Goal: Information Seeking & Learning: Learn about a topic

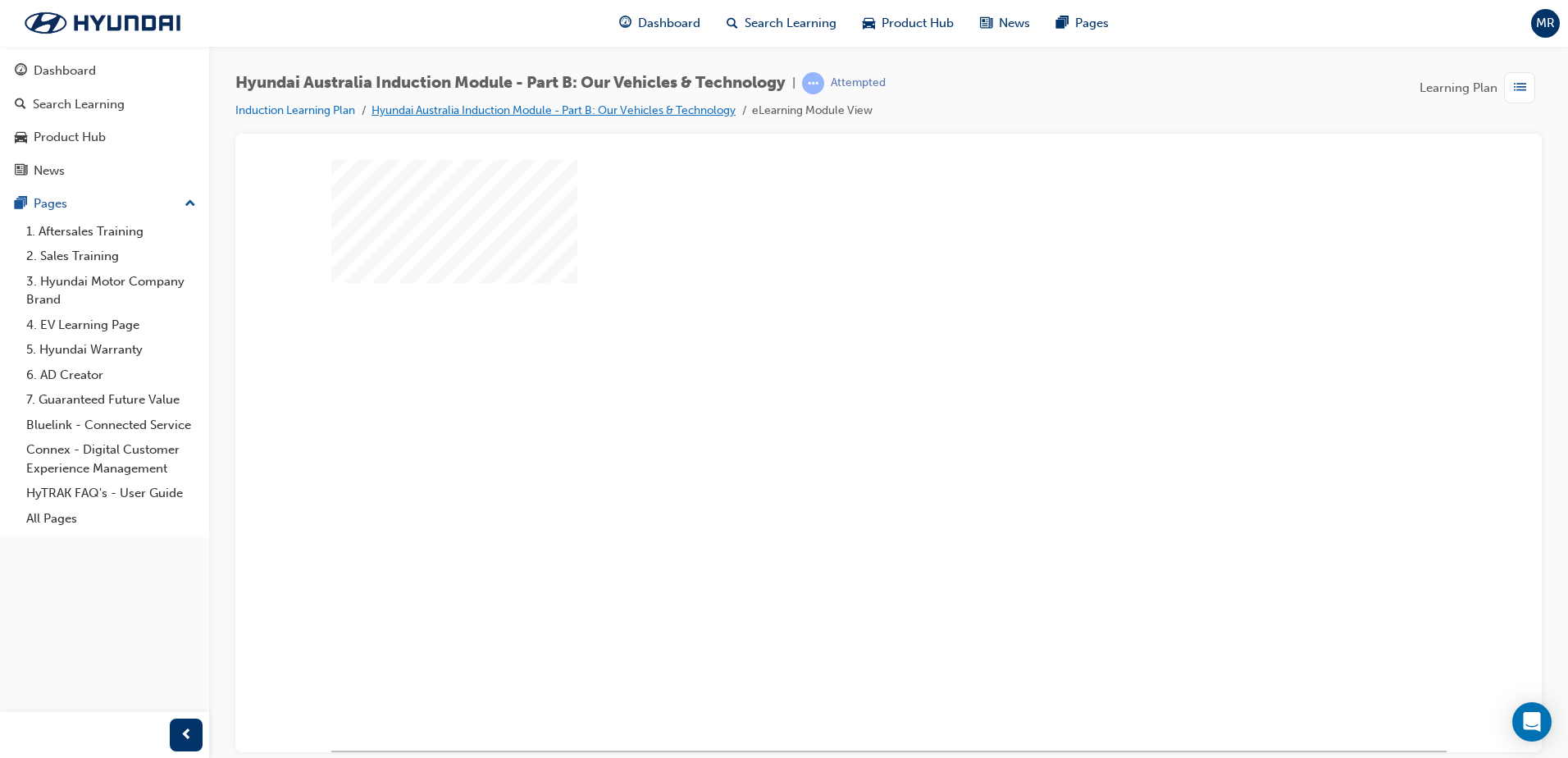
click at [681, 107] on link "Hyundai Australia Induction Module - Part B: Our Vehicles & Technology" at bounding box center [553, 110] width 364 height 14
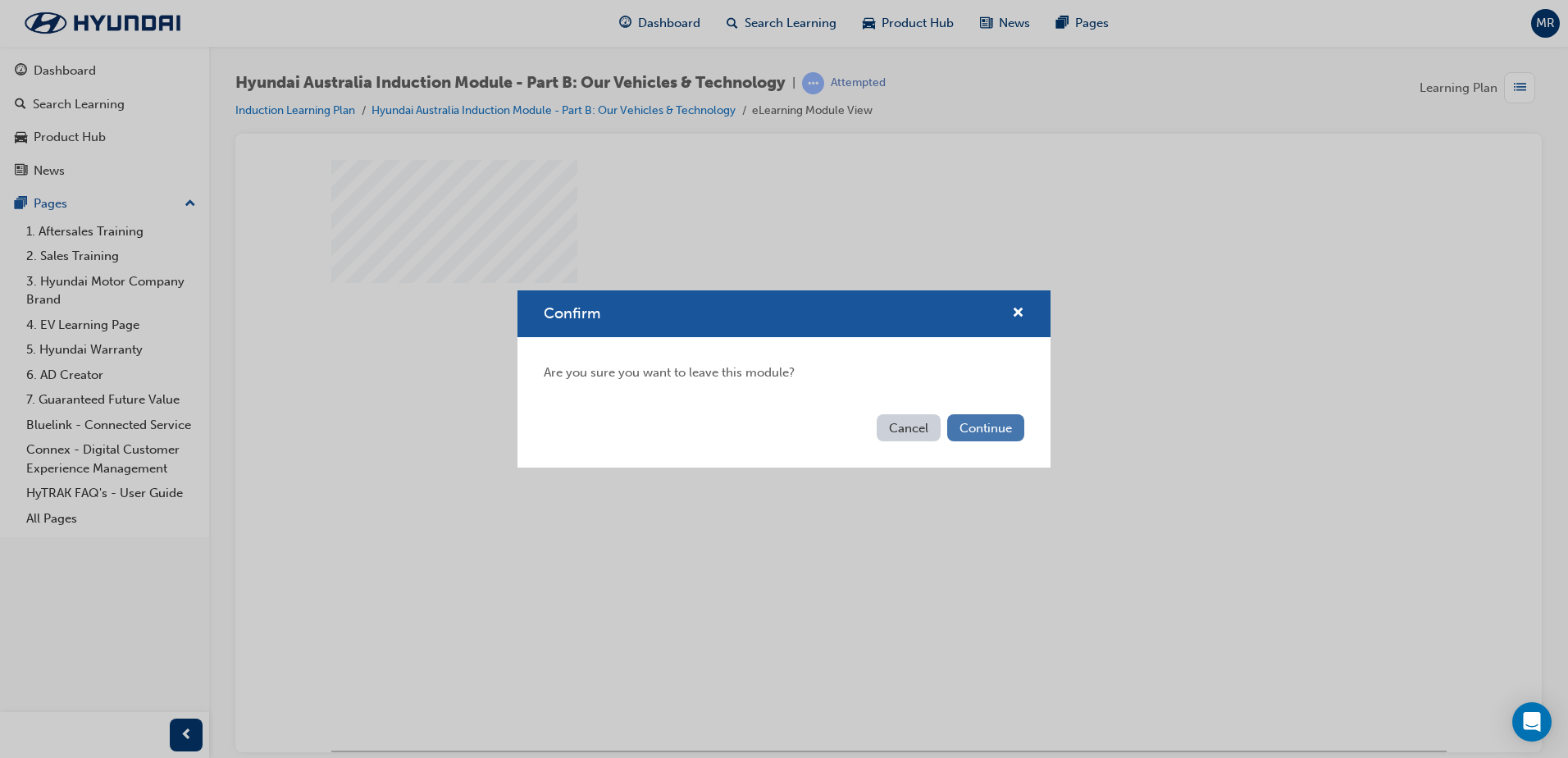
click at [987, 430] on button "Continue" at bounding box center [985, 427] width 77 height 27
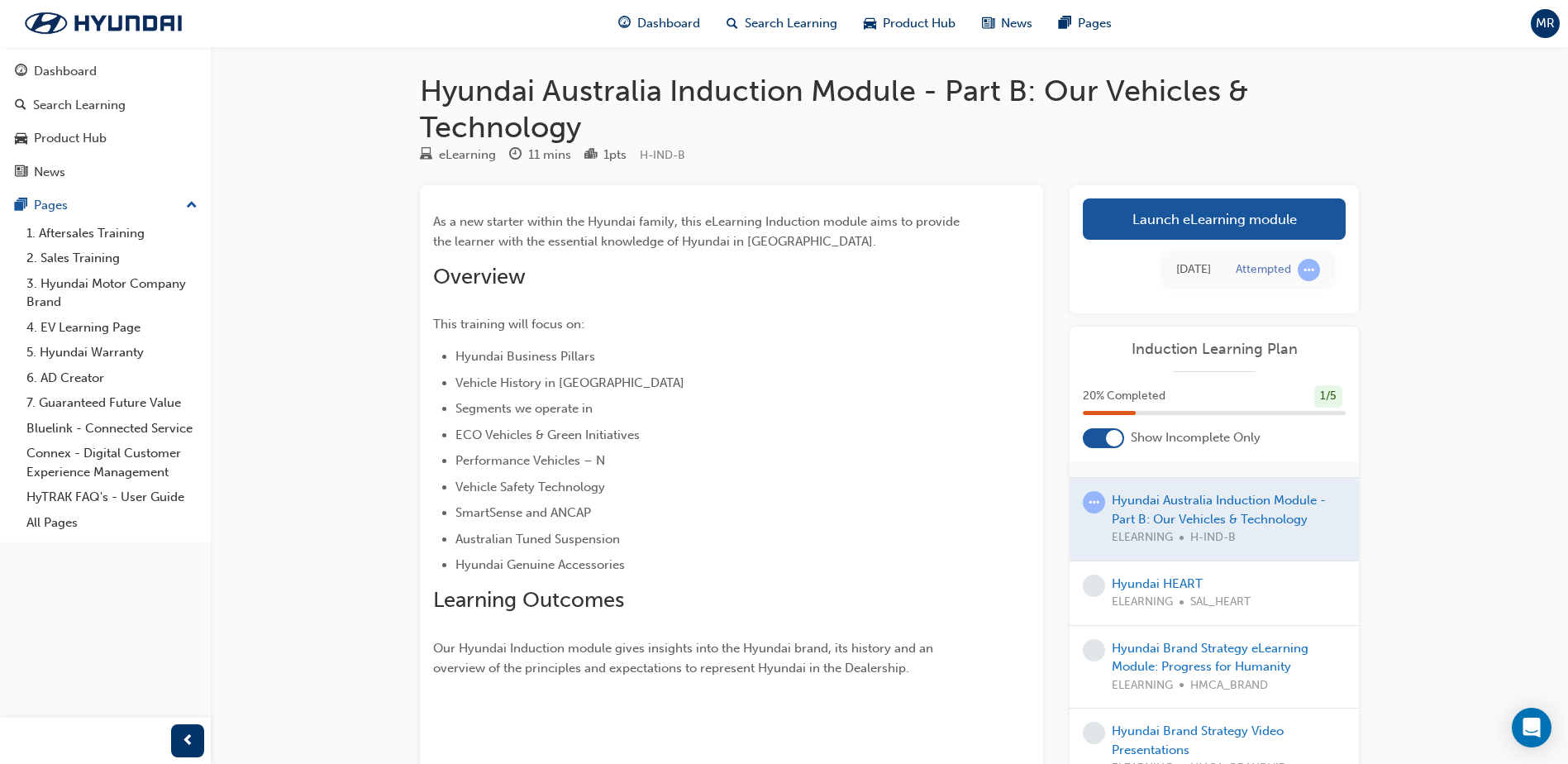
scroll to position [122, 0]
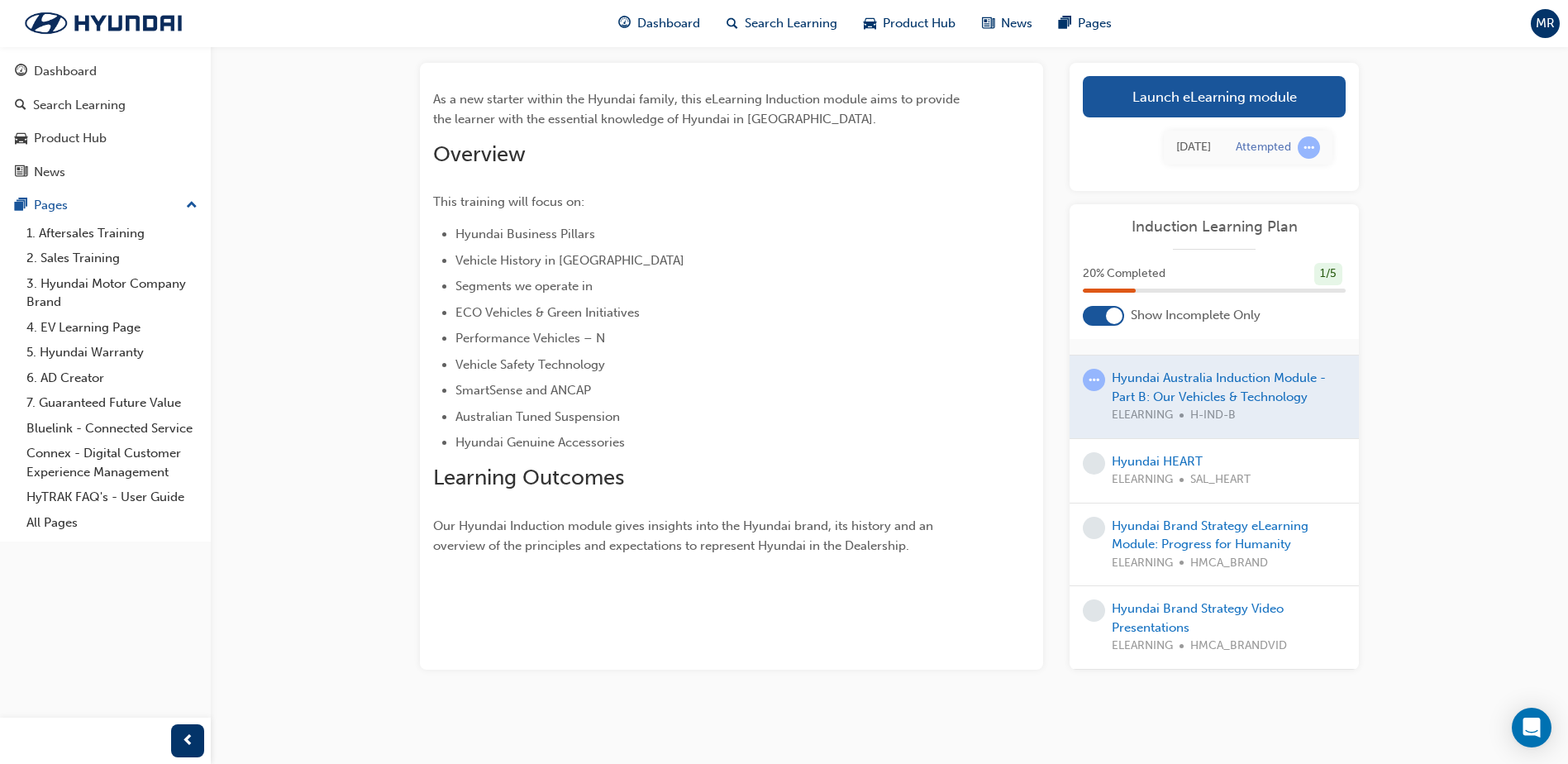
click at [1202, 380] on div at bounding box center [1214, 397] width 289 height 83
click at [1179, 398] on div at bounding box center [1214, 397] width 289 height 83
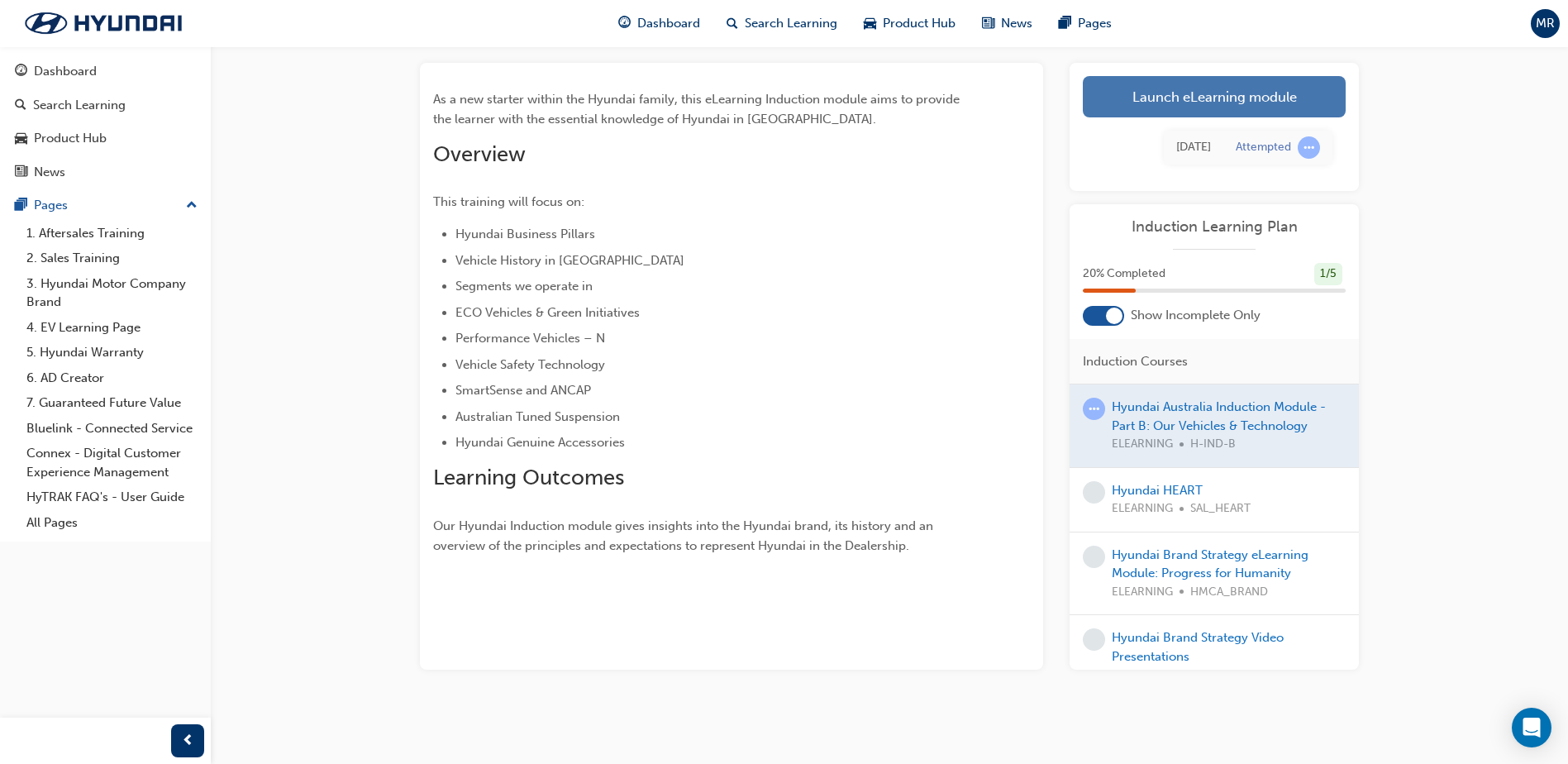
click at [1213, 96] on link "Launch eLearning module" at bounding box center [1214, 97] width 263 height 41
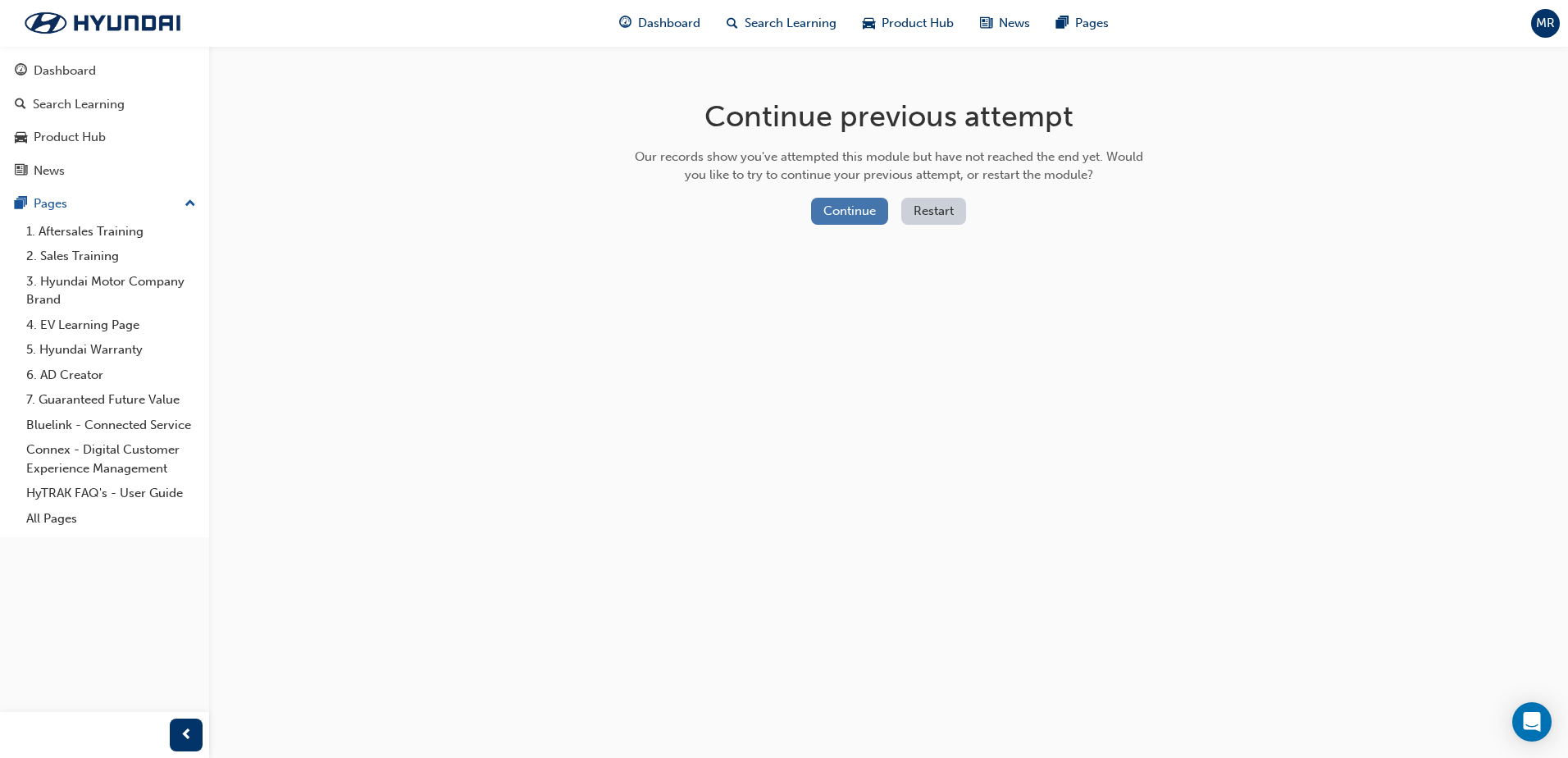
click at [855, 210] on button "Continue" at bounding box center [849, 211] width 77 height 27
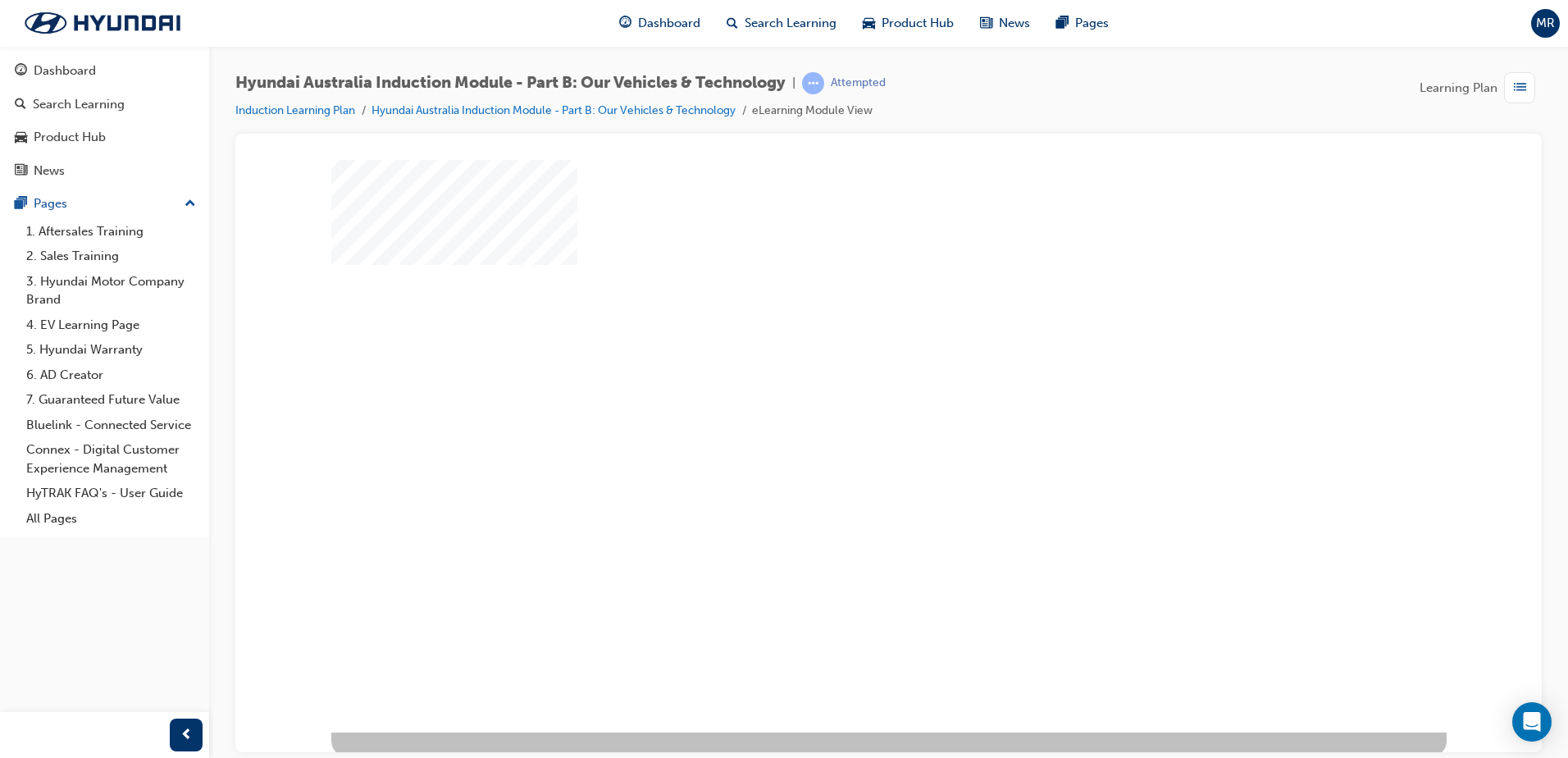
scroll to position [23, 0]
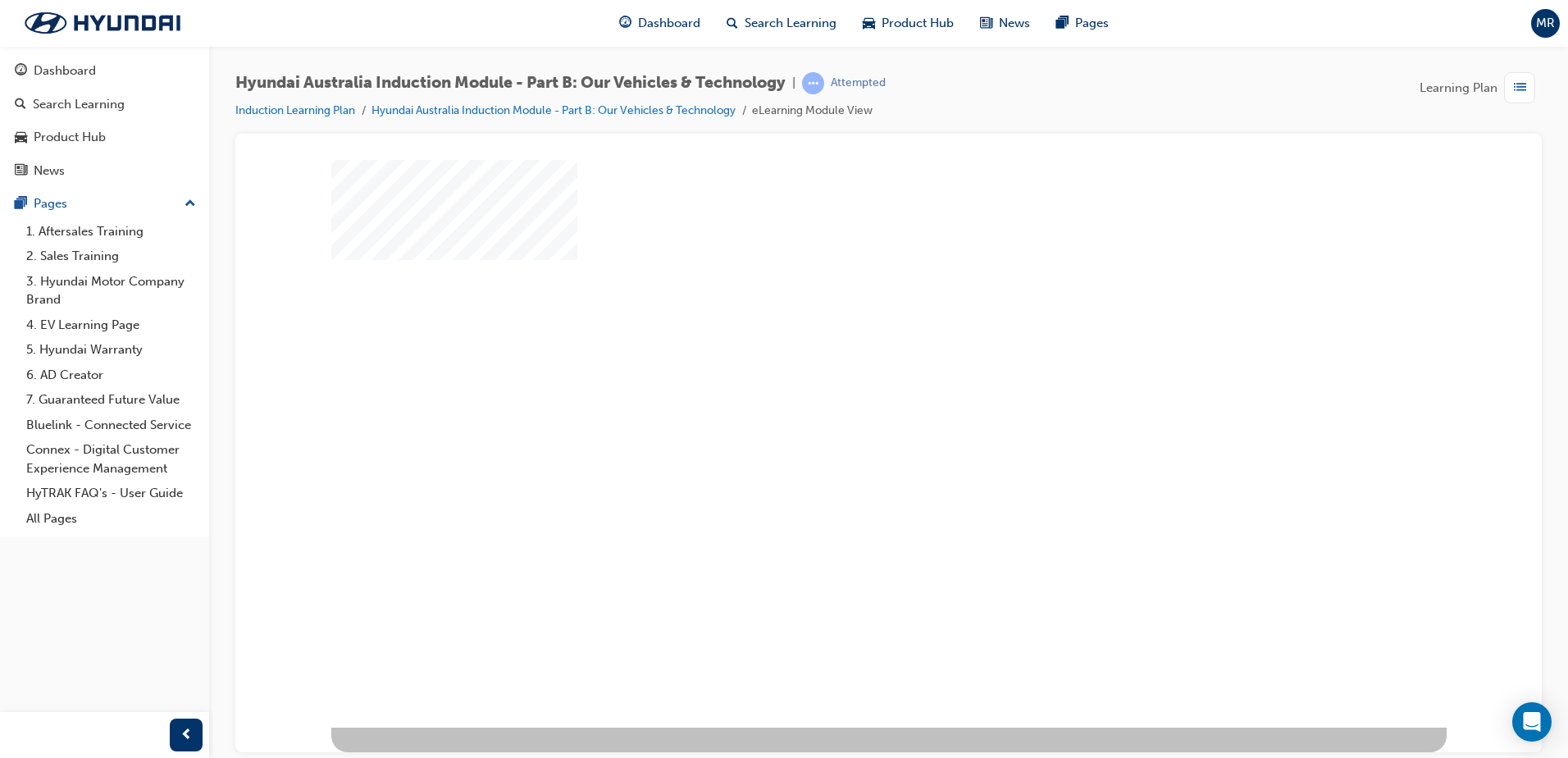
click at [842, 384] on div "play" at bounding box center [842, 384] width 0 height 0
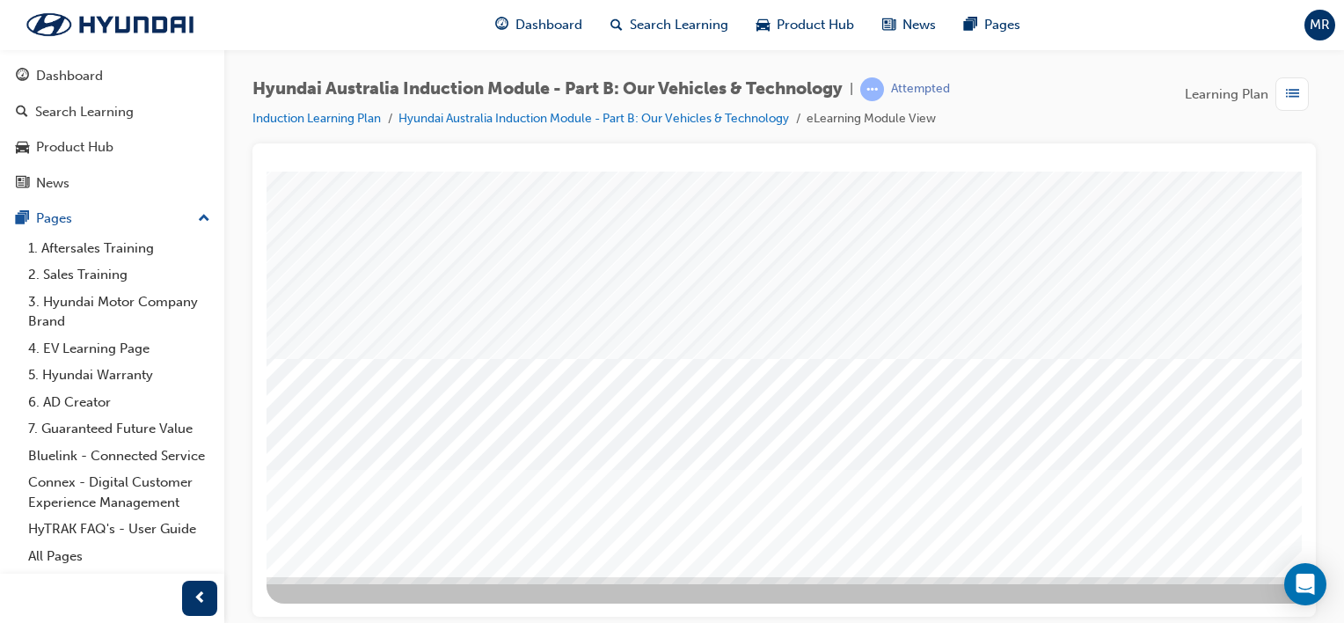
scroll to position [227, 0]
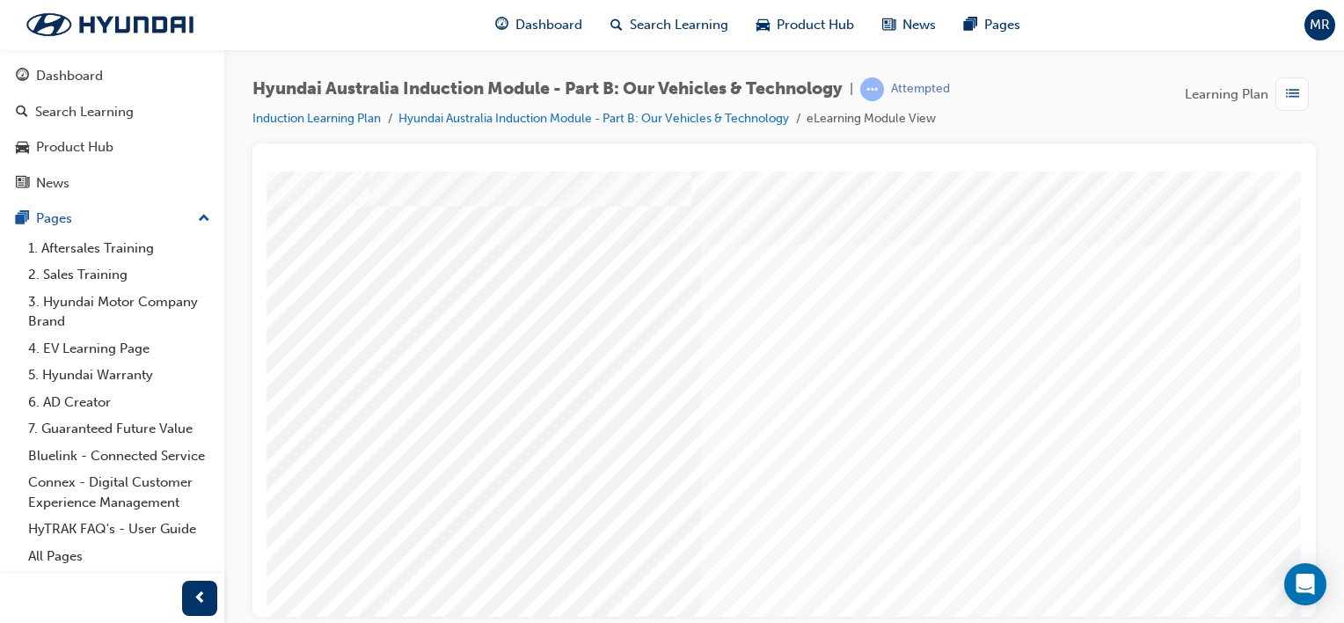
scroll to position [228, 174]
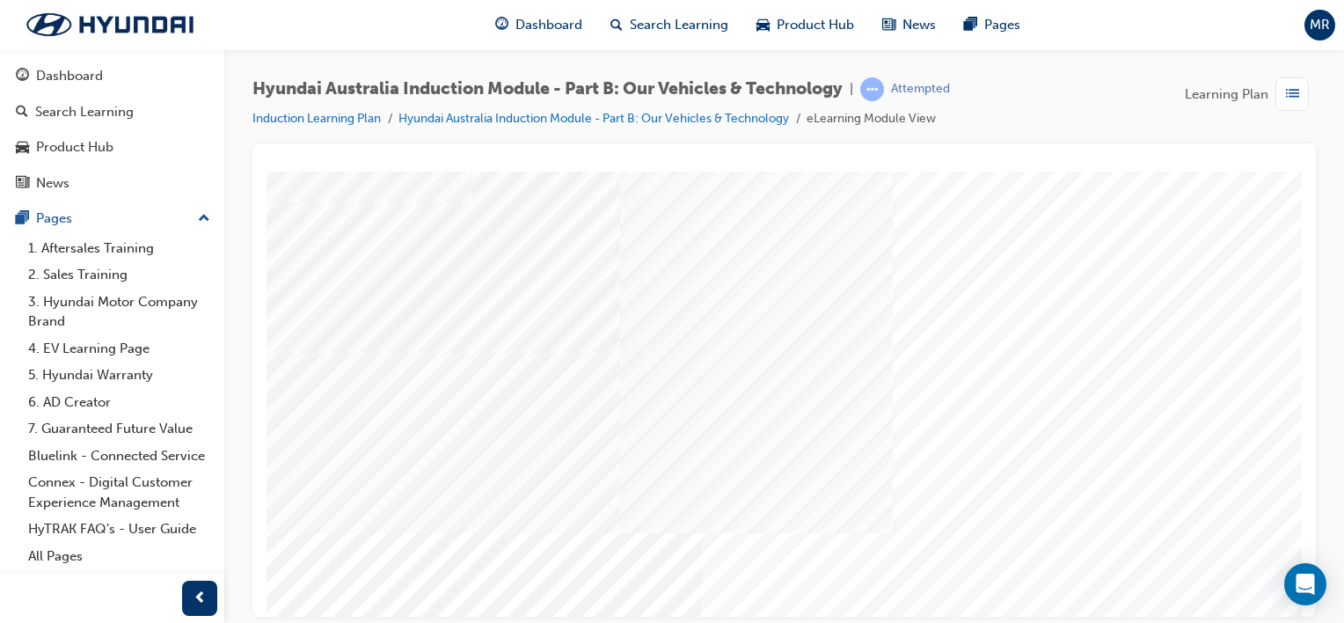
scroll to position [135, 50]
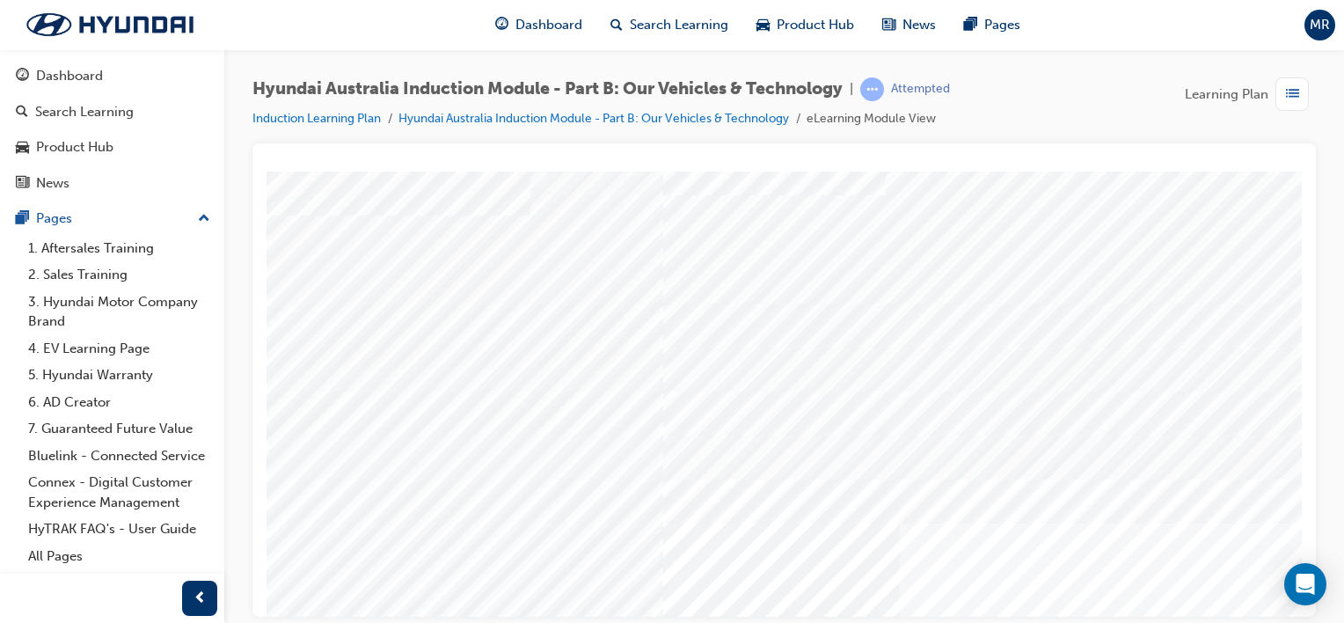
scroll to position [87, 0]
drag, startPoint x: 732, startPoint y: 515, endPoint x: 749, endPoint y: 452, distance: 64.9
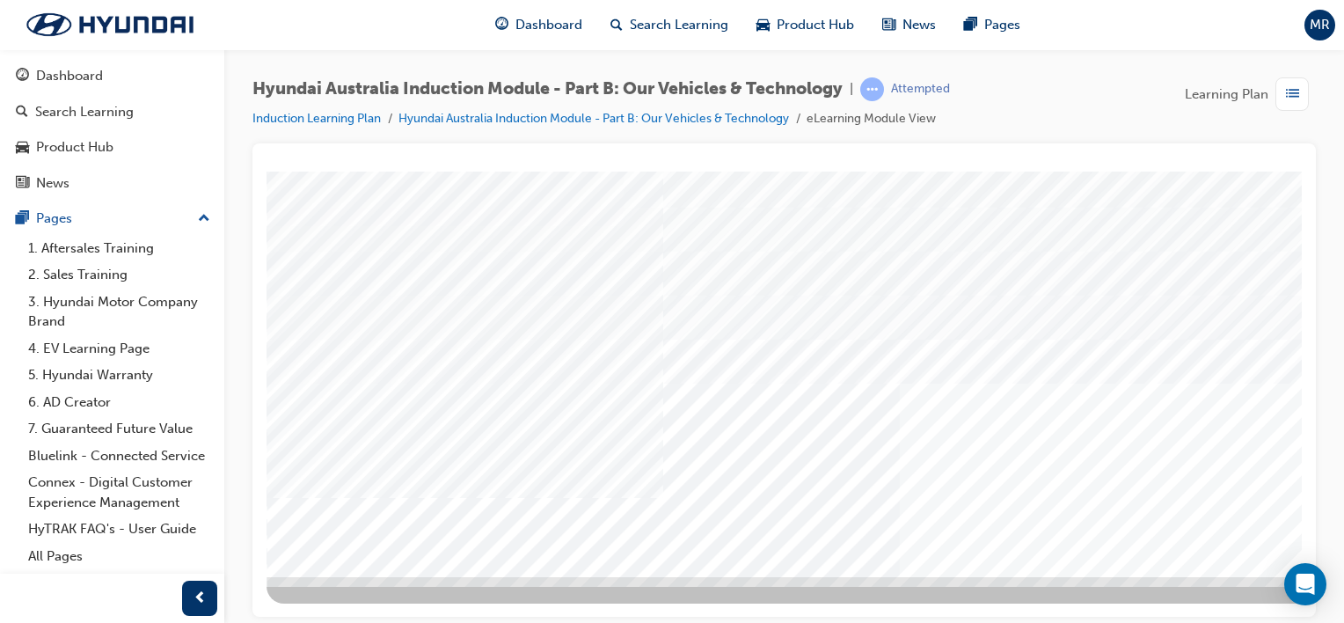
scroll to position [228, 174]
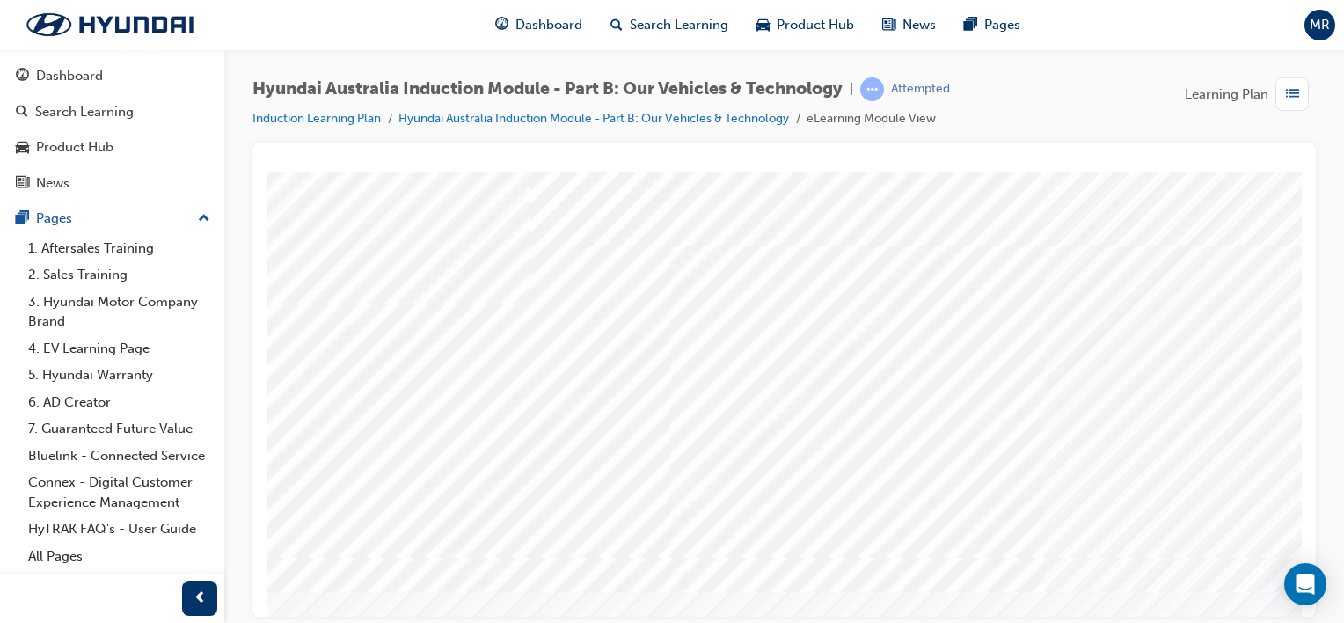
scroll to position [0, 0]
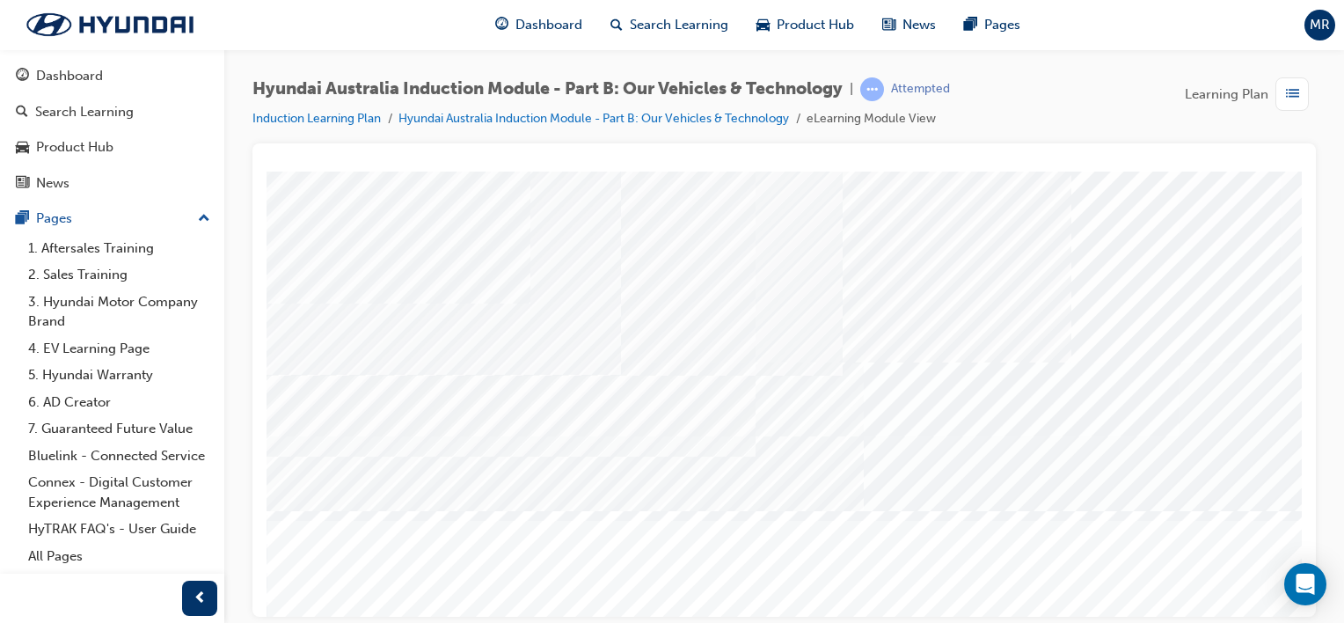
scroll to position [228, 0]
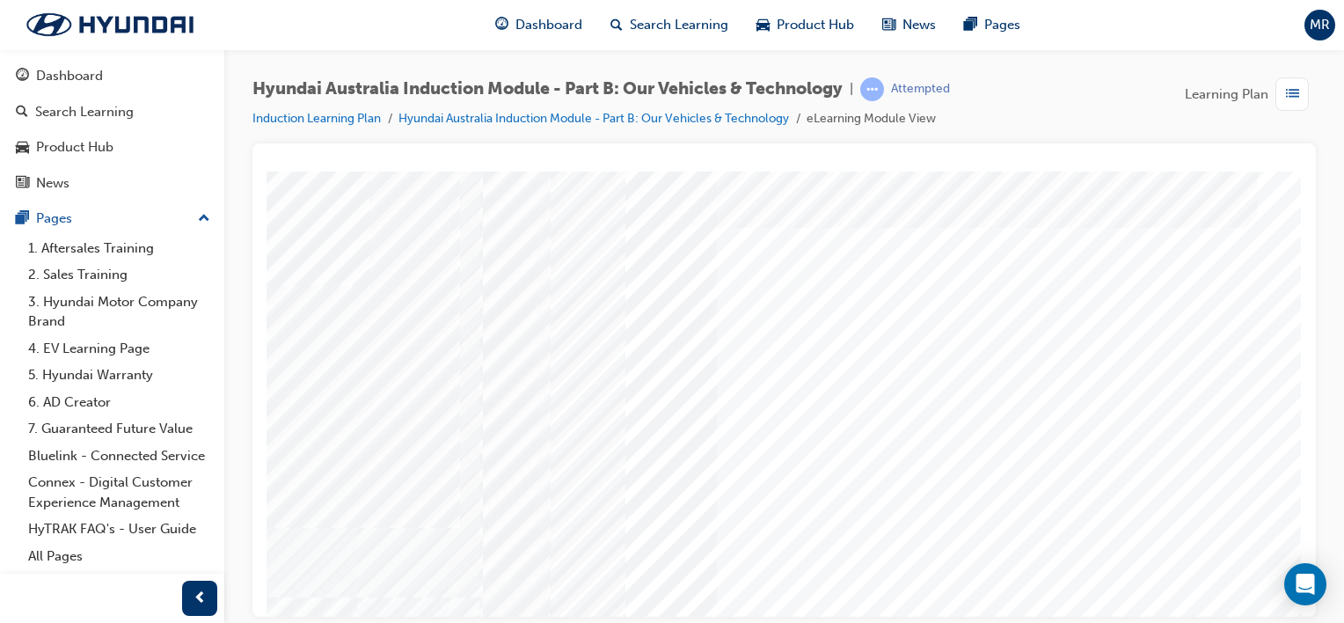
scroll to position [0, 174]
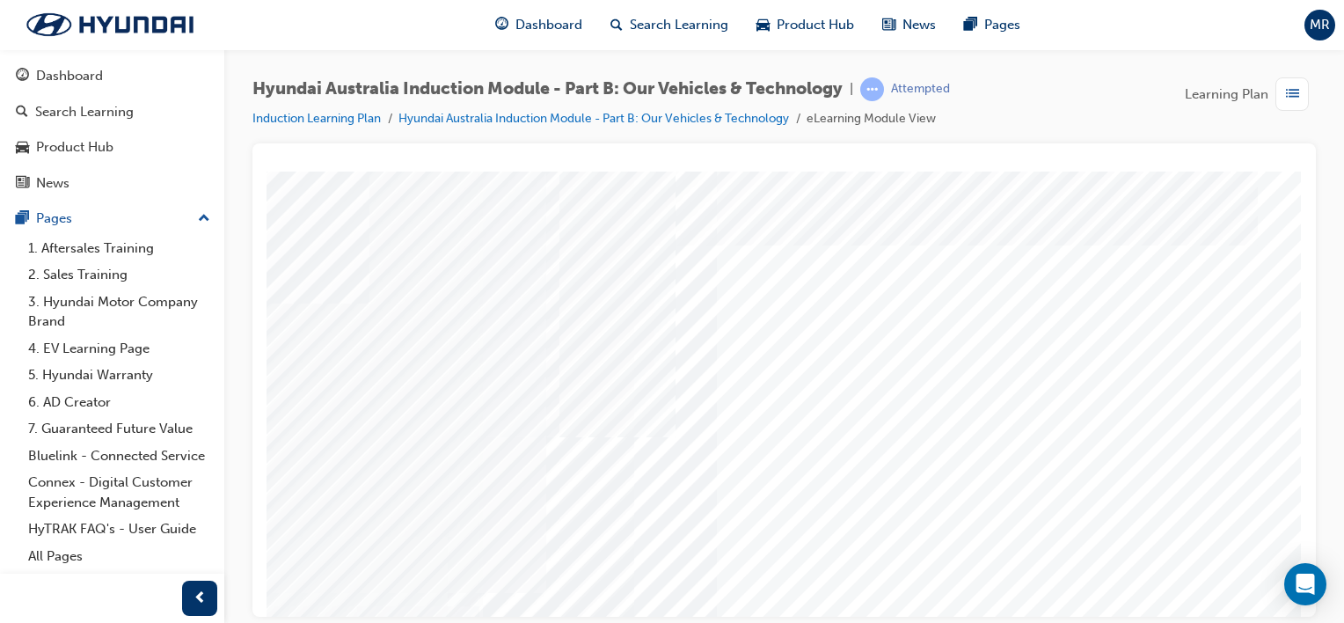
drag, startPoint x: 1105, startPoint y: 414, endPoint x: 1086, endPoint y: 447, distance: 37.4
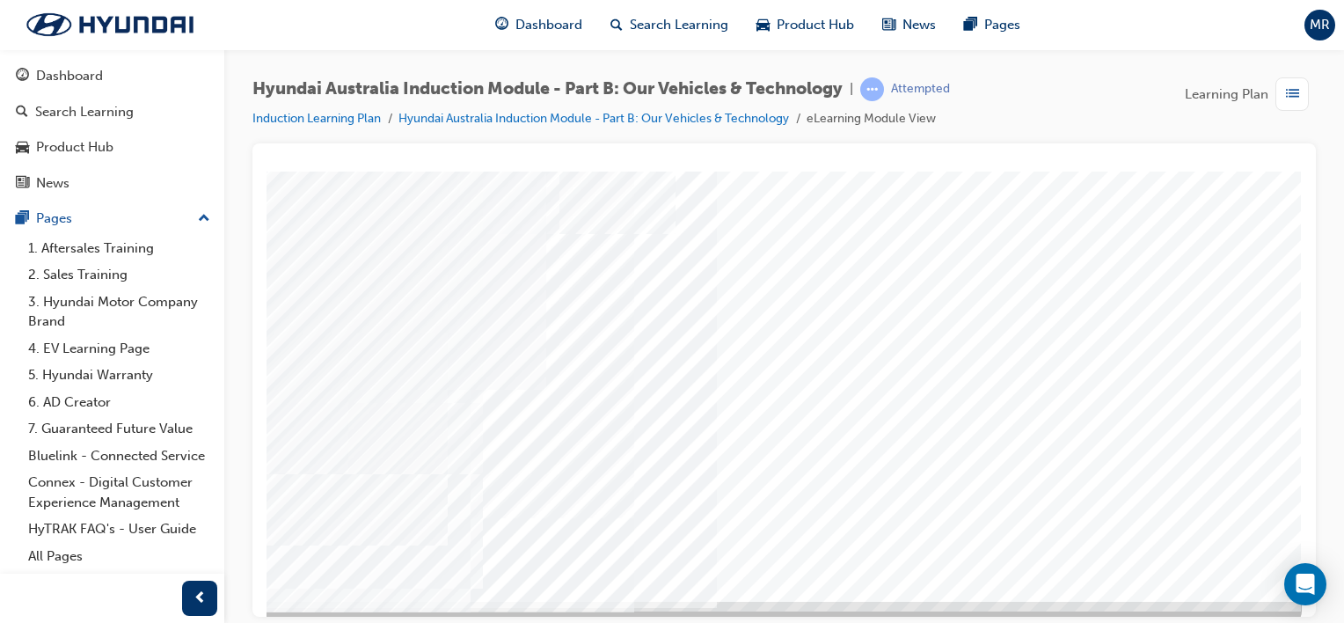
scroll to position [228, 174]
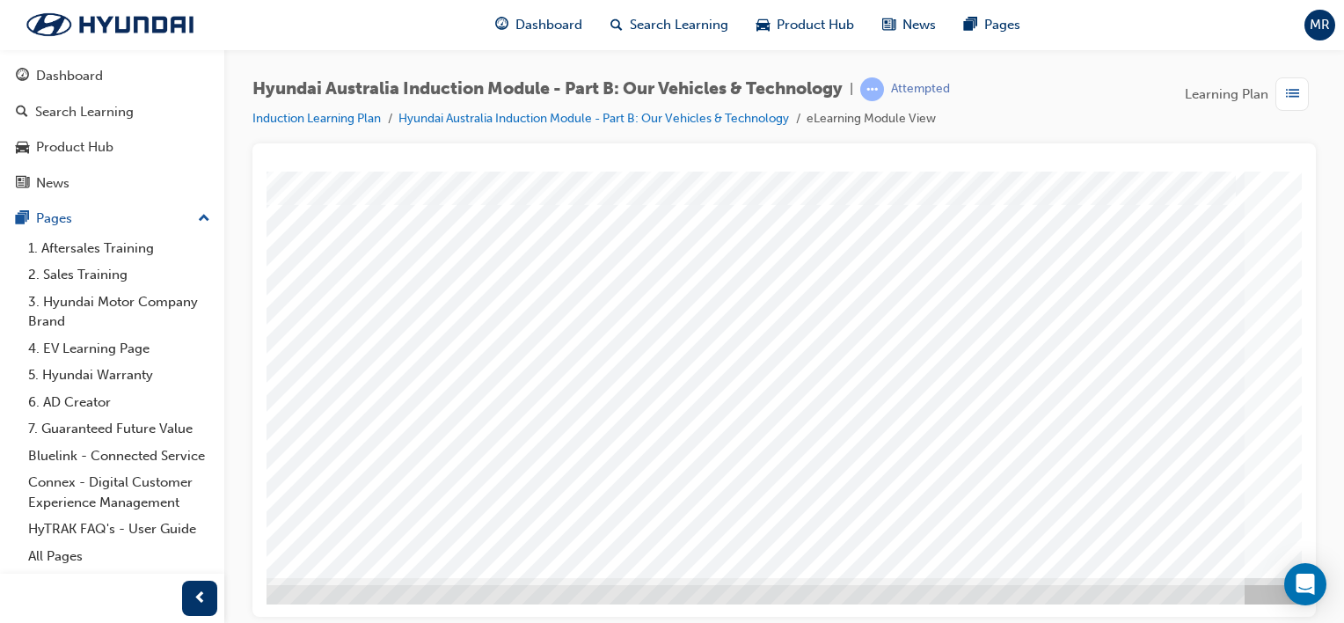
scroll to position [227, 174]
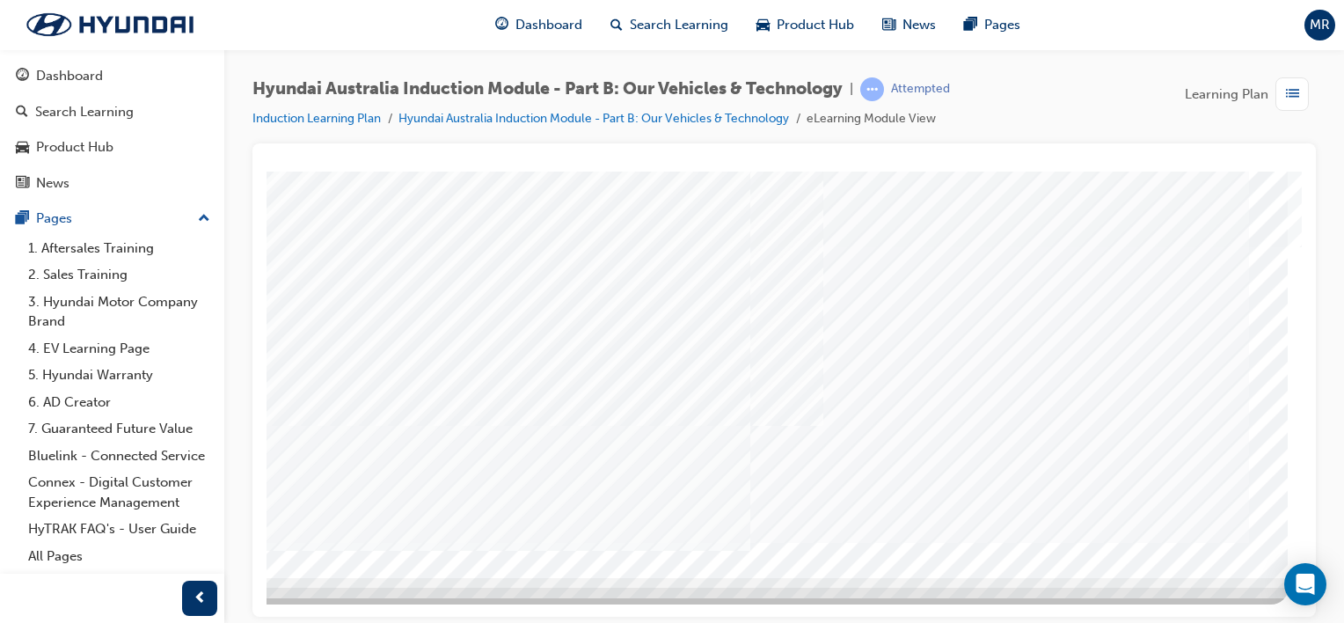
scroll to position [0, 0]
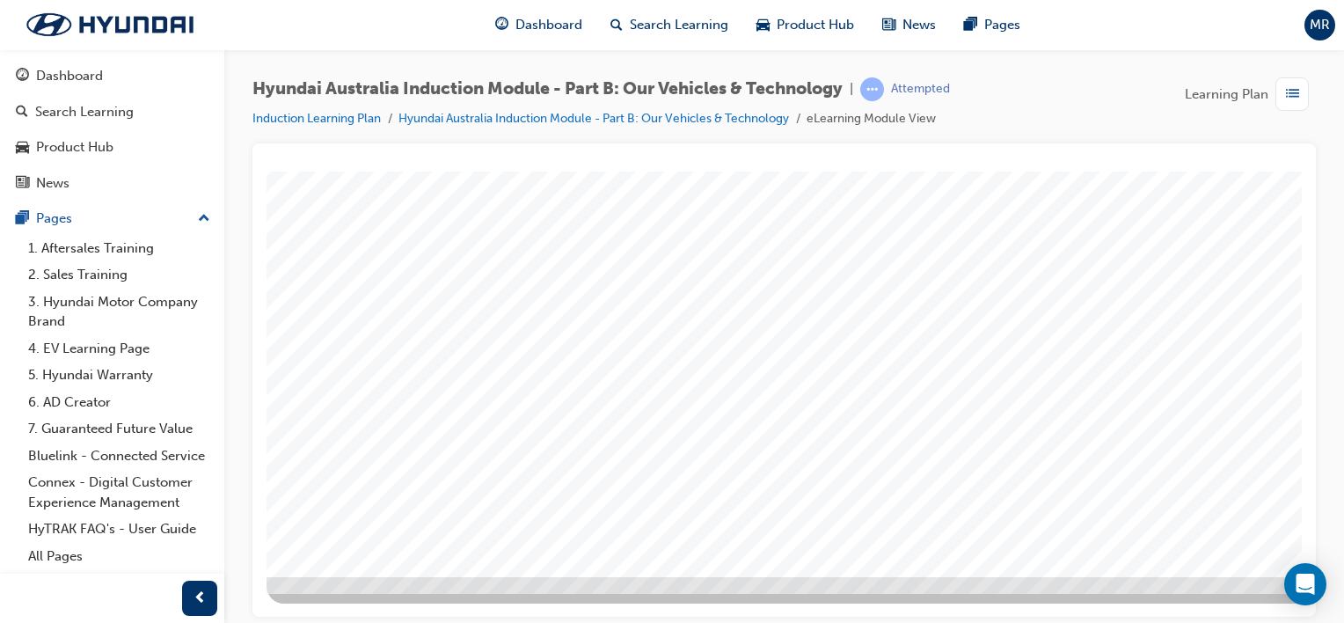
scroll to position [228, 174]
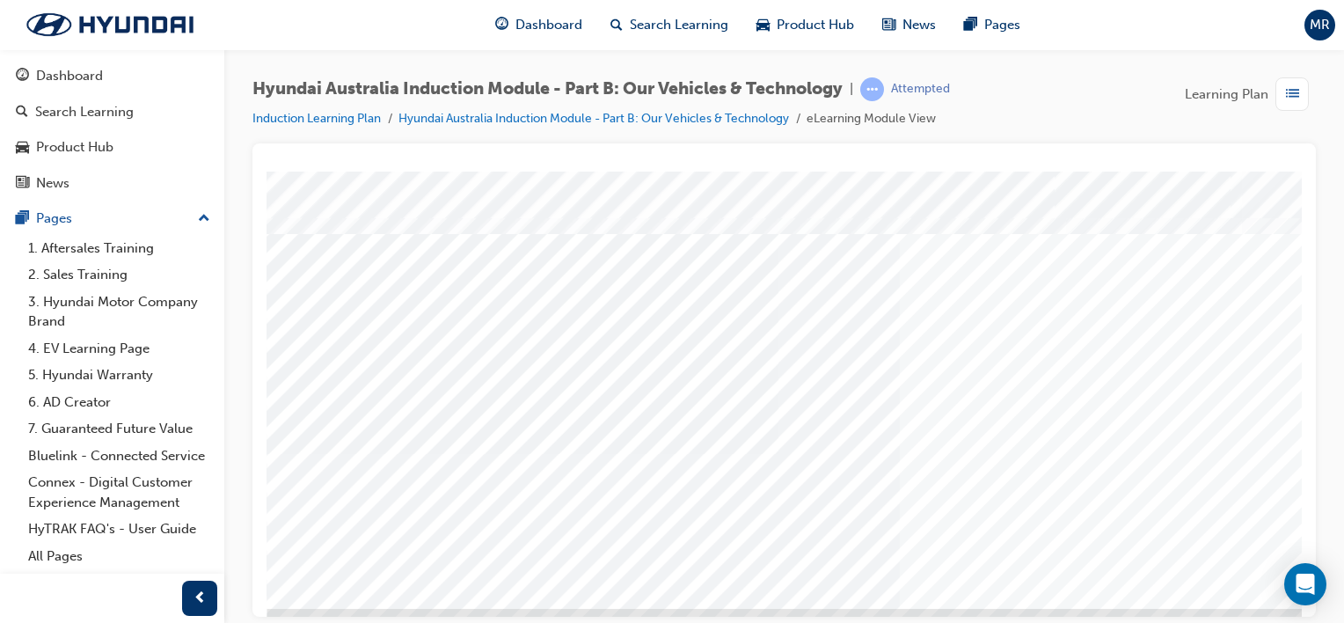
scroll to position [228, 0]
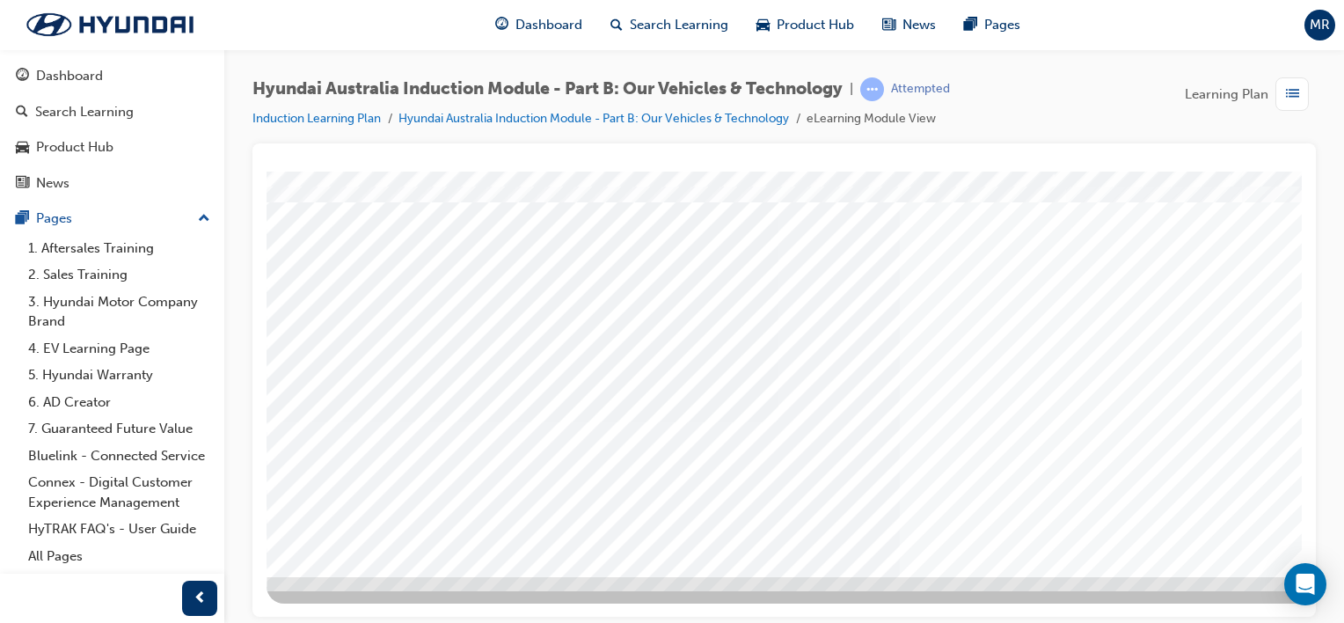
drag, startPoint x: 566, startPoint y: 392, endPoint x: 740, endPoint y: 414, distance: 175.6
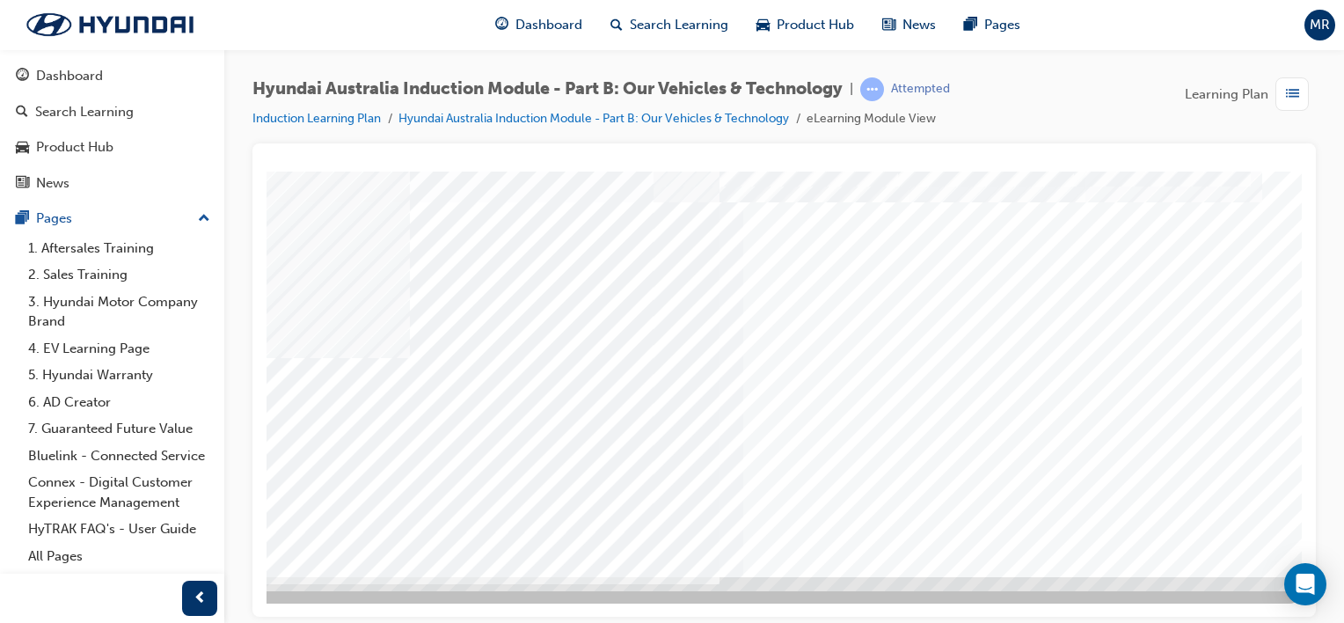
scroll to position [228, 174]
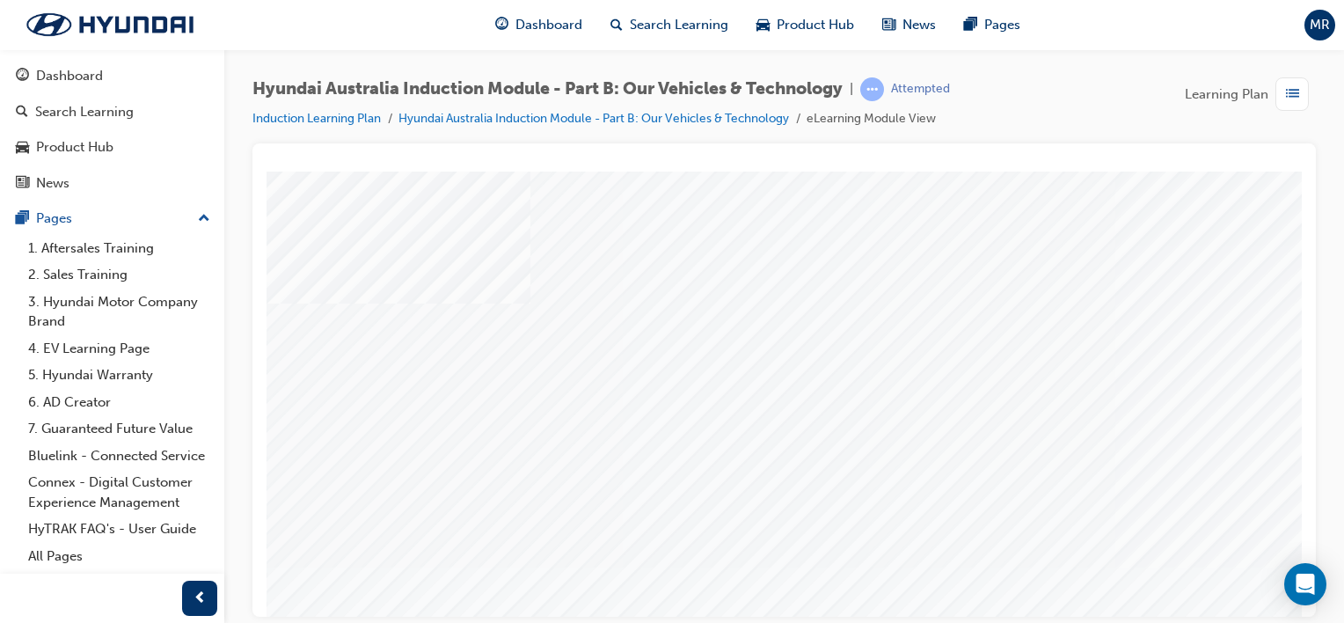
drag, startPoint x: 725, startPoint y: 429, endPoint x: 1051, endPoint y: 435, distance: 326.4
drag, startPoint x: 1051, startPoint y: 435, endPoint x: 709, endPoint y: 435, distance: 342.2
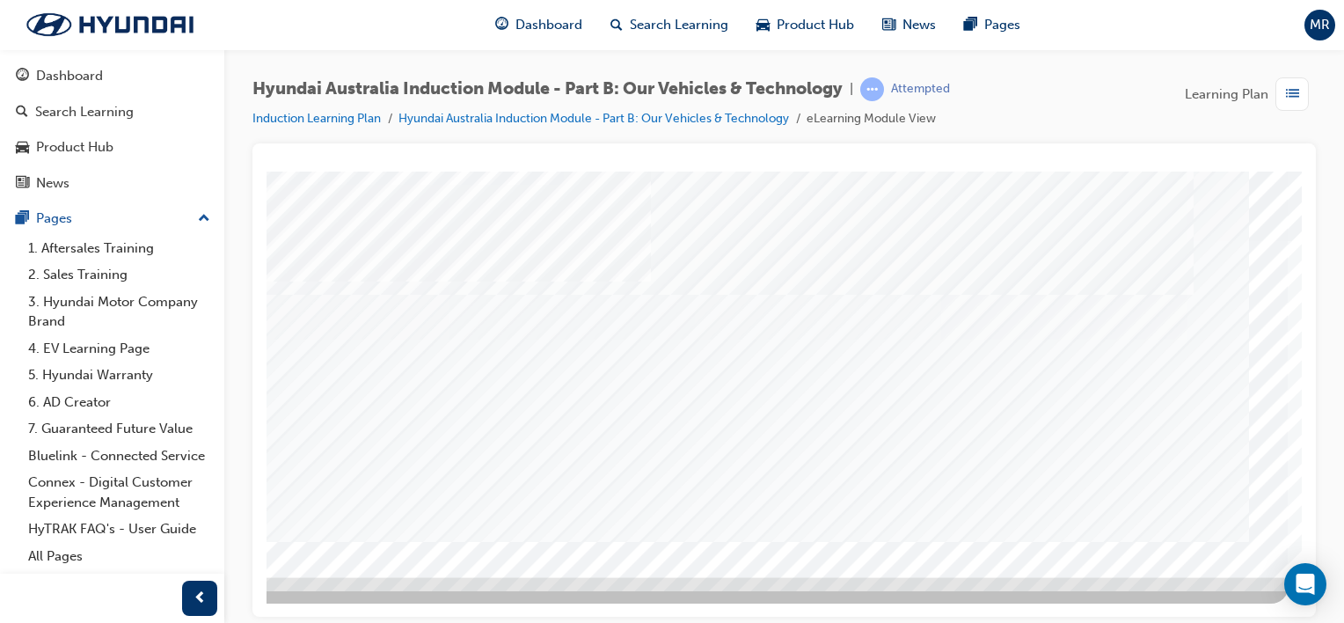
scroll to position [227, 174]
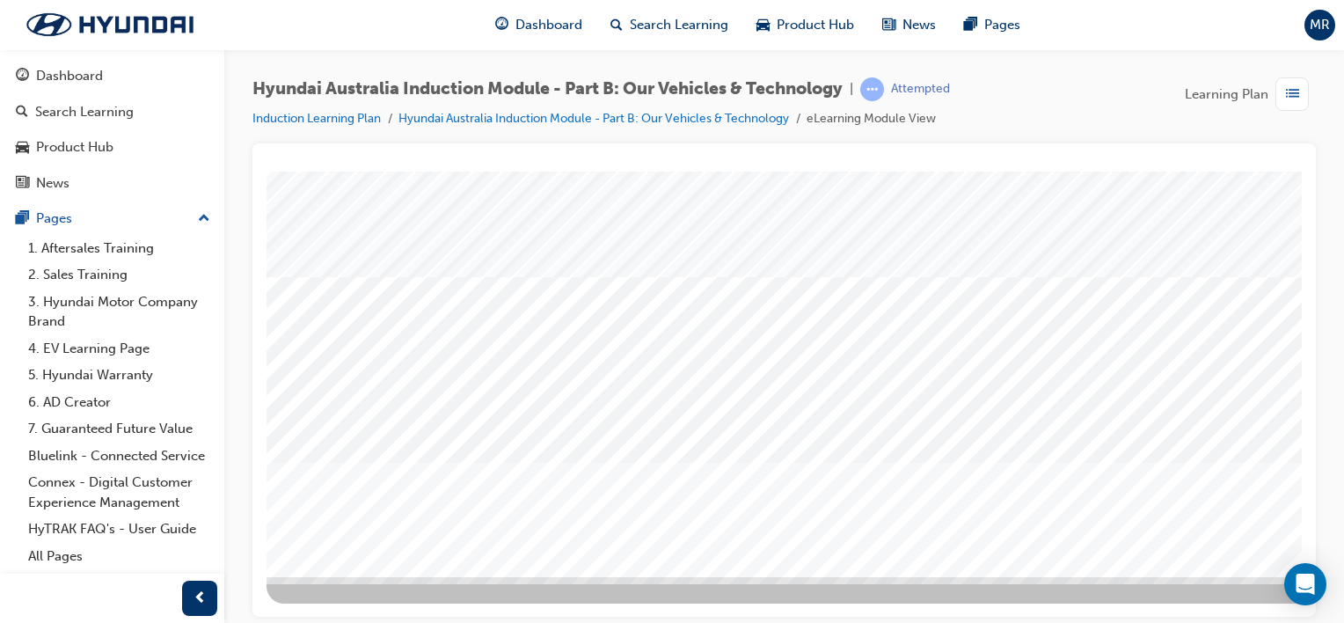
scroll to position [228, 174]
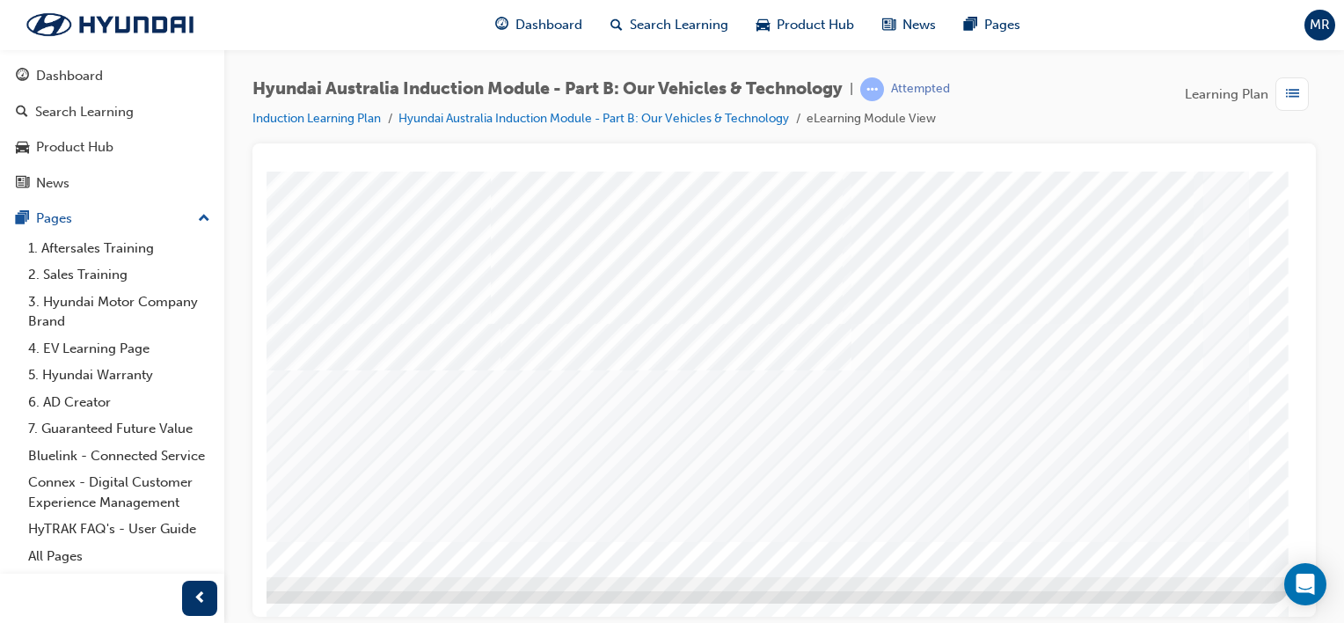
scroll to position [0, 0]
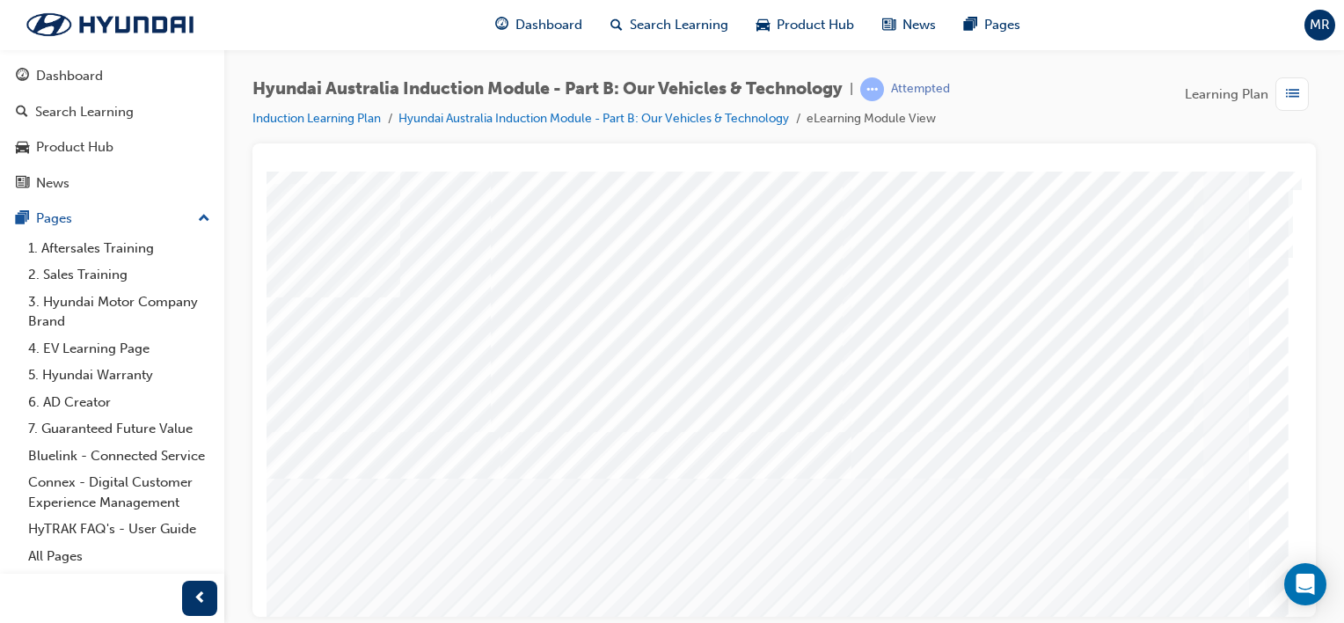
scroll to position [228, 174]
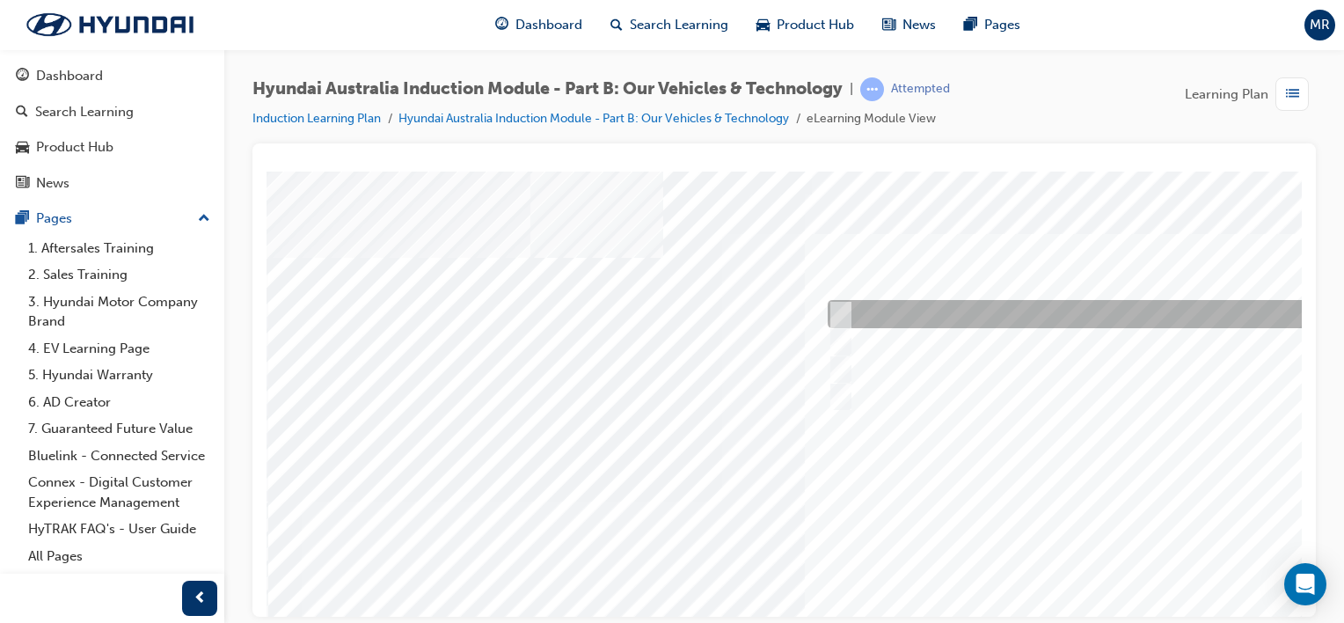
click at [837, 310] on input "Performance" at bounding box center [836, 313] width 19 height 19
checkbox input "true"
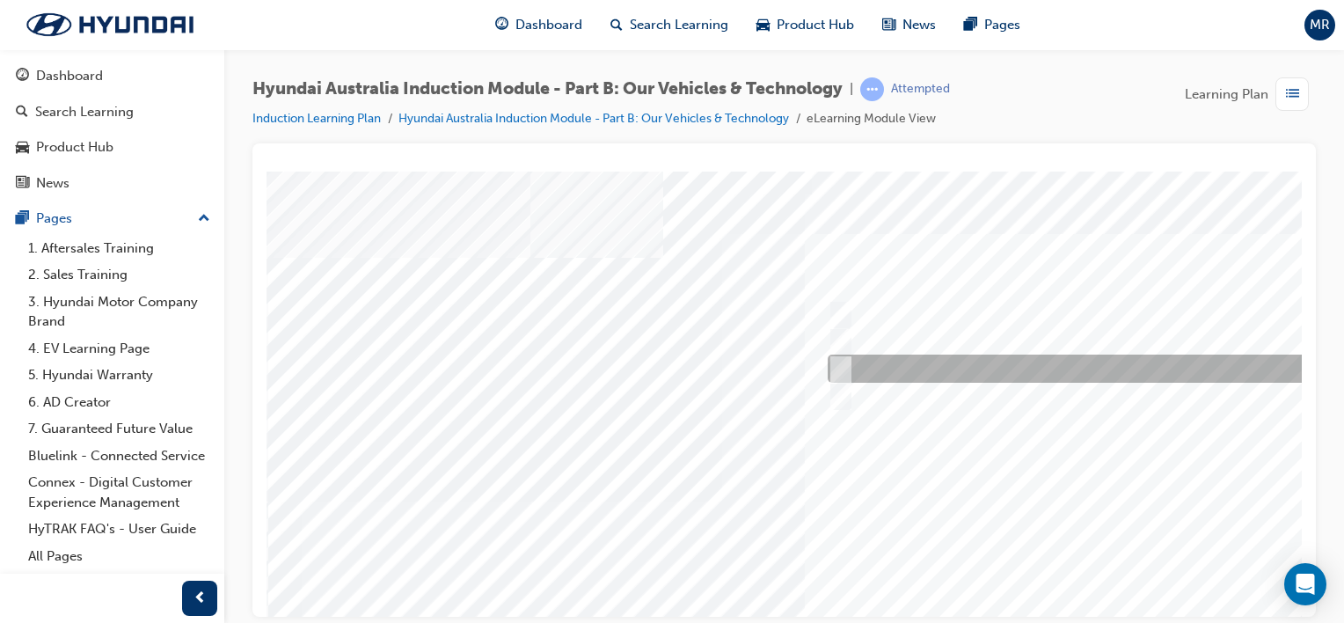
click at [841, 365] on input "Ecology" at bounding box center [836, 368] width 19 height 19
checkbox input "true"
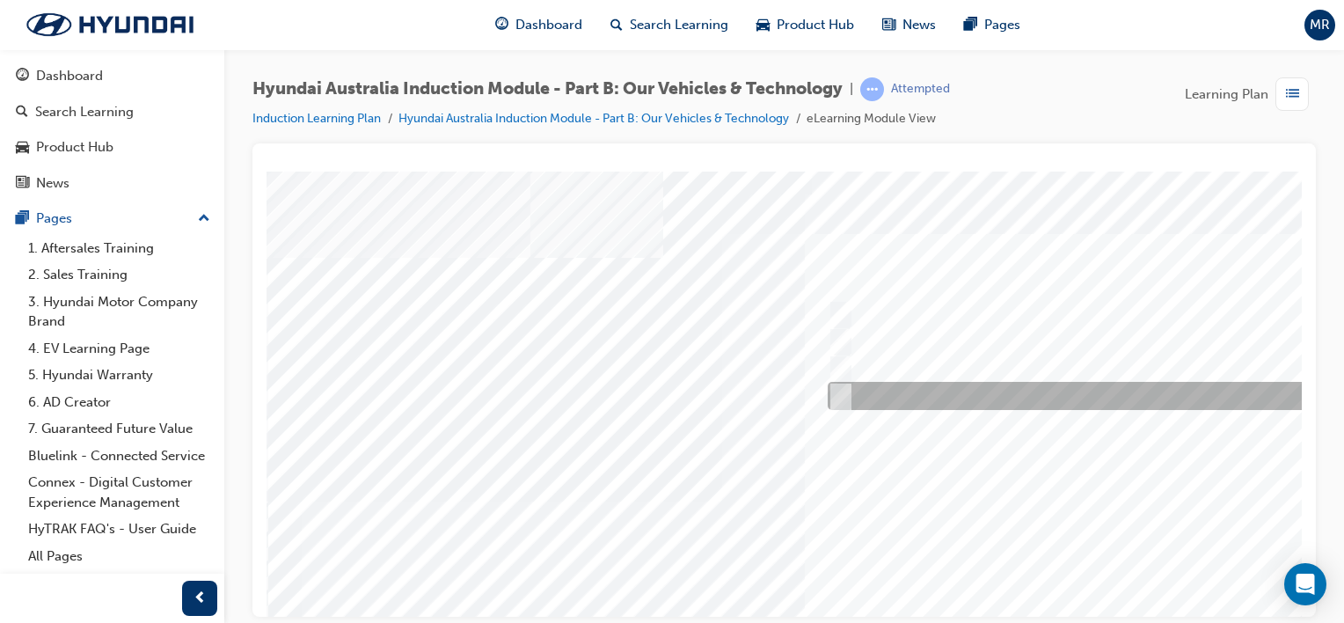
click at [843, 393] on input "Technology" at bounding box center [836, 395] width 19 height 19
checkbox input "true"
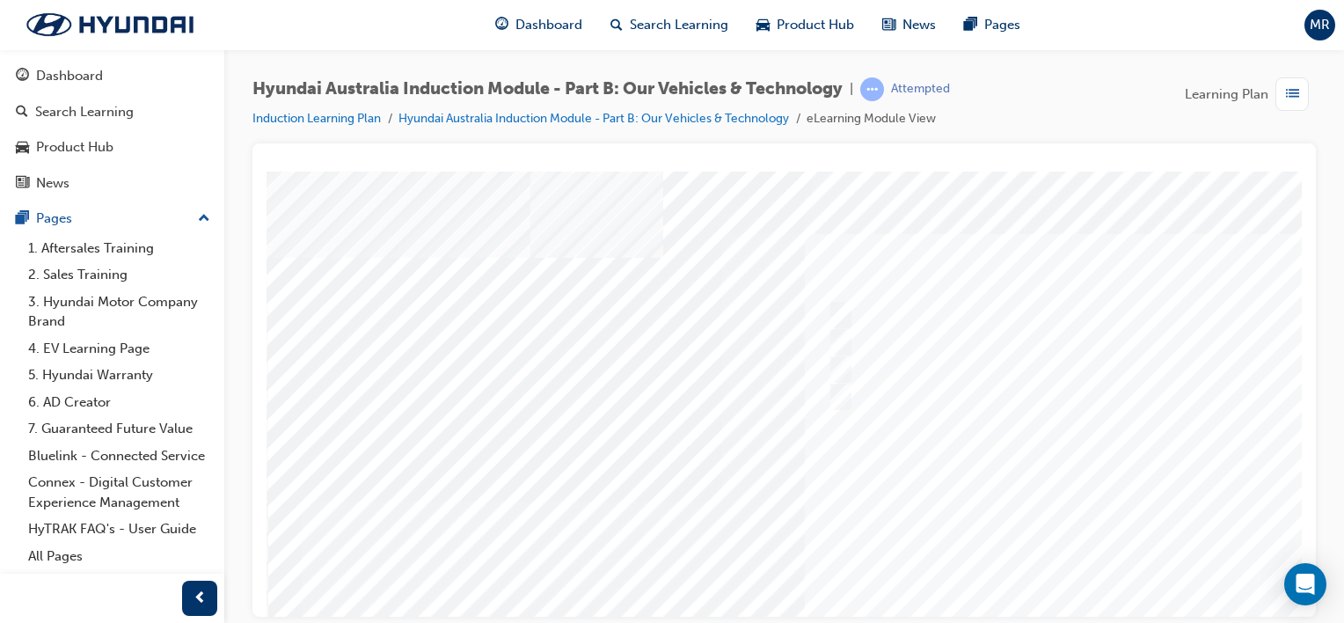
scroll to position [161, 0]
click at [1120, 567] on div at bounding box center [865, 326] width 1196 height 633
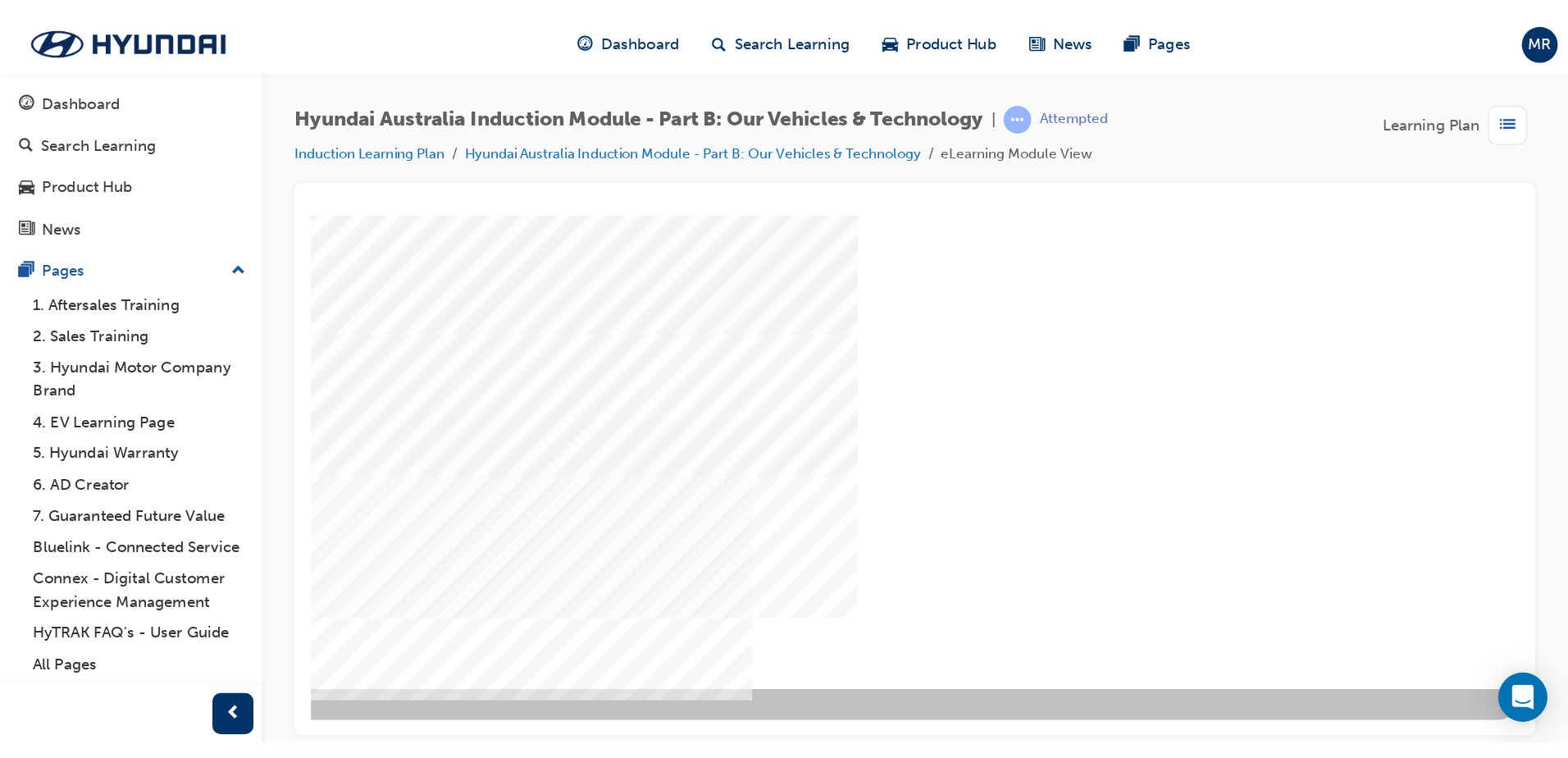
scroll to position [0, 0]
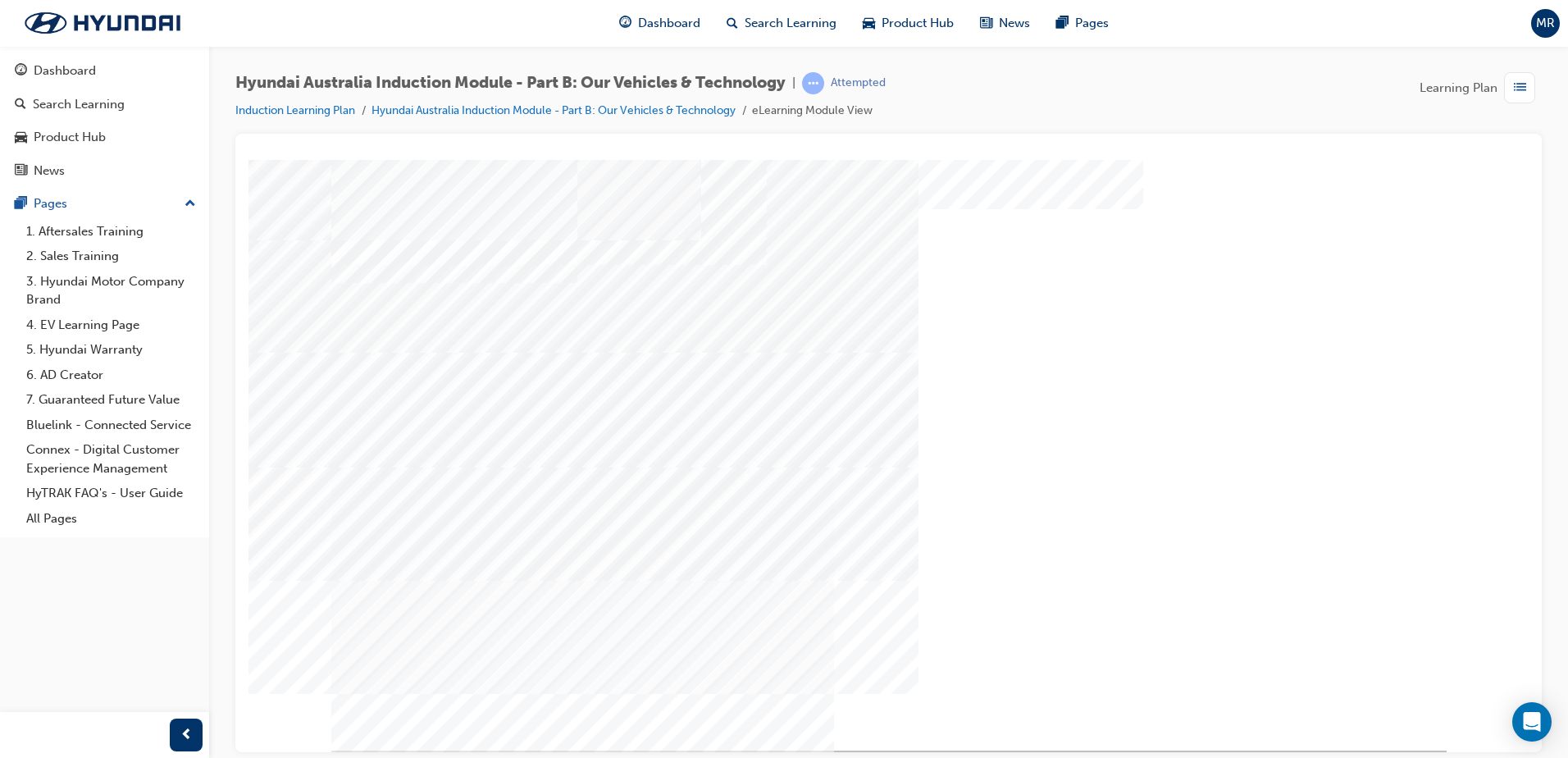
click at [1468, 166] on div "Quiz_Q_2" at bounding box center [888, 166] width 1267 height 0
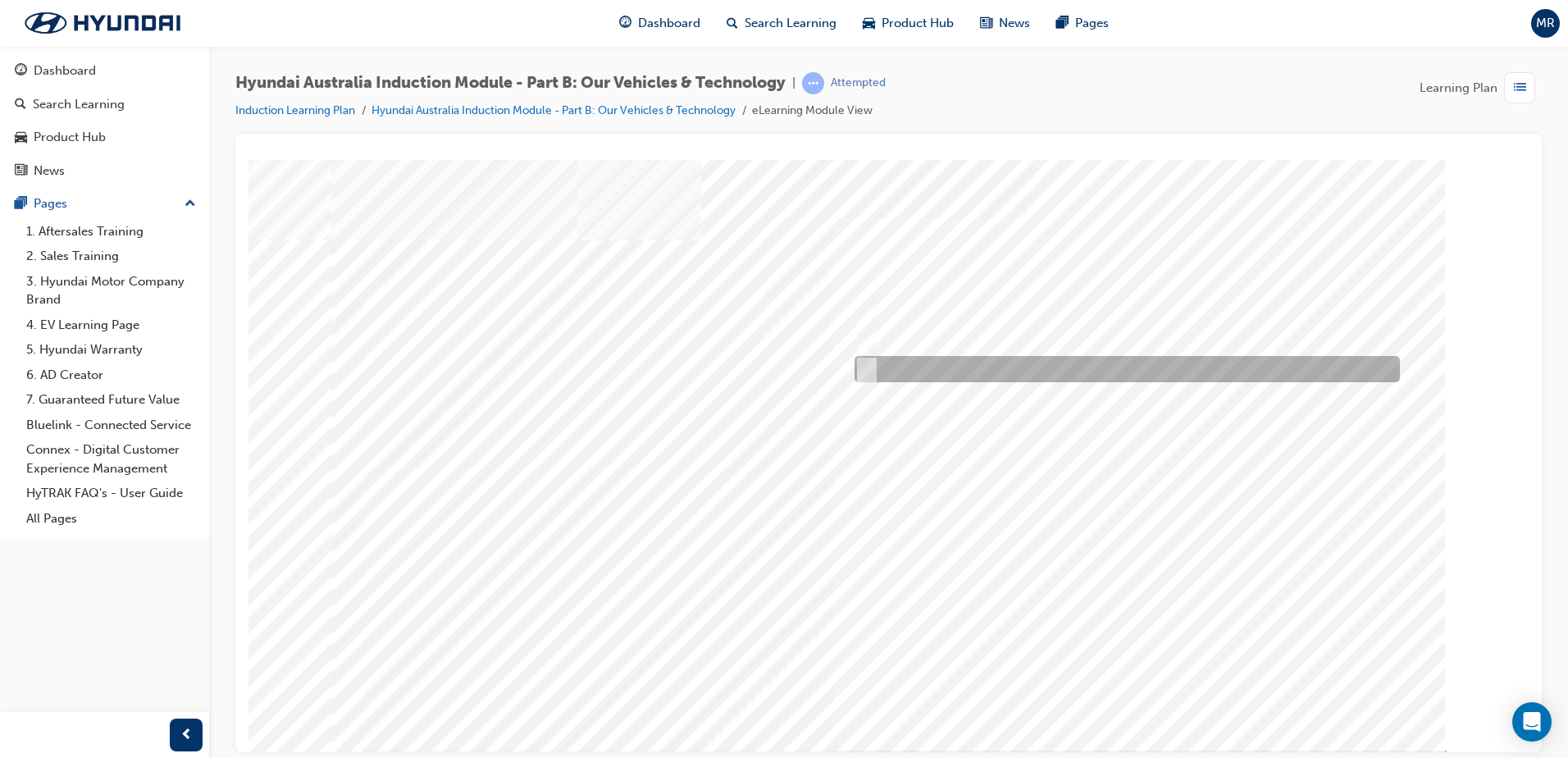
click at [861, 365] on input "5 years" at bounding box center [863, 368] width 18 height 18
radio input "true"
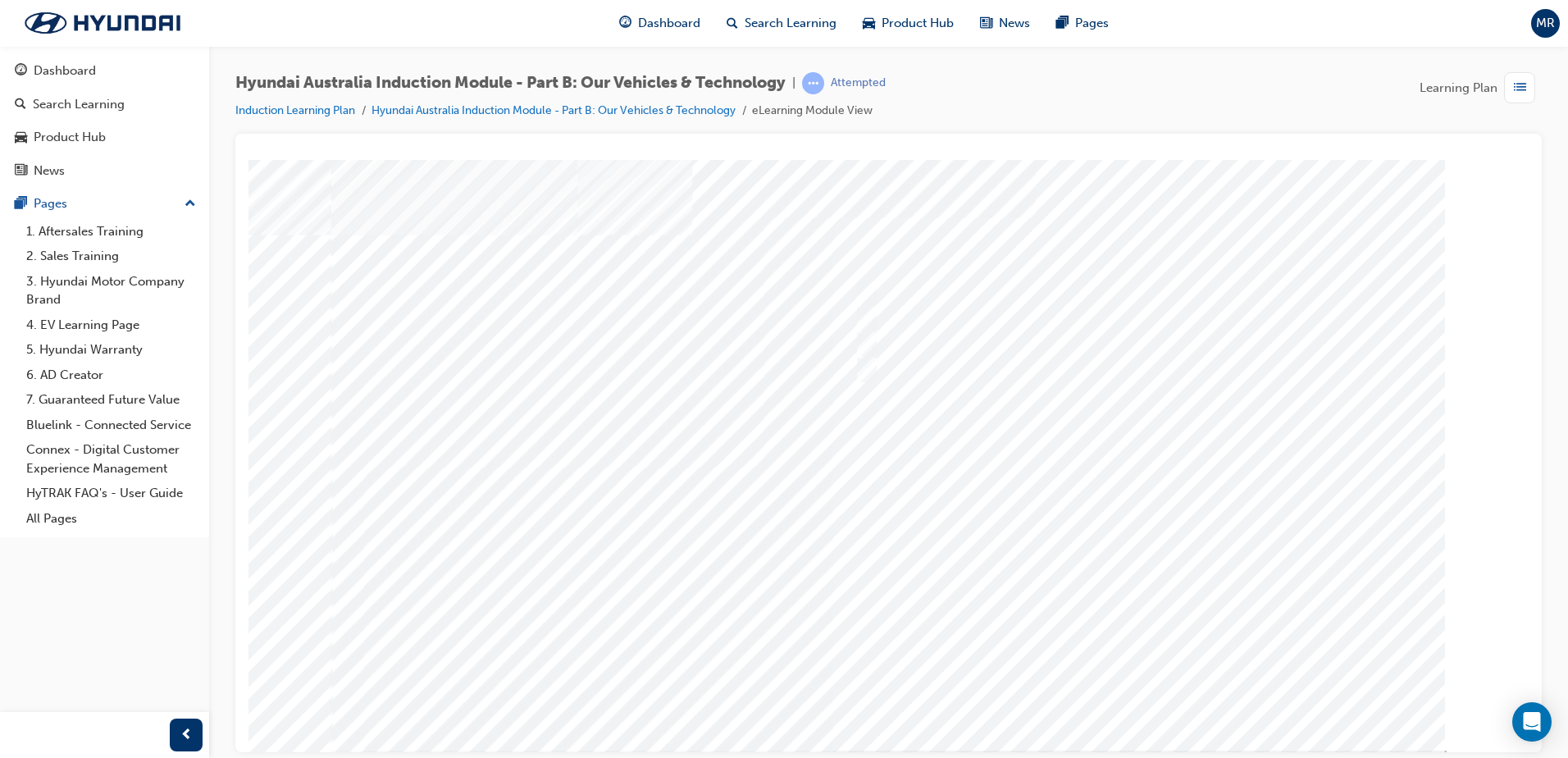
click at [1127, 689] on div at bounding box center [888, 454] width 1115 height 590
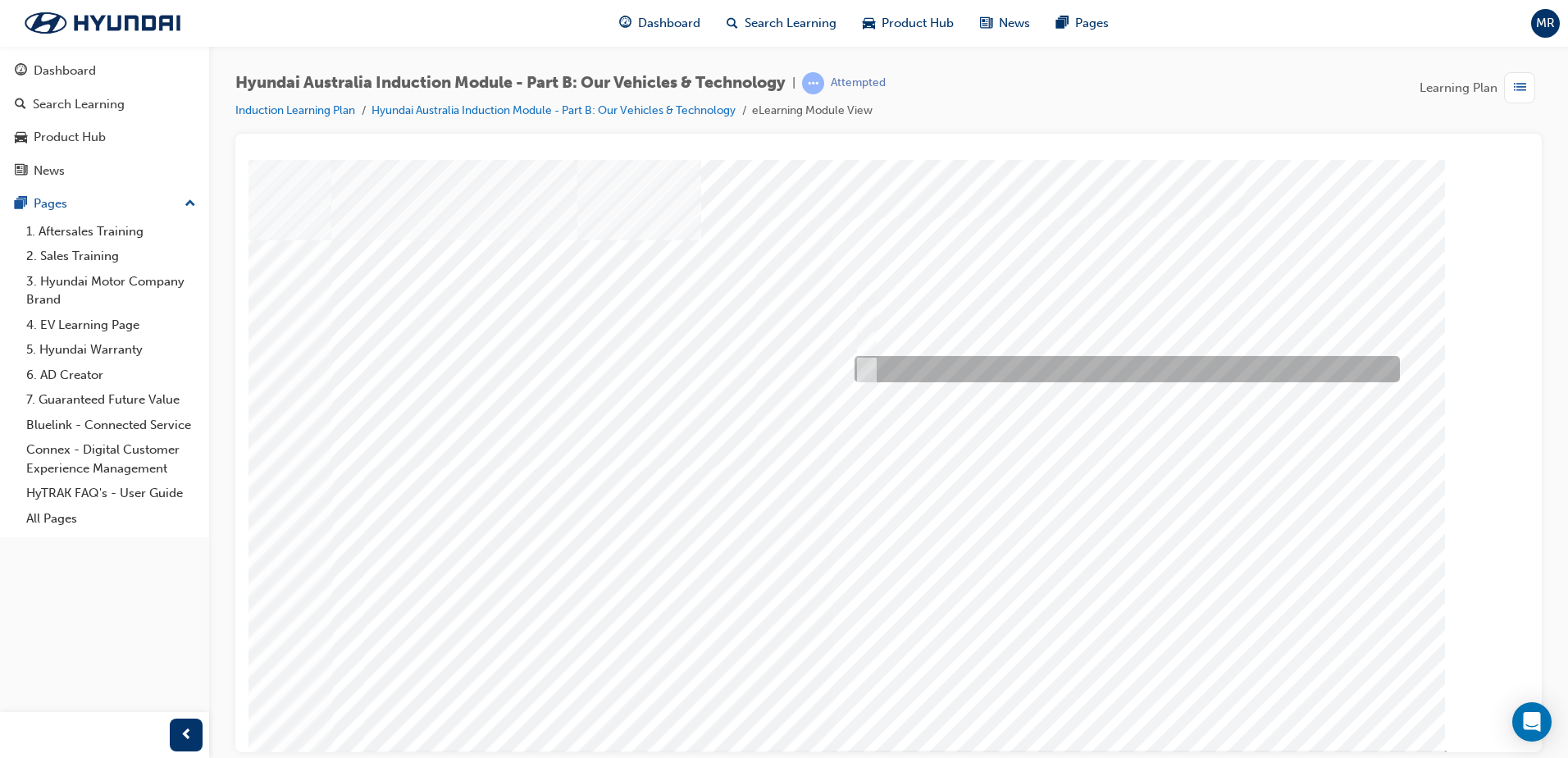
click at [863, 366] on input "Everyday sports car" at bounding box center [862, 368] width 18 height 18
checkbox input "true"
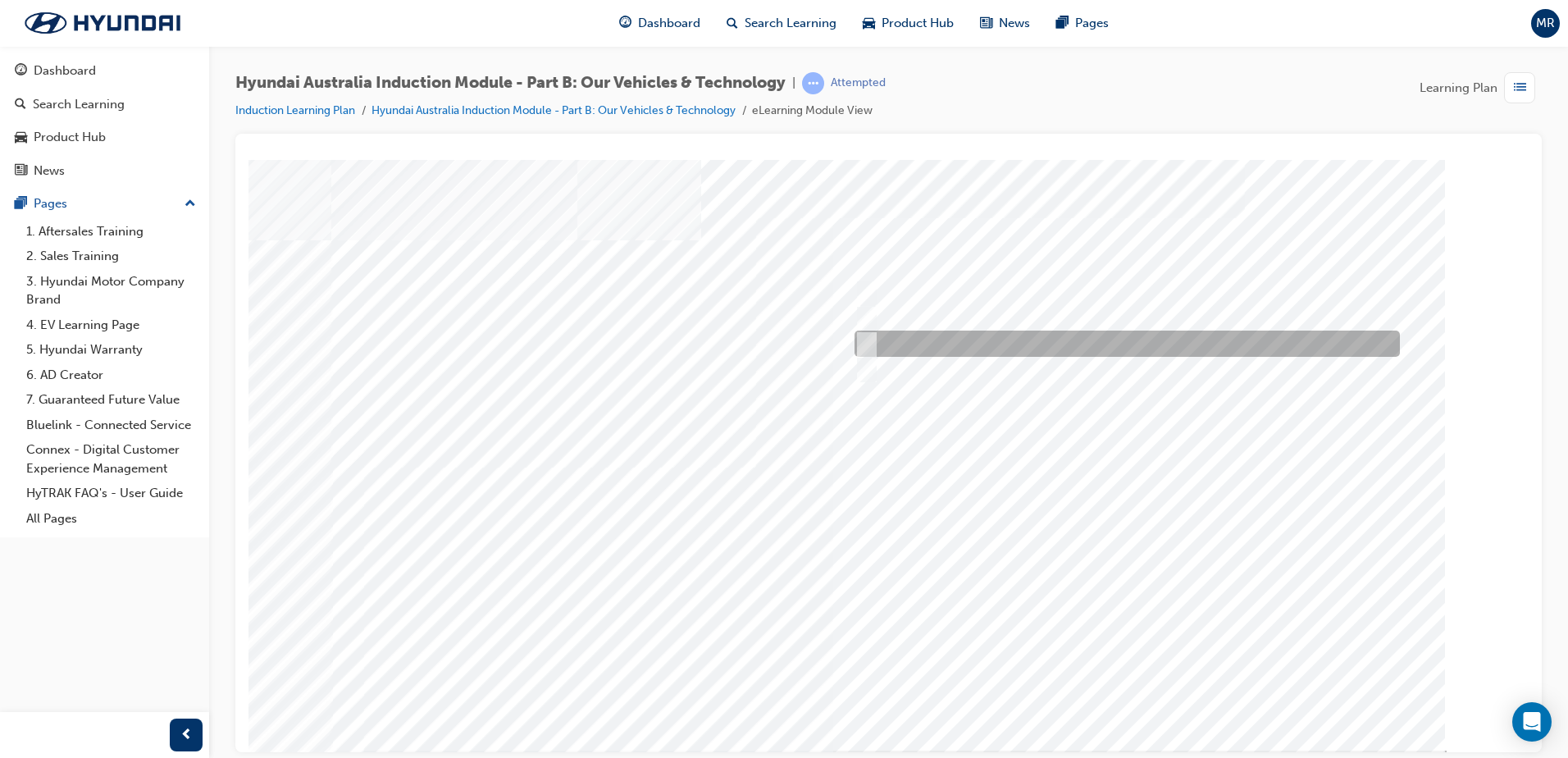
click at [866, 344] on input "Road to racetrack" at bounding box center [862, 343] width 18 height 18
checkbox input "true"
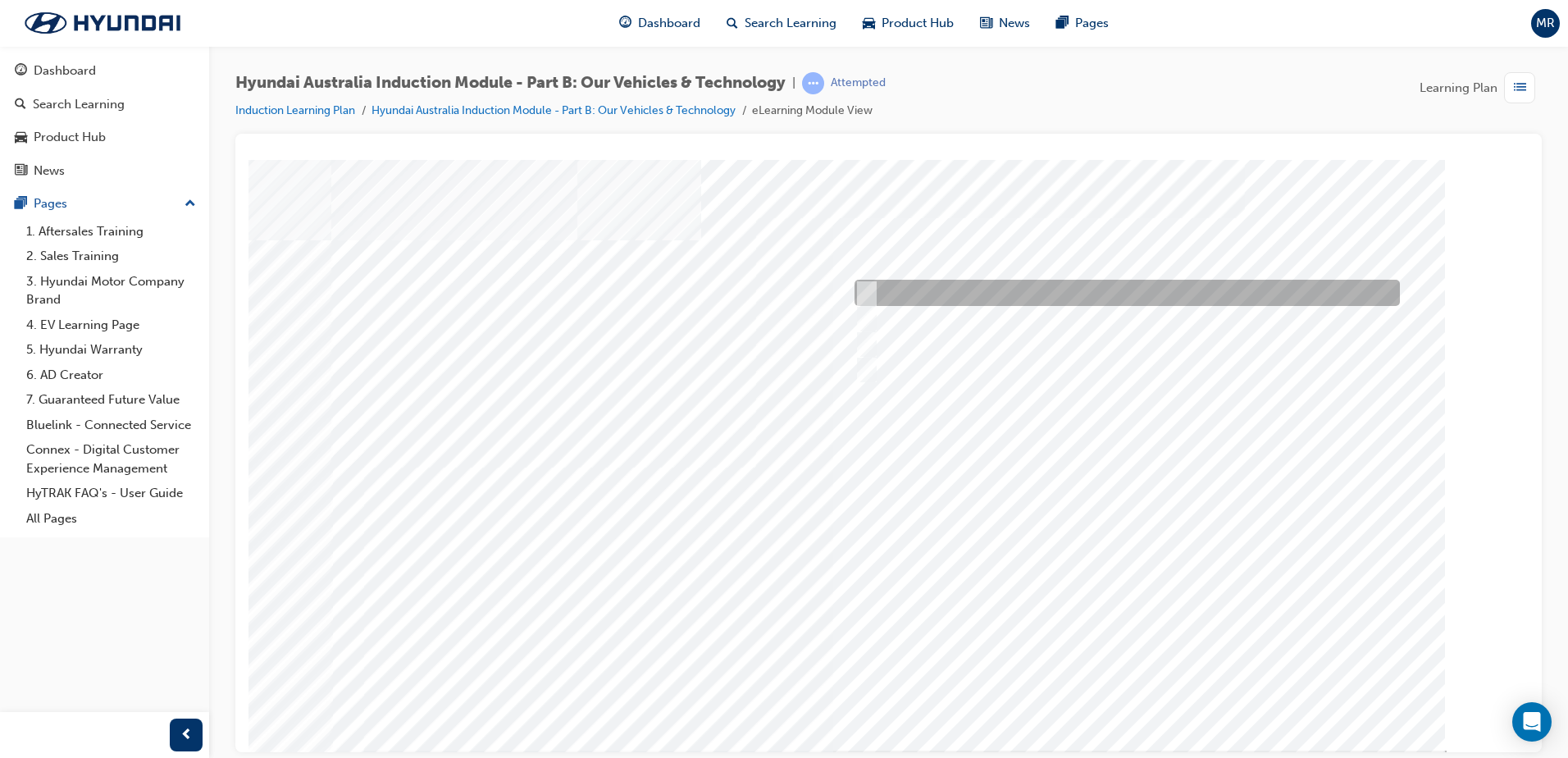
click at [860, 296] on input "Corner rascal" at bounding box center [862, 292] width 18 height 18
checkbox input "true"
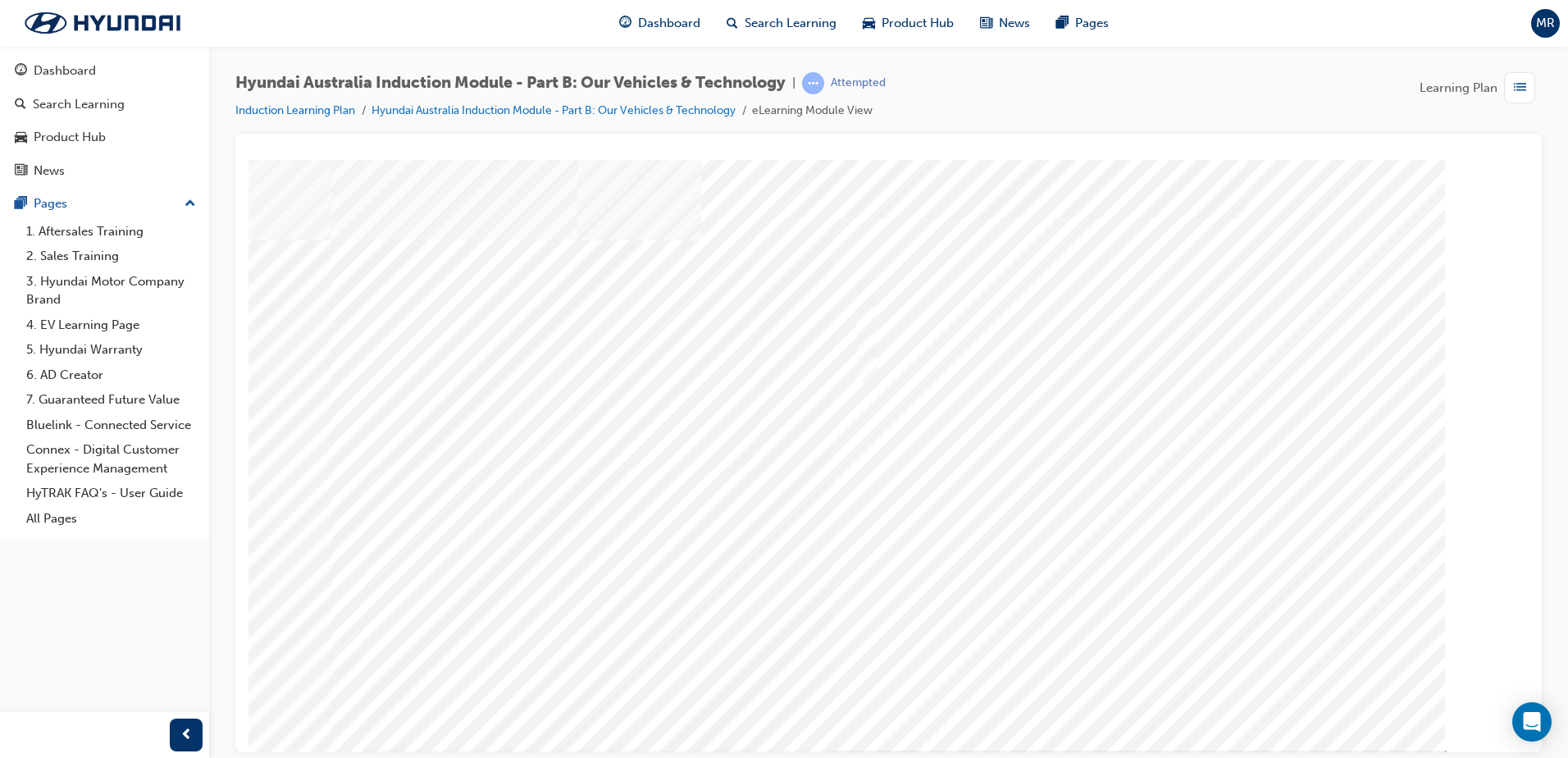
click at [1122, 683] on div at bounding box center [888, 454] width 1115 height 590
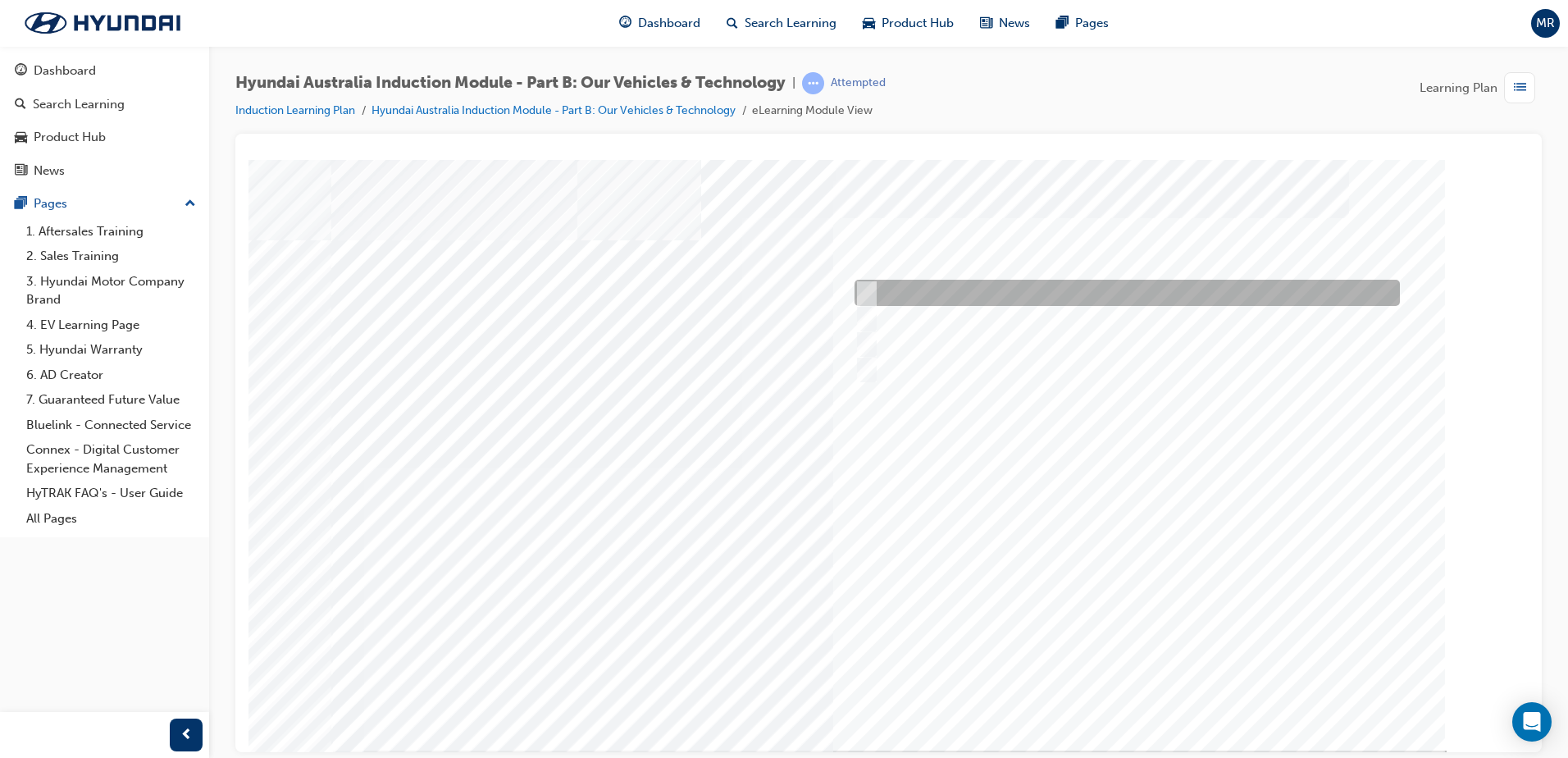
click at [862, 293] on input "Electric" at bounding box center [862, 292] width 18 height 18
checkbox input "true"
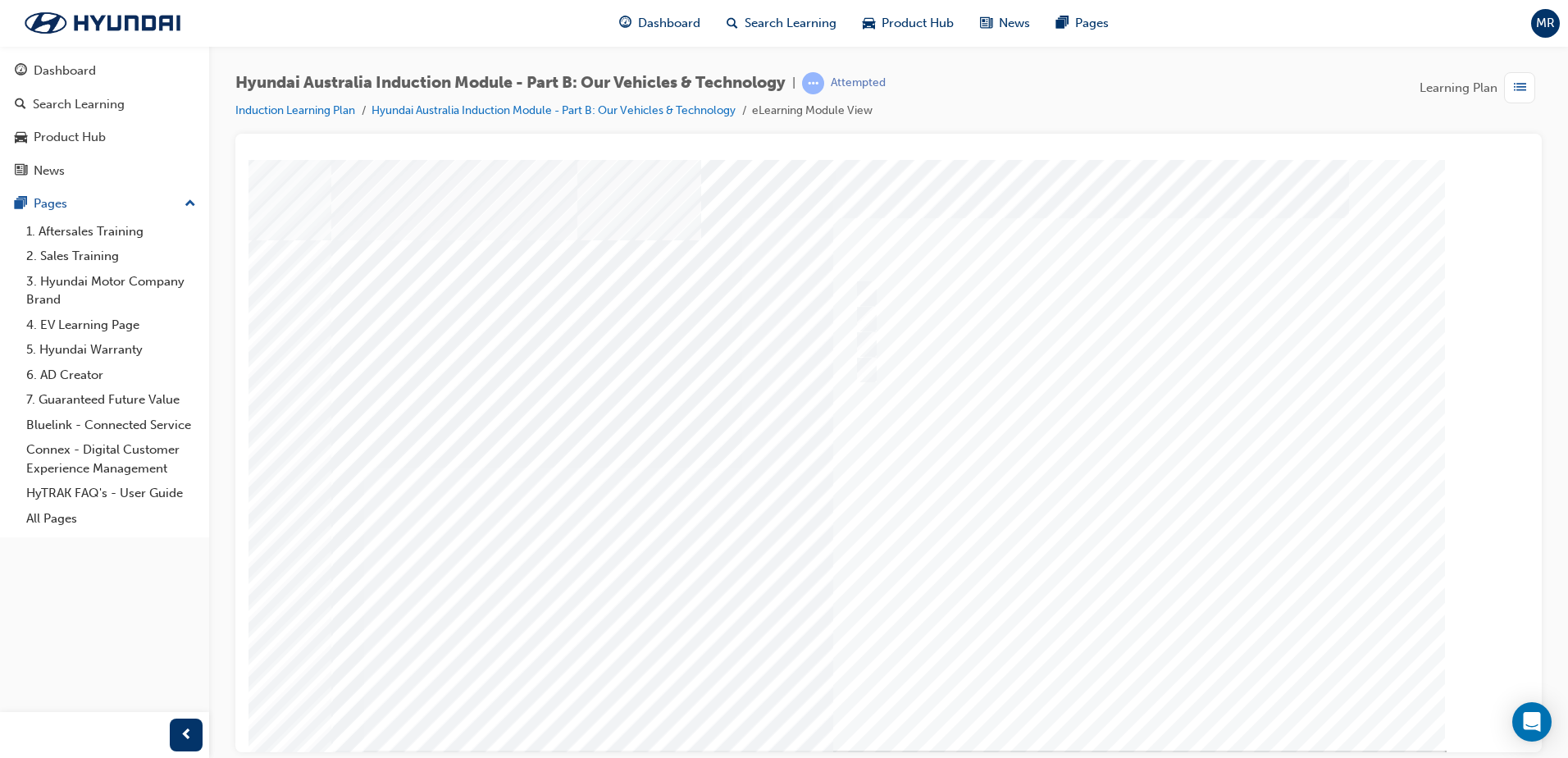
click at [1120, 685] on div at bounding box center [888, 454] width 1115 height 590
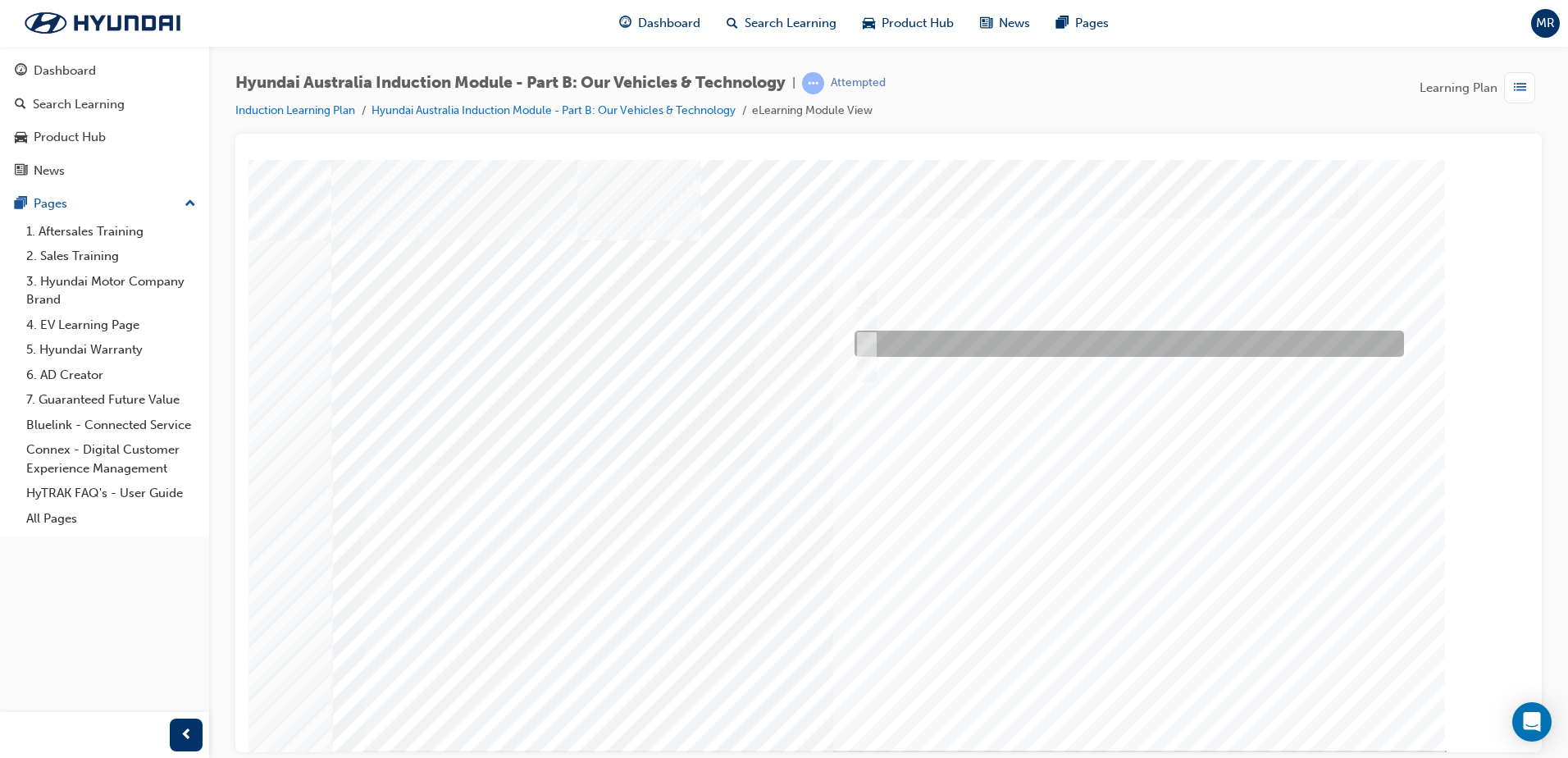
click at [867, 344] on input "Ecology" at bounding box center [862, 343] width 18 height 18
checkbox input "true"
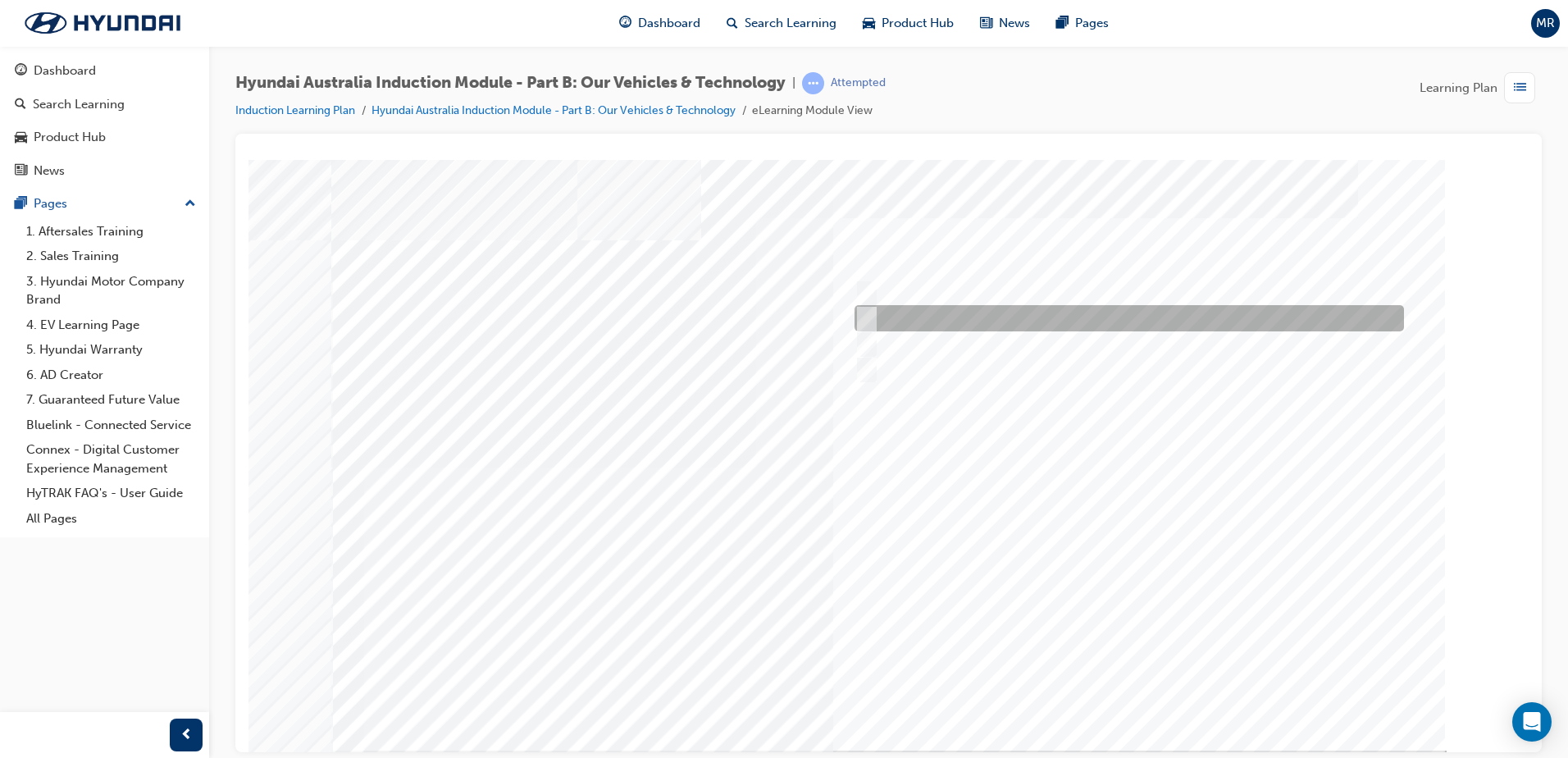
click at [868, 317] on input "Electrification" at bounding box center [862, 318] width 18 height 18
checkbox input "true"
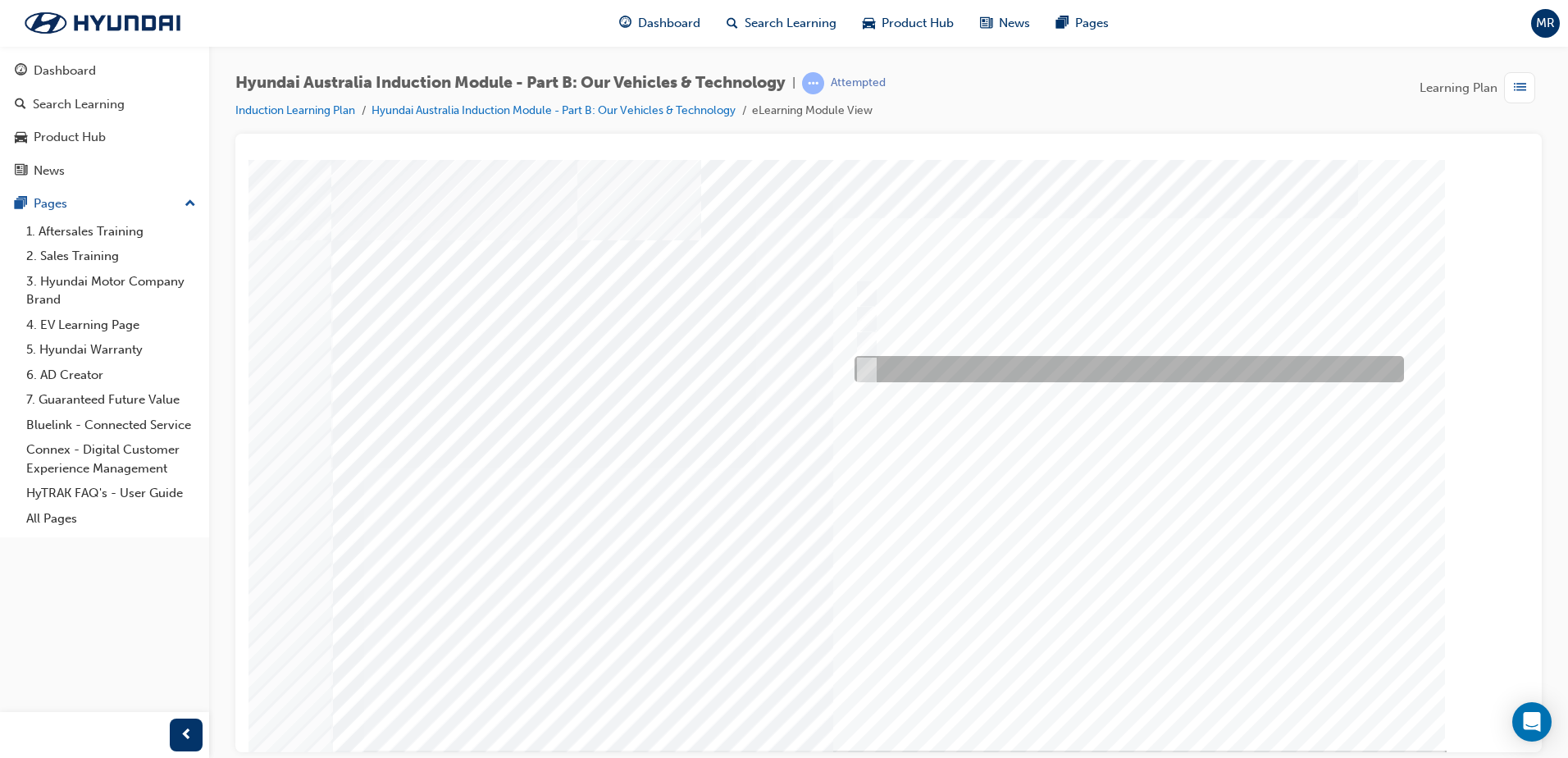
click at [866, 365] on input "Technology" at bounding box center [862, 368] width 18 height 18
checkbox input "true"
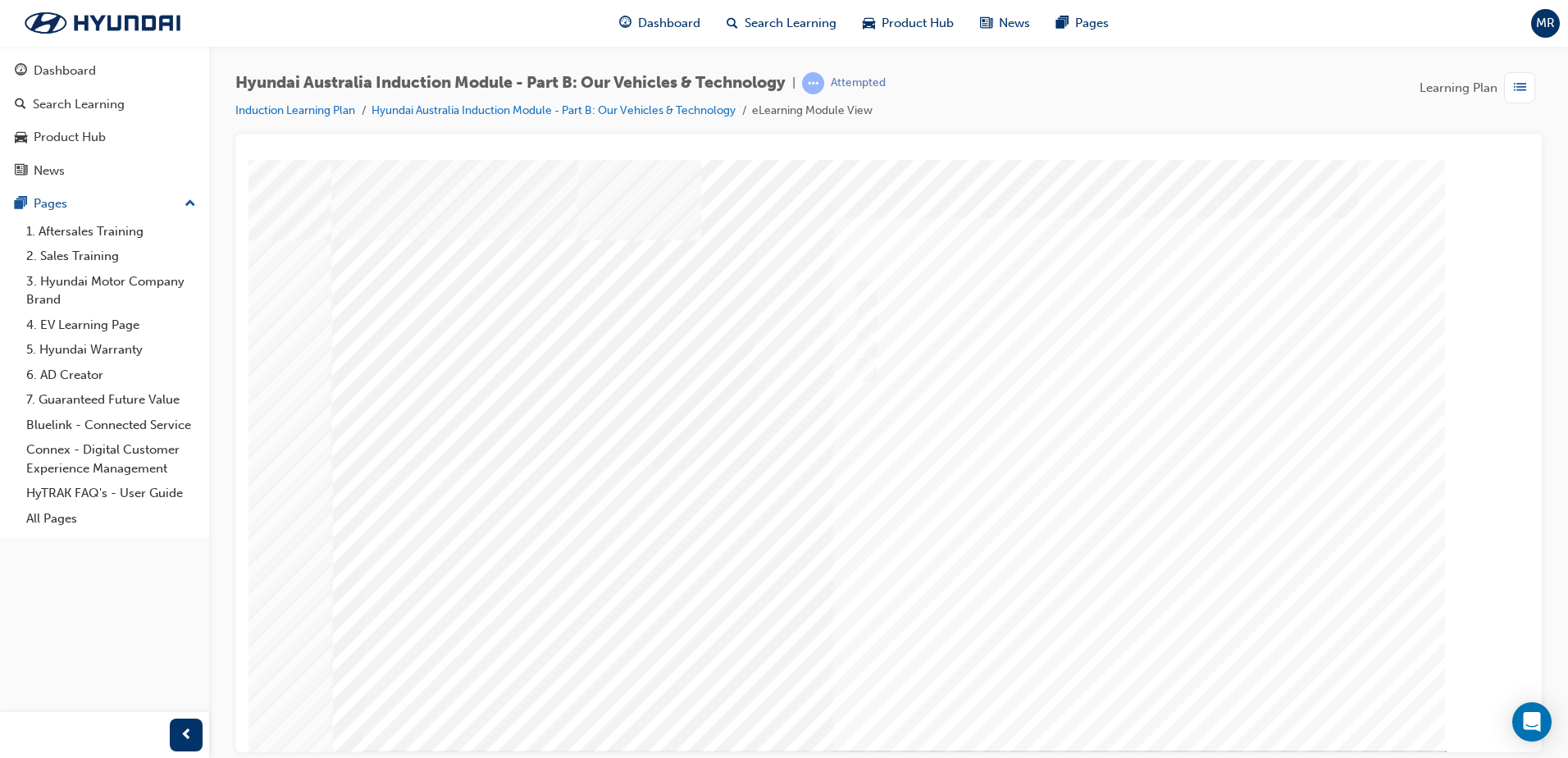
click at [1143, 692] on div at bounding box center [888, 454] width 1115 height 590
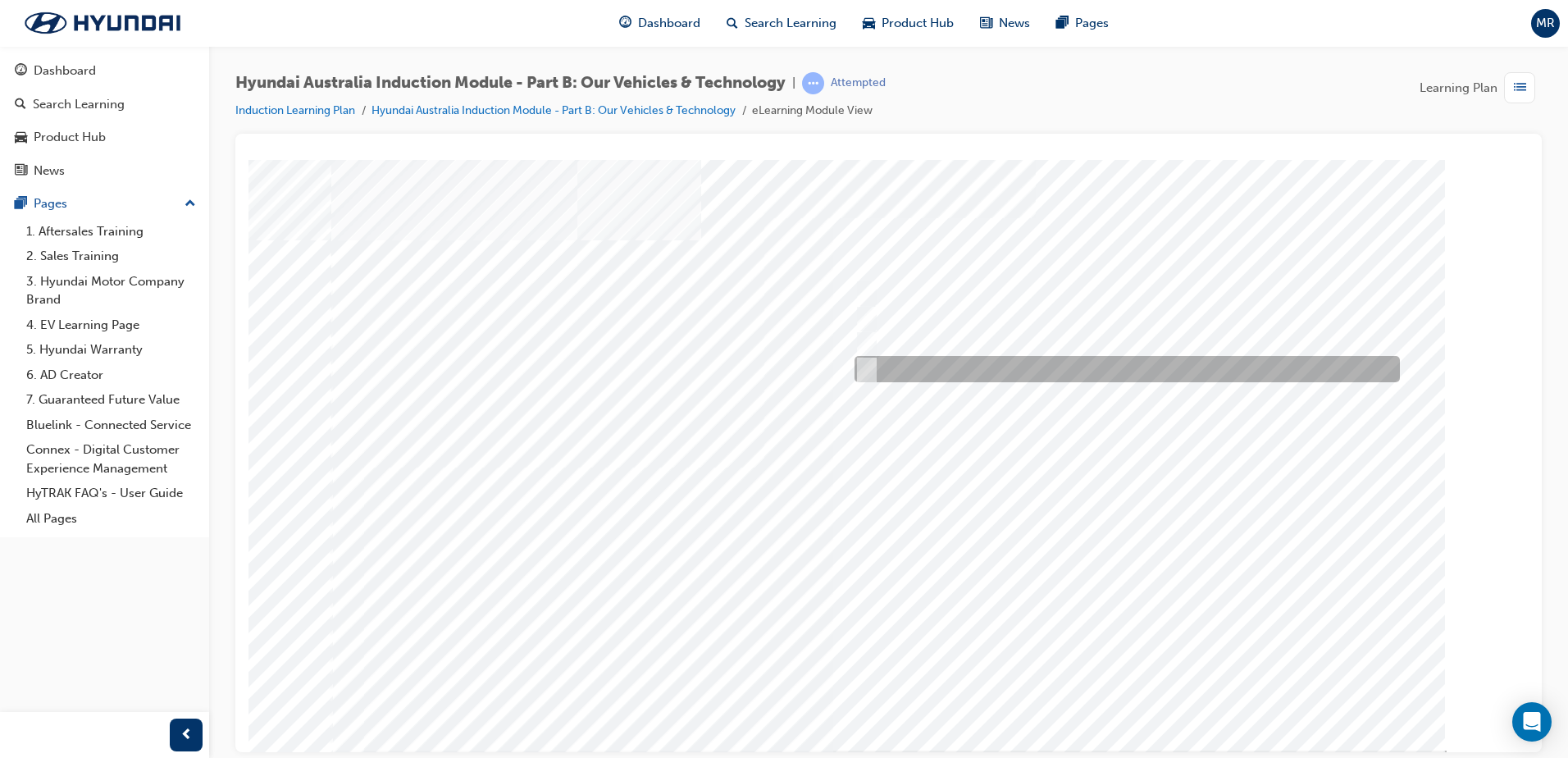
click at [862, 371] on input "5 years" at bounding box center [863, 368] width 18 height 18
radio input "true"
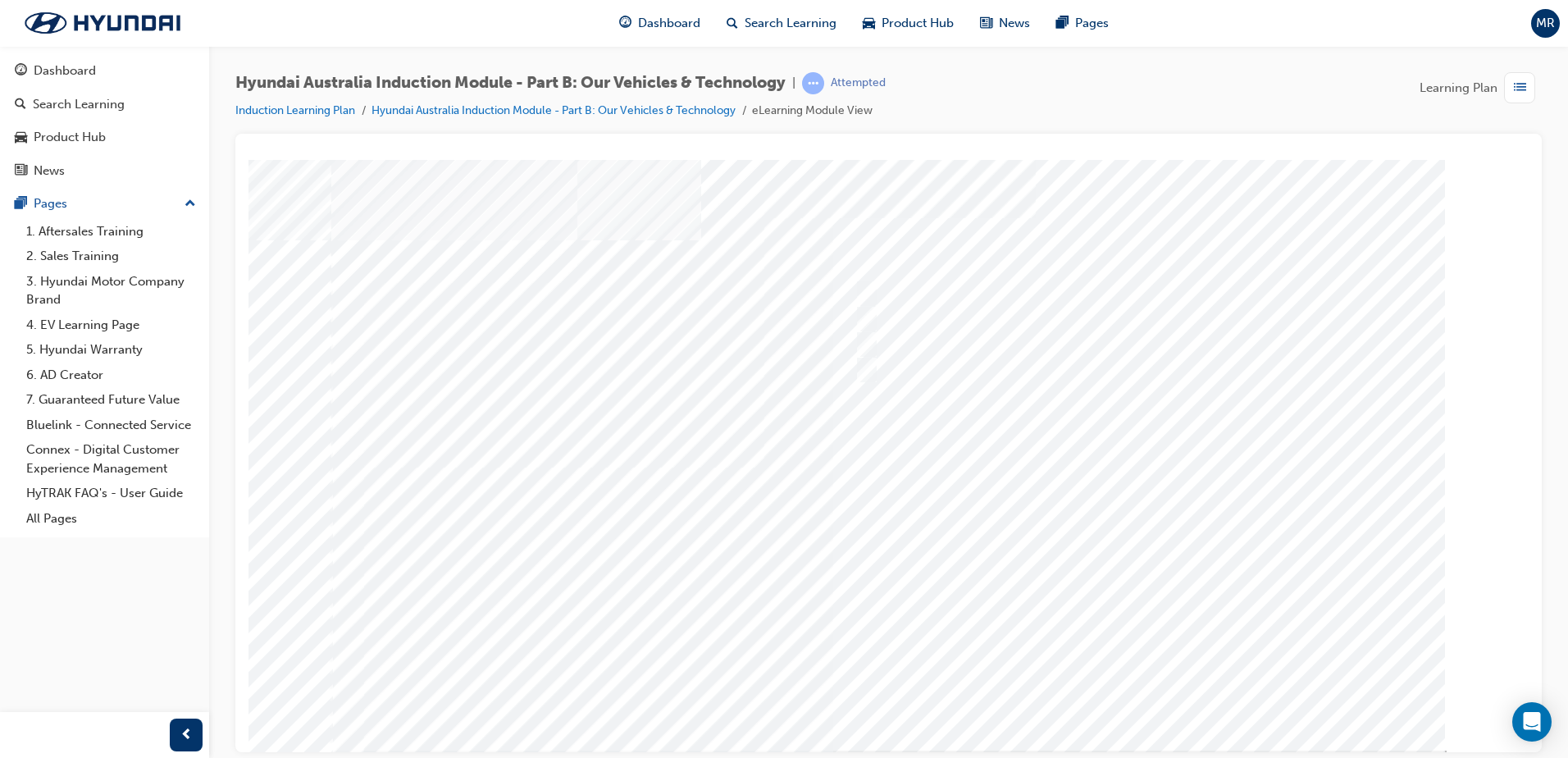
click at [1141, 687] on div at bounding box center [888, 454] width 1115 height 590
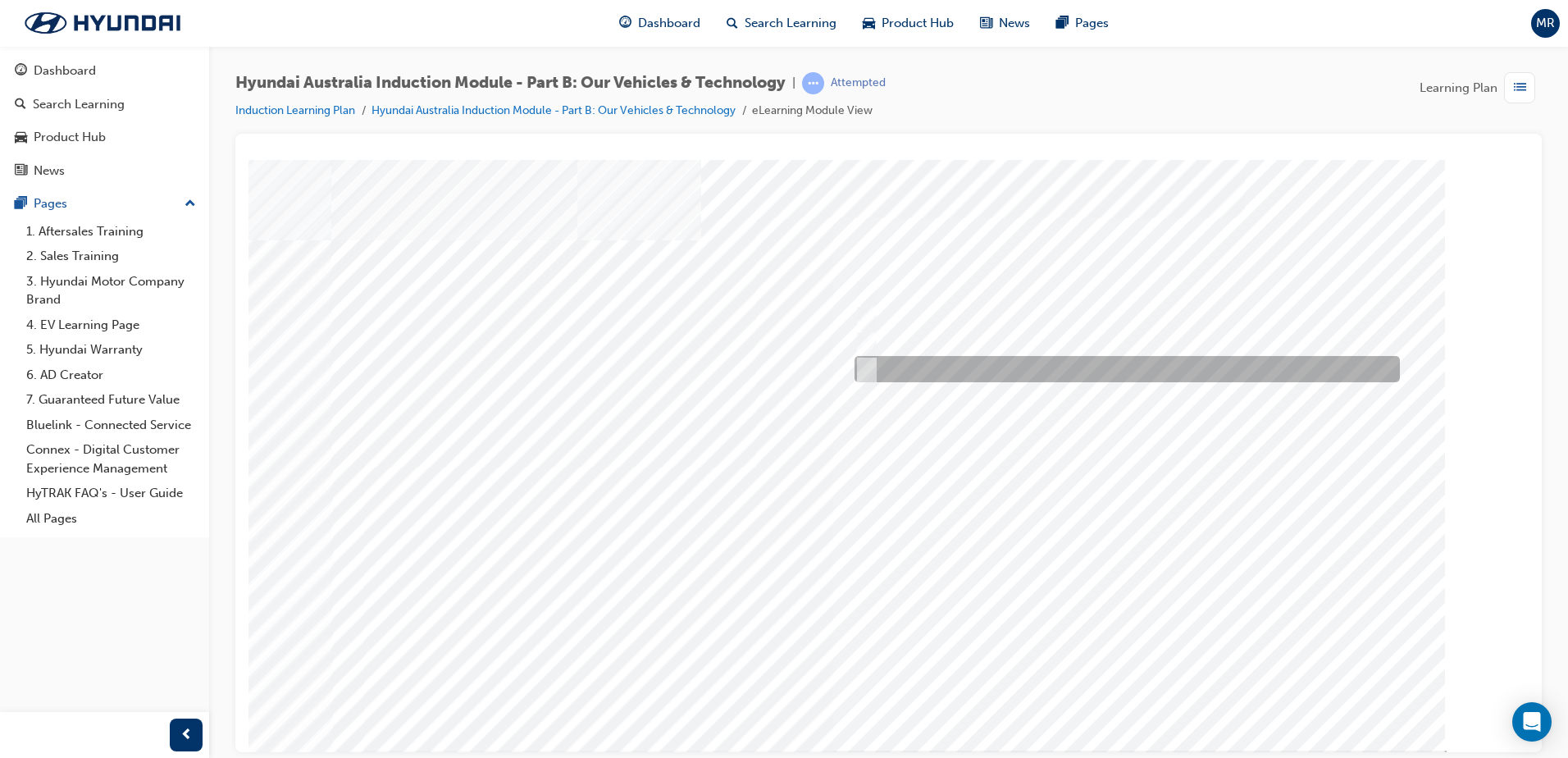
click at [864, 367] on input "Everyday sports car" at bounding box center [862, 368] width 18 height 18
checkbox input "true"
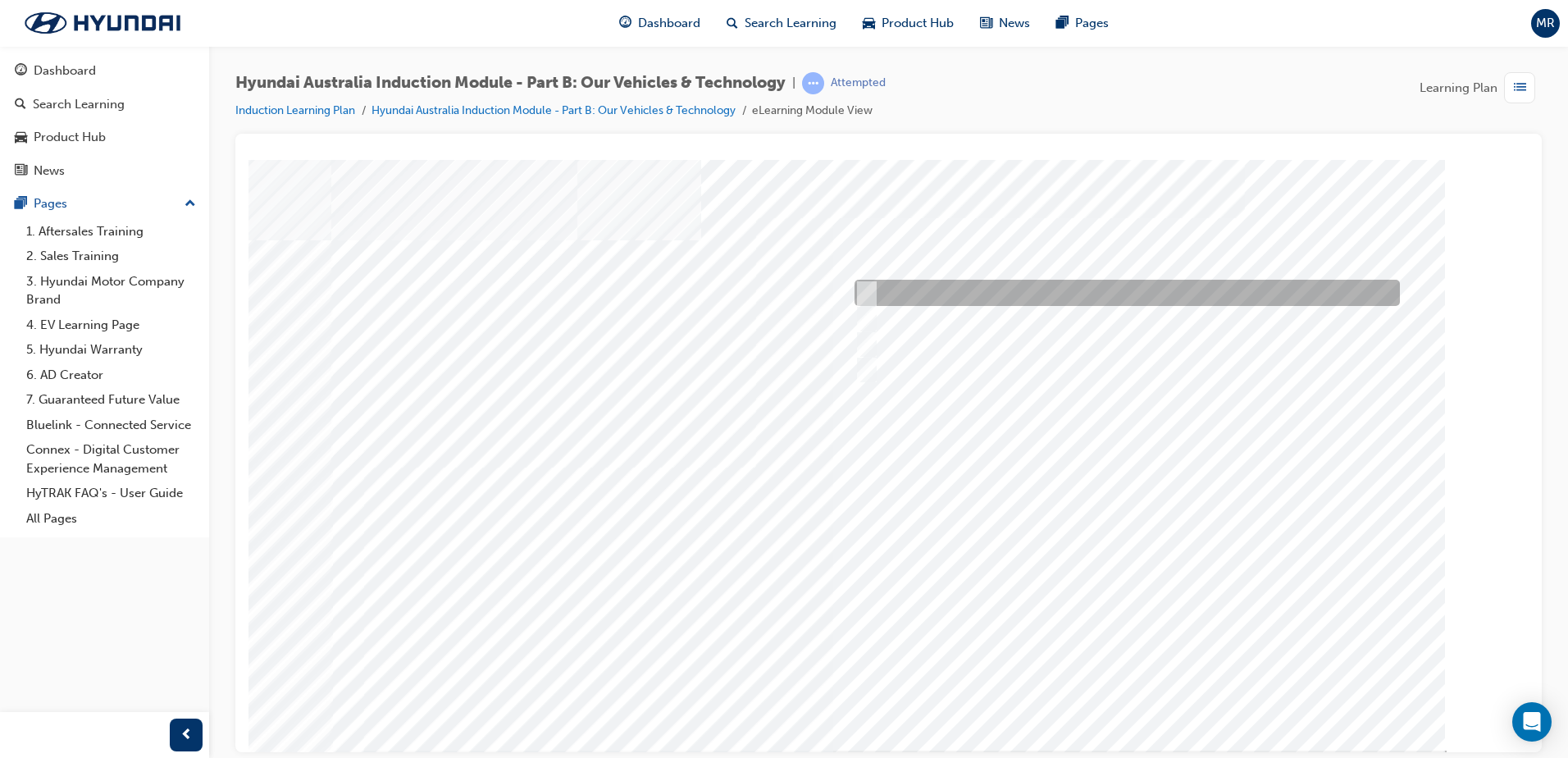
click at [861, 290] on input "Corner rascal" at bounding box center [862, 292] width 18 height 18
checkbox input "true"
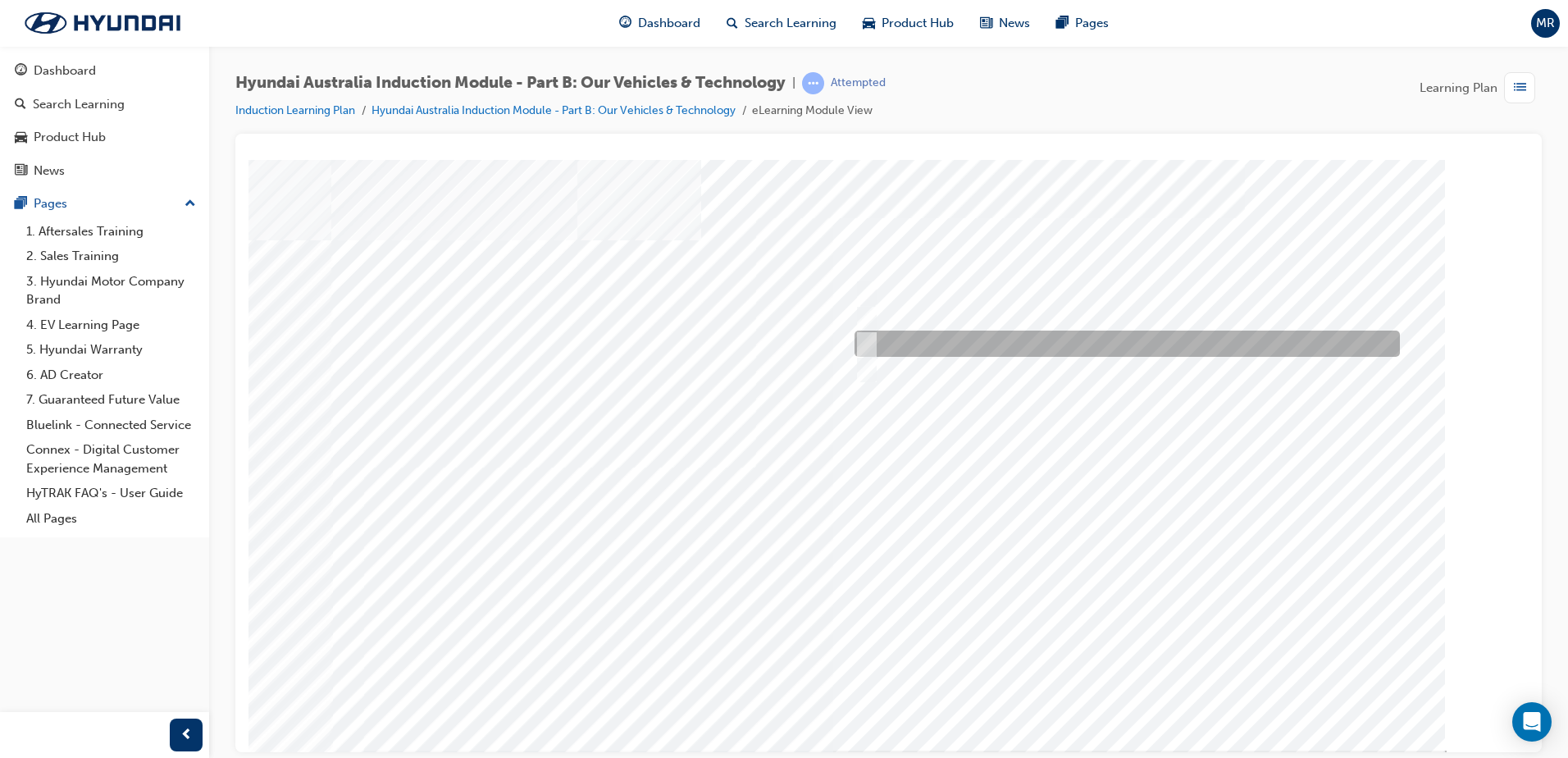
click at [872, 340] on div at bounding box center [1122, 343] width 545 height 26
checkbox input "true"
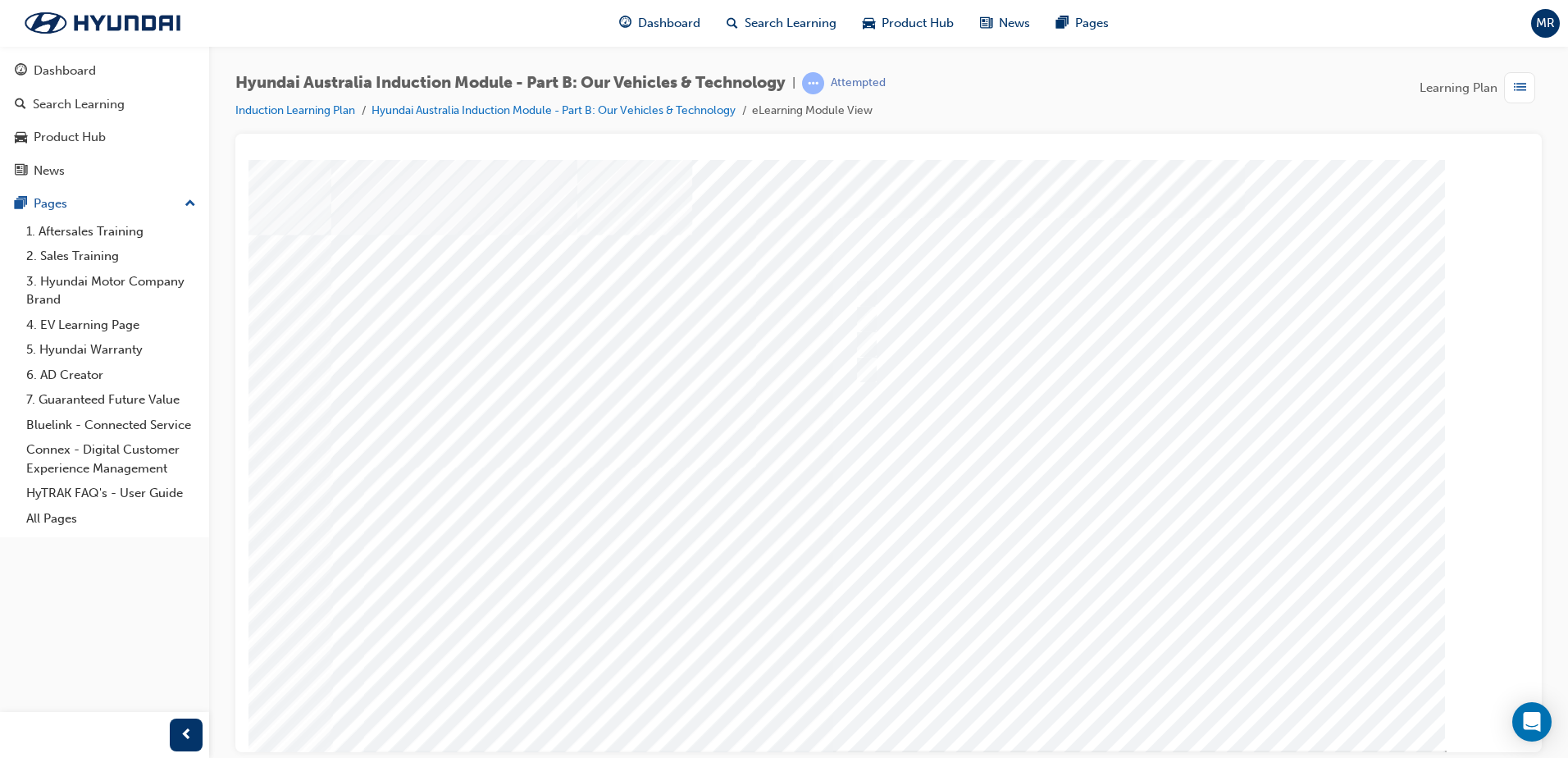
click at [1131, 693] on div at bounding box center [888, 454] width 1115 height 590
click at [925, 542] on div at bounding box center [888, 454] width 1115 height 590
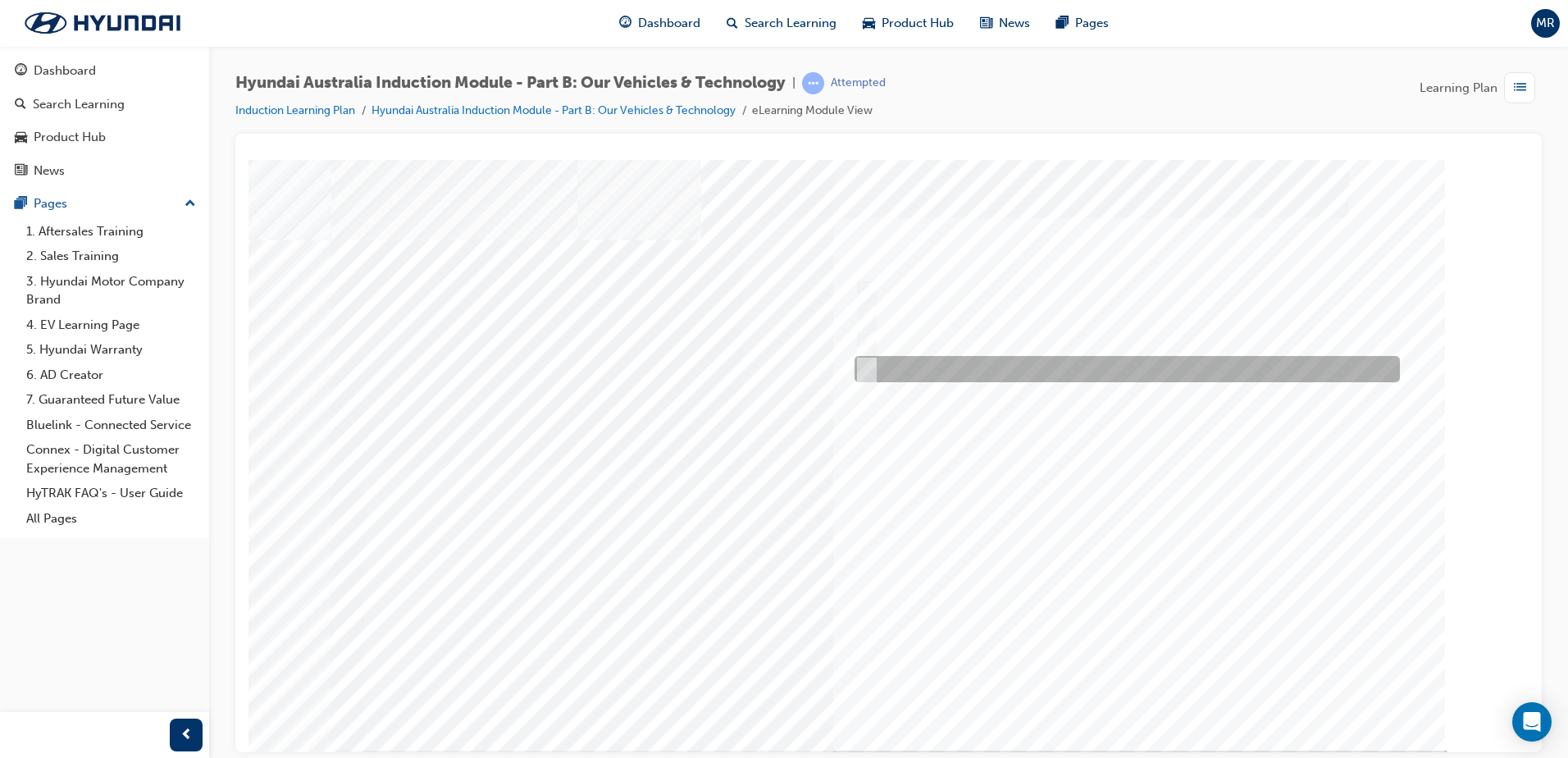
click at [861, 372] on input "Hydrogen Fuel Cell" at bounding box center [862, 368] width 18 height 18
checkbox input "true"
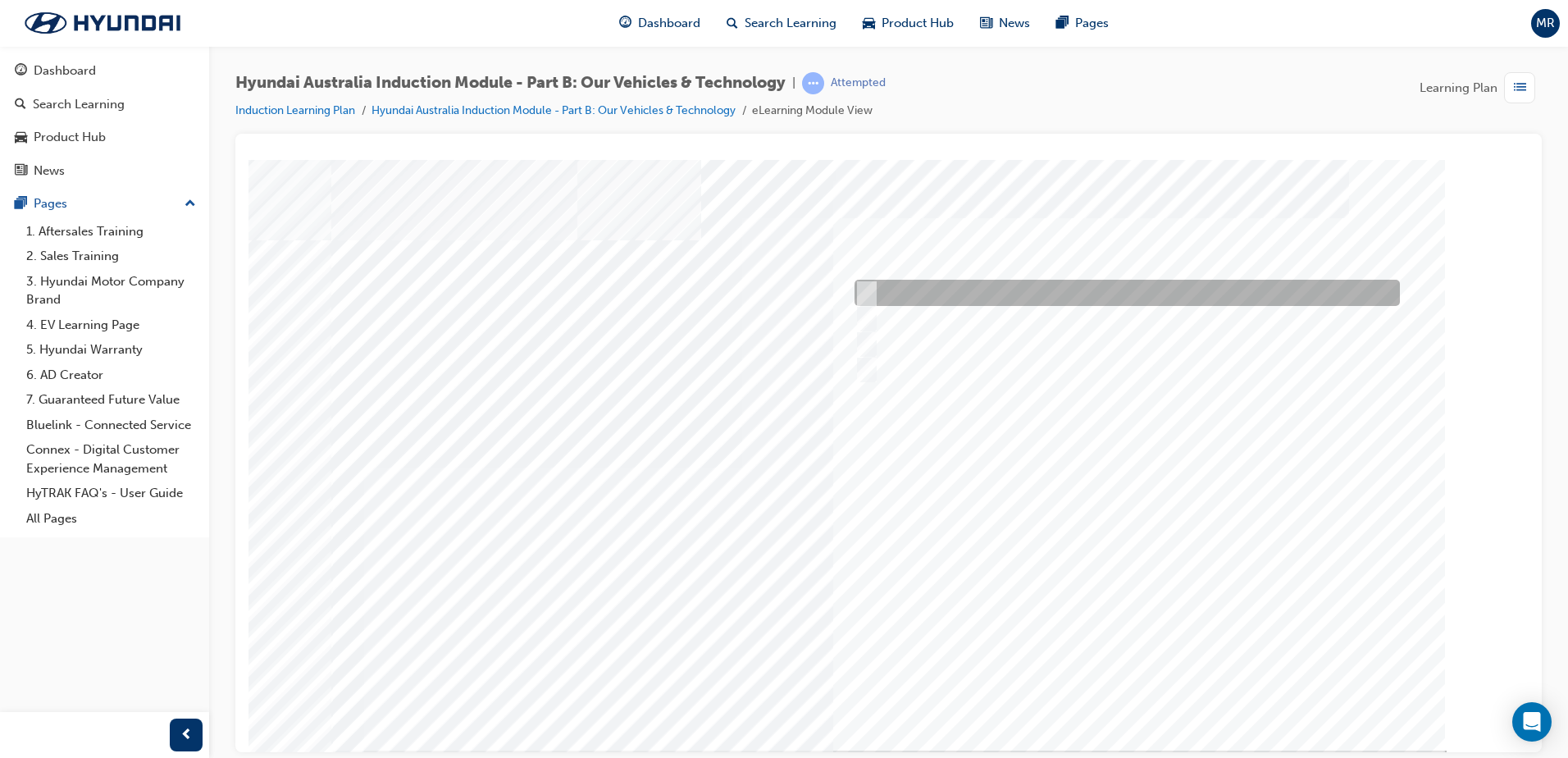
click at [862, 291] on input "Electric" at bounding box center [862, 292] width 18 height 18
checkbox input "true"
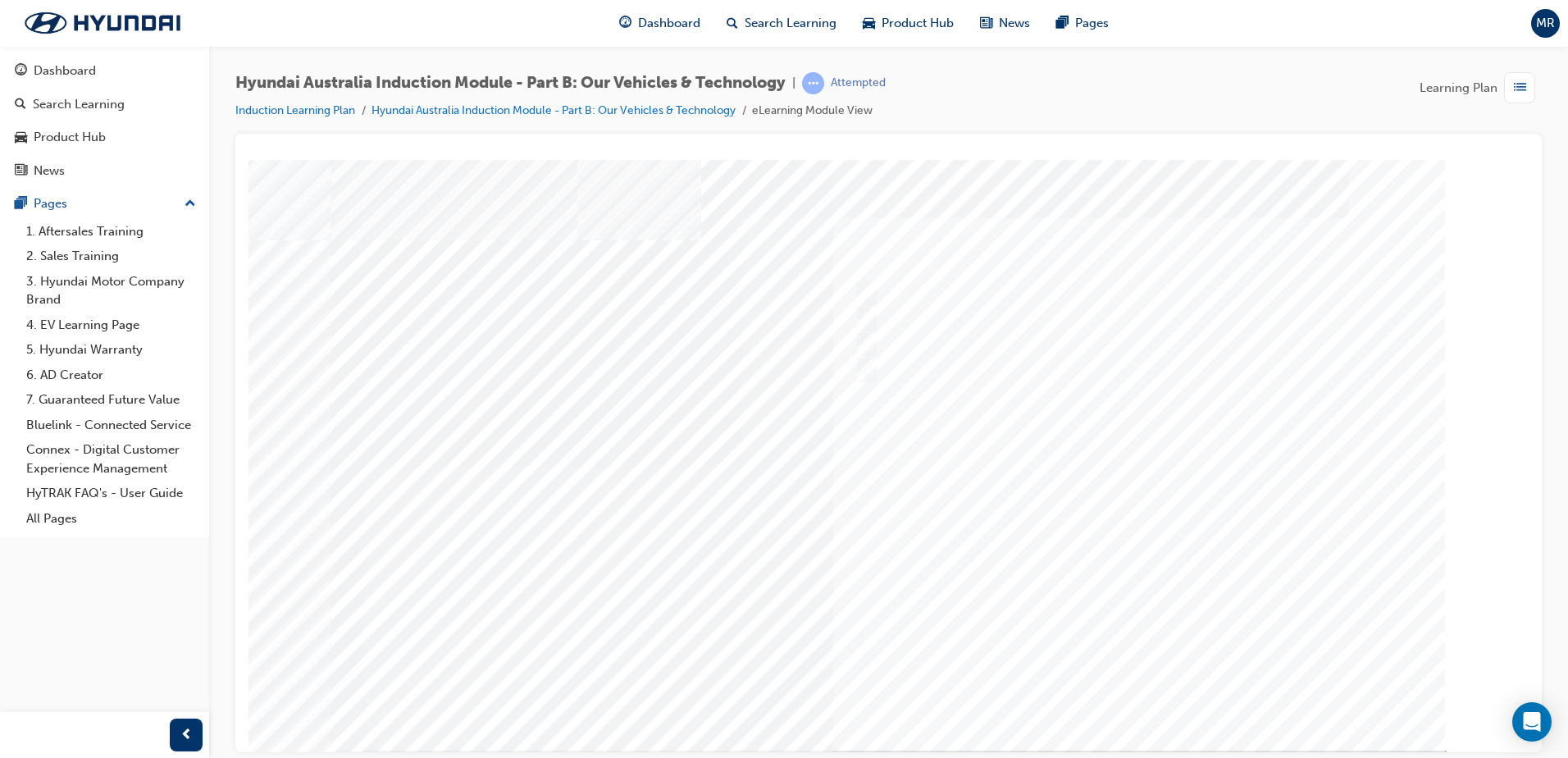
click at [1135, 687] on div at bounding box center [888, 454] width 1115 height 590
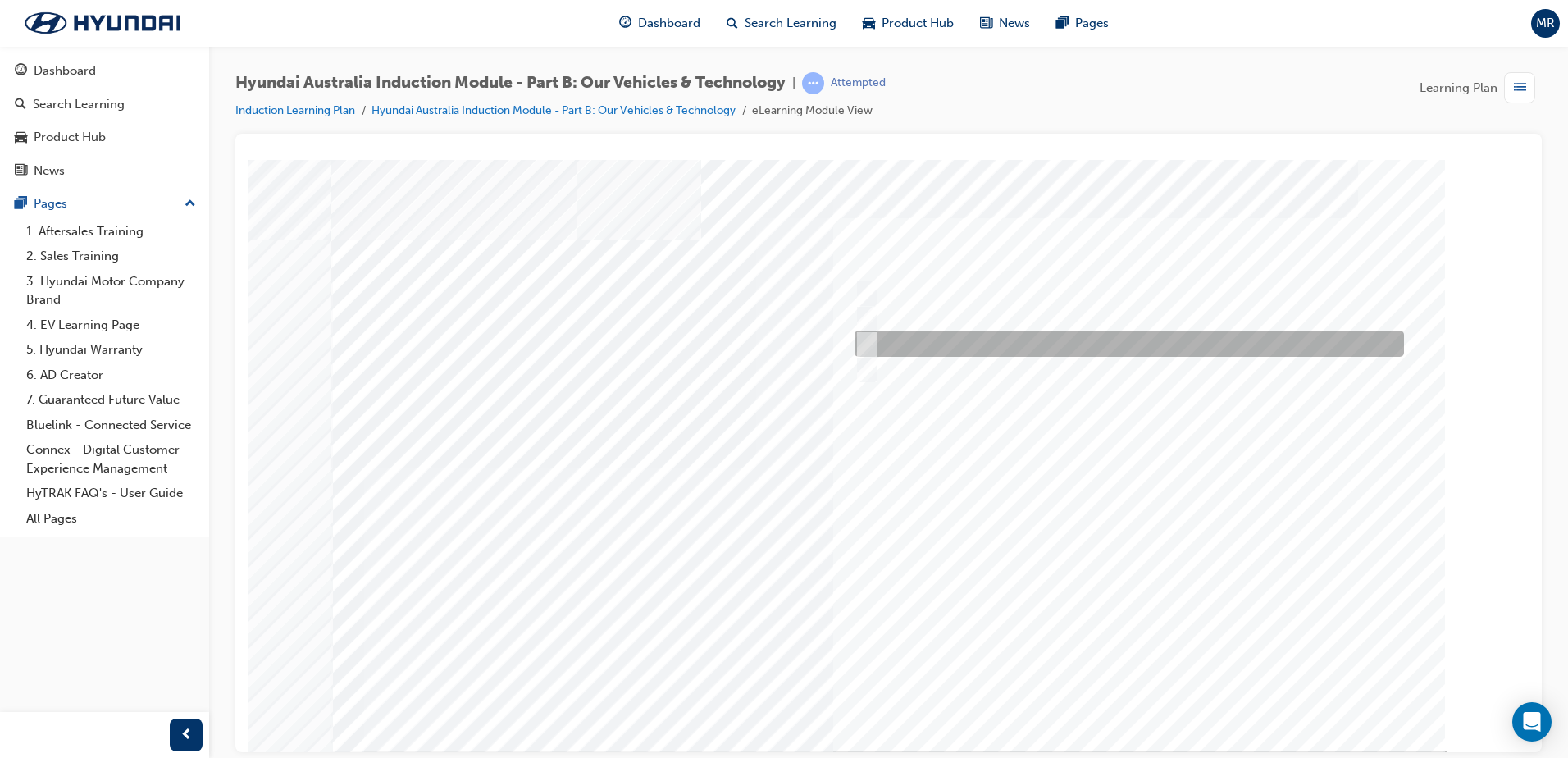
click at [862, 342] on input "Ecology" at bounding box center [862, 343] width 18 height 18
checkbox input "true"
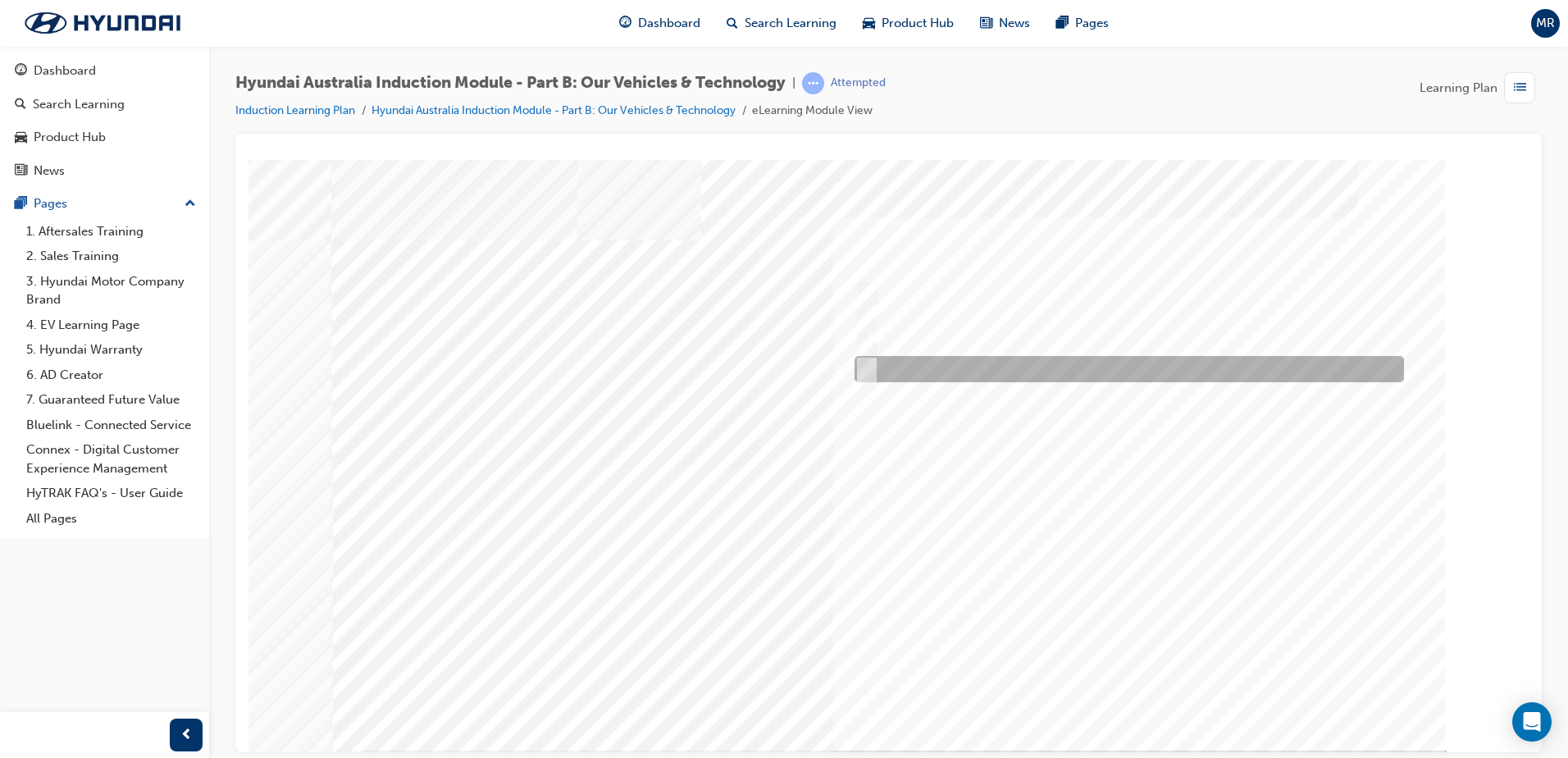
click at [873, 369] on div at bounding box center [1124, 369] width 549 height 26
checkbox input "true"
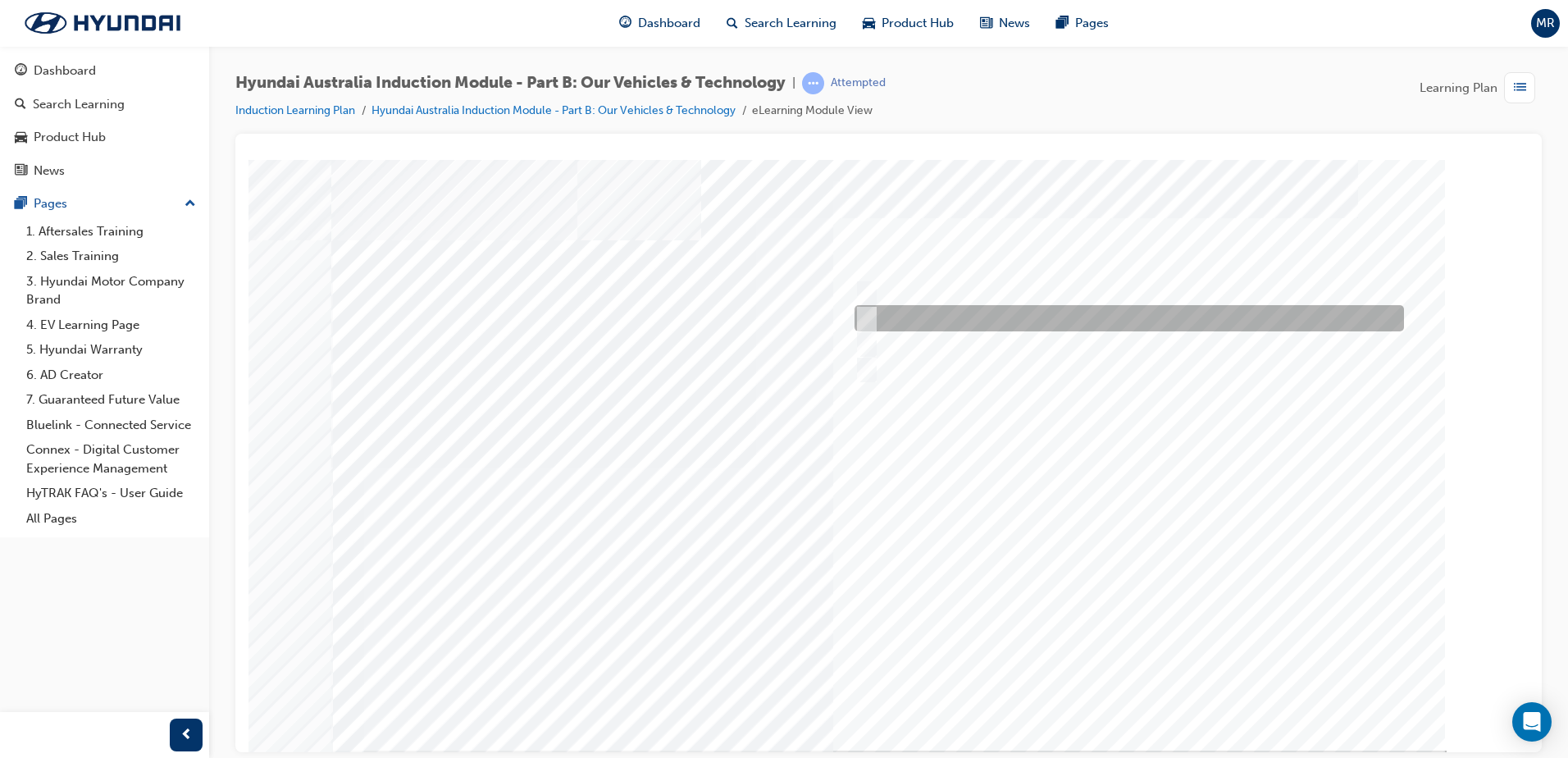
click at [863, 319] on input "Electrification" at bounding box center [862, 318] width 18 height 18
checkbox input "true"
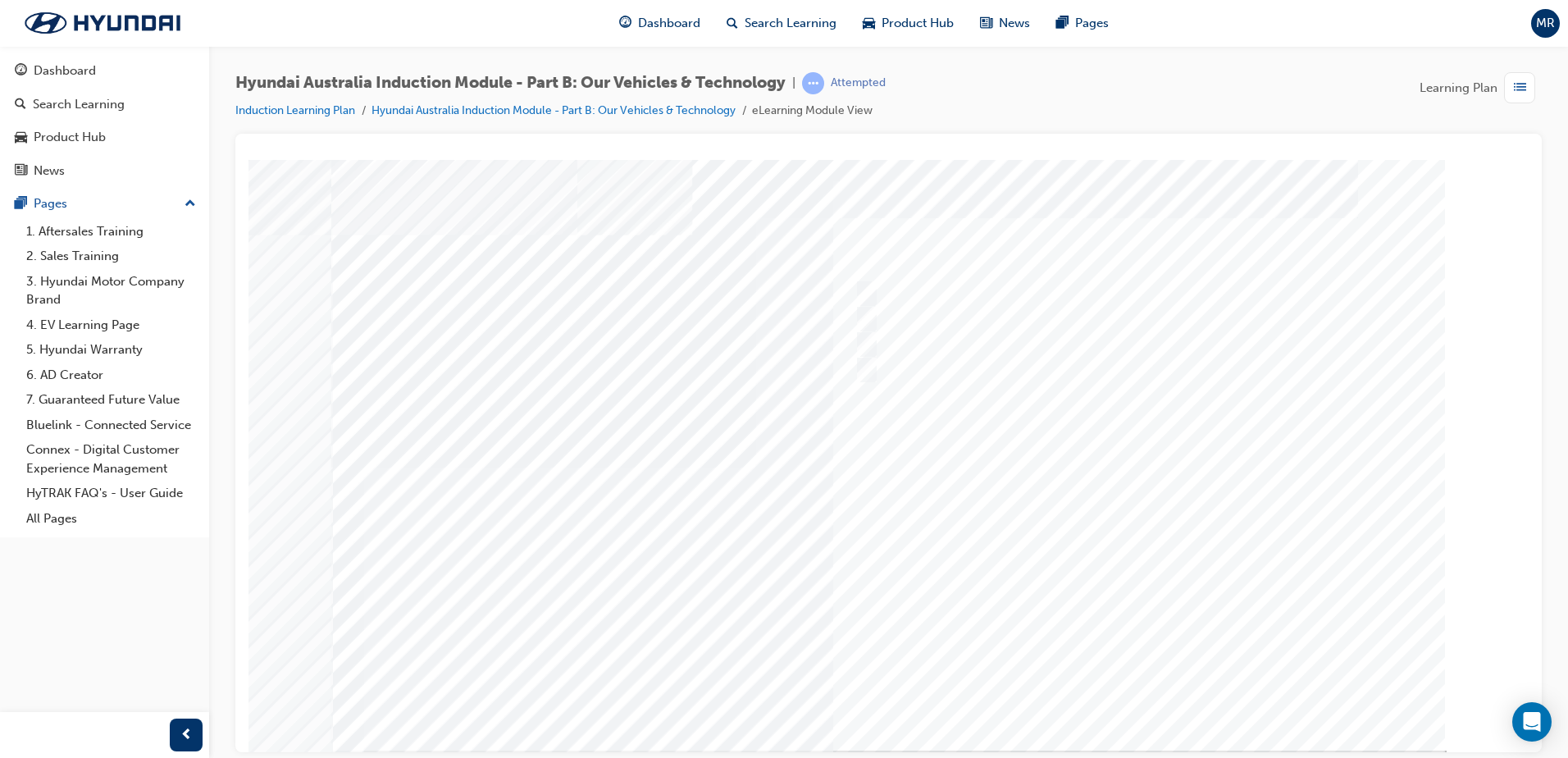
click at [1138, 685] on div at bounding box center [888, 454] width 1115 height 590
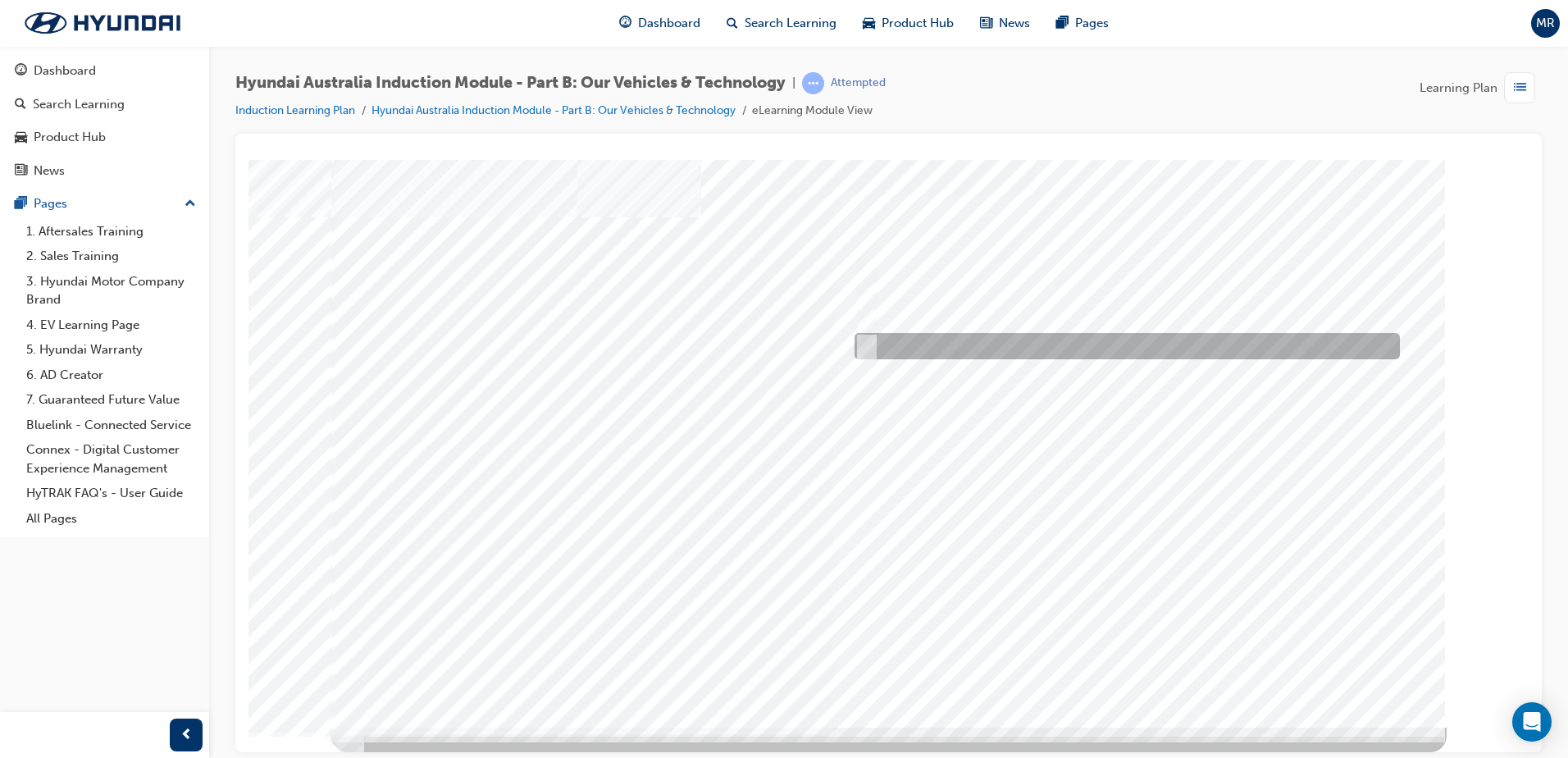
click at [869, 344] on input "5 years" at bounding box center [863, 346] width 18 height 18
radio input "true"
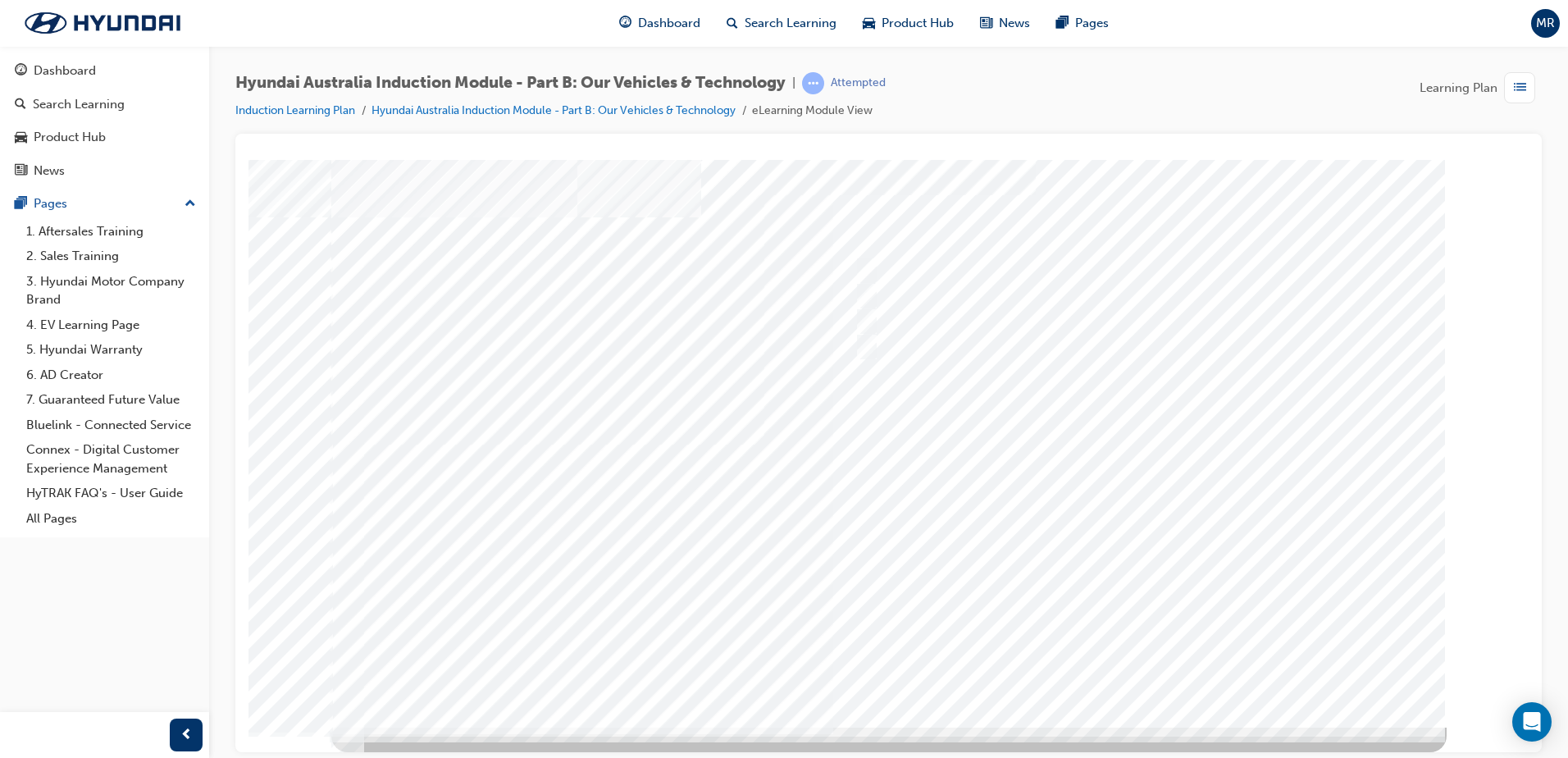
click at [1106, 666] on div at bounding box center [888, 431] width 1115 height 590
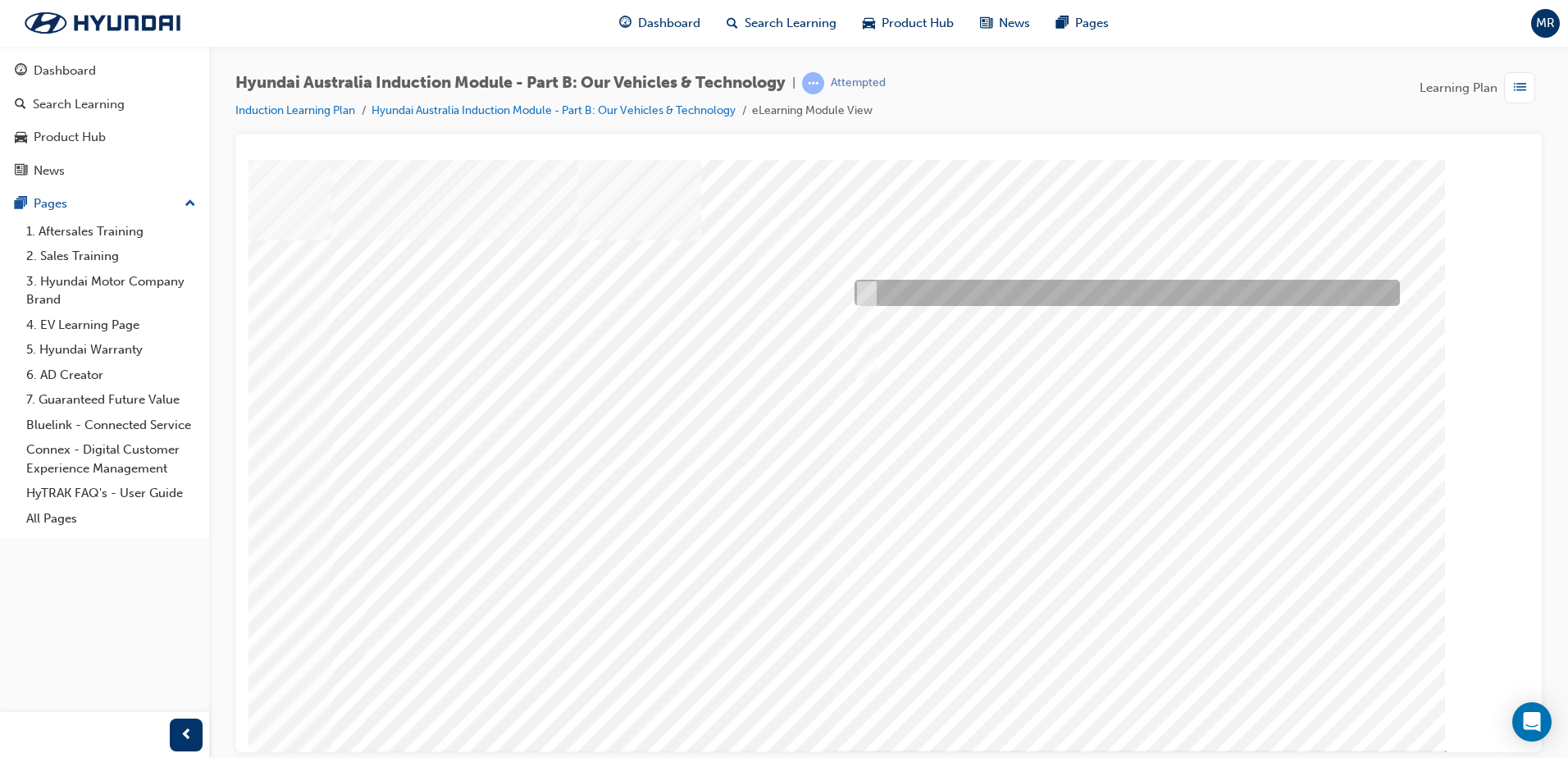
click at [871, 293] on input "Corner rascal" at bounding box center [862, 292] width 18 height 18
checkbox input "true"
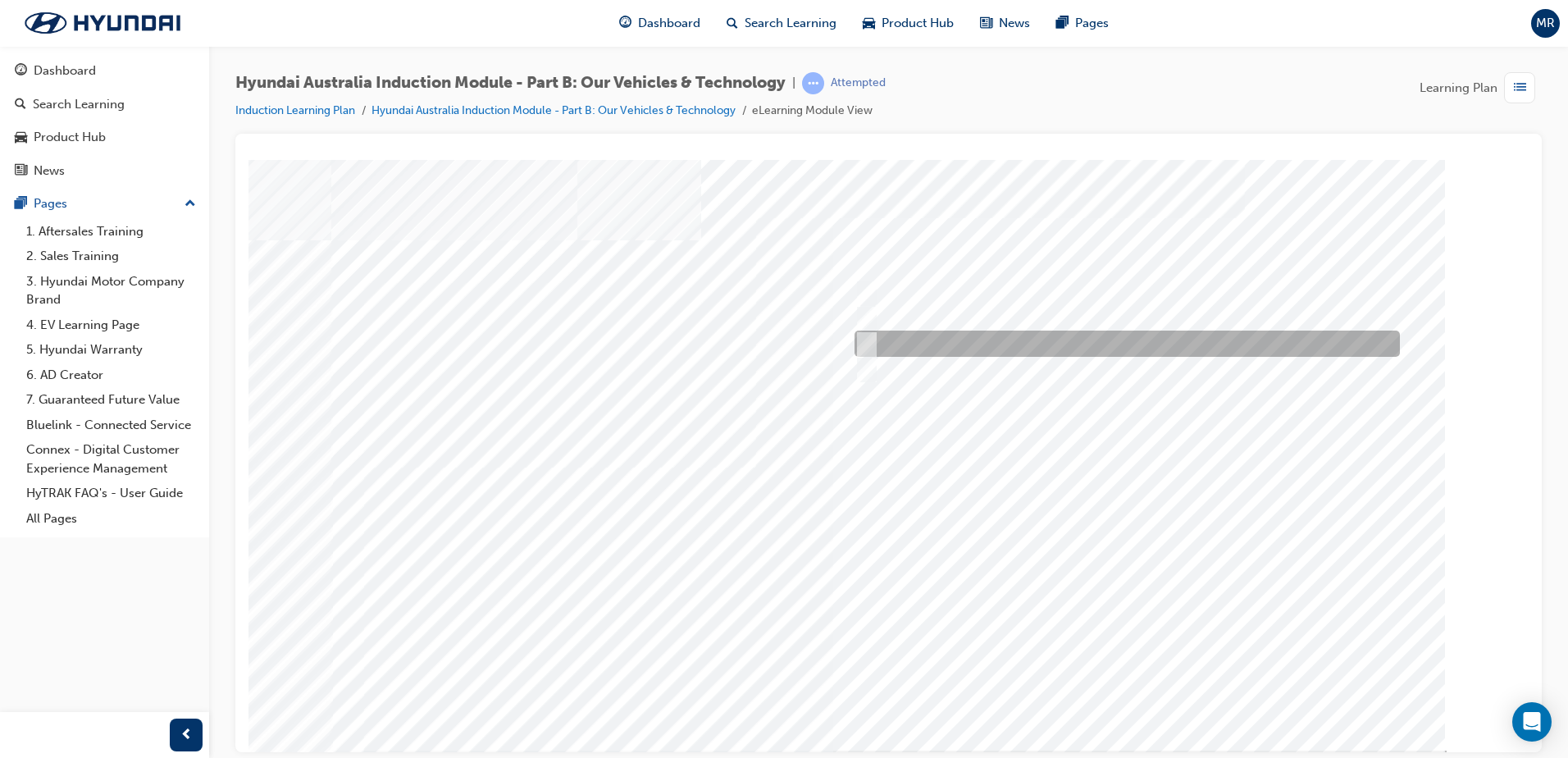
click at [870, 346] on input "Road to racetrack" at bounding box center [862, 343] width 18 height 18
checkbox input "true"
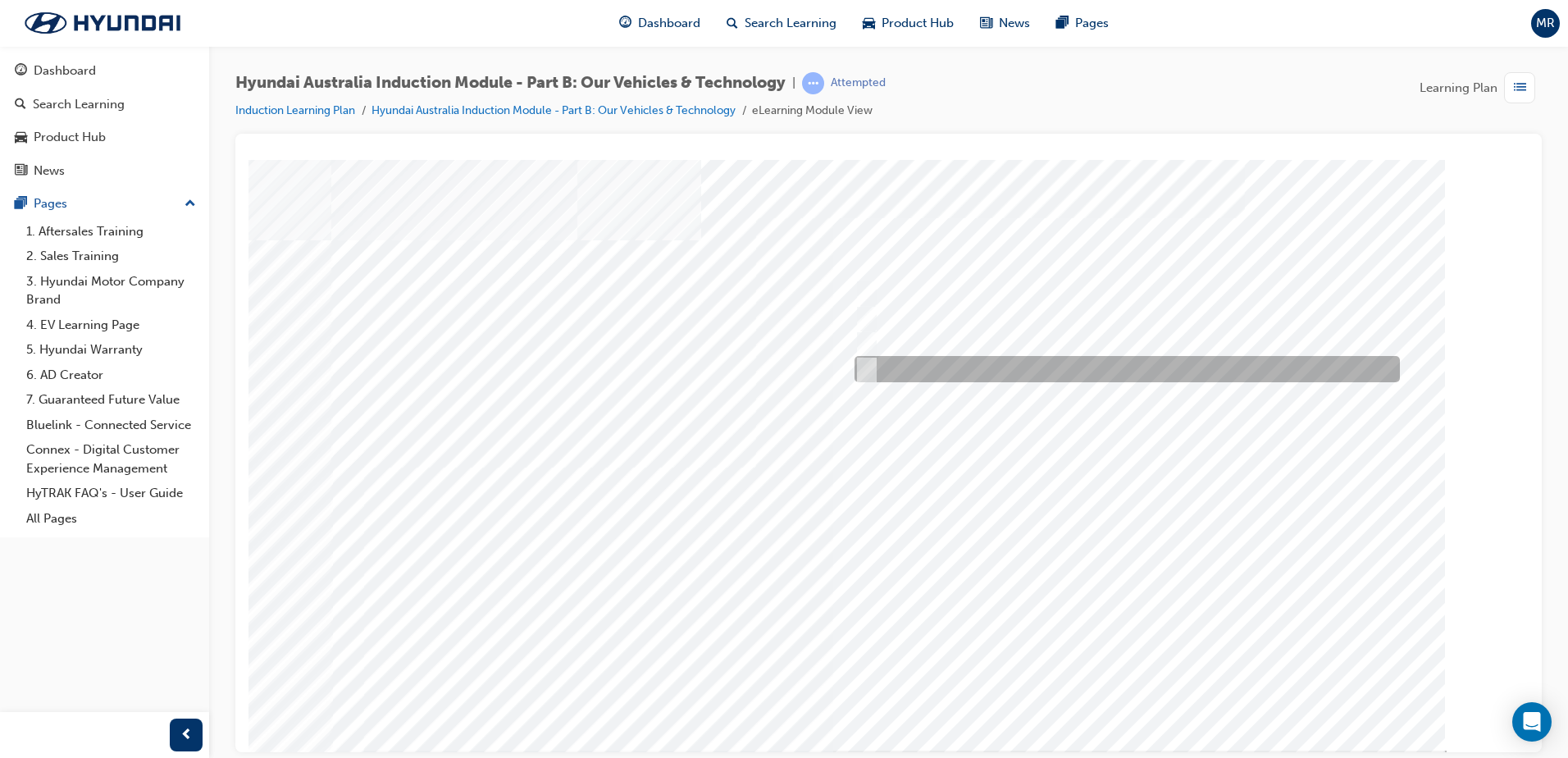
click at [868, 372] on input "Everyday sports car" at bounding box center [862, 368] width 18 height 18
checkbox input "true"
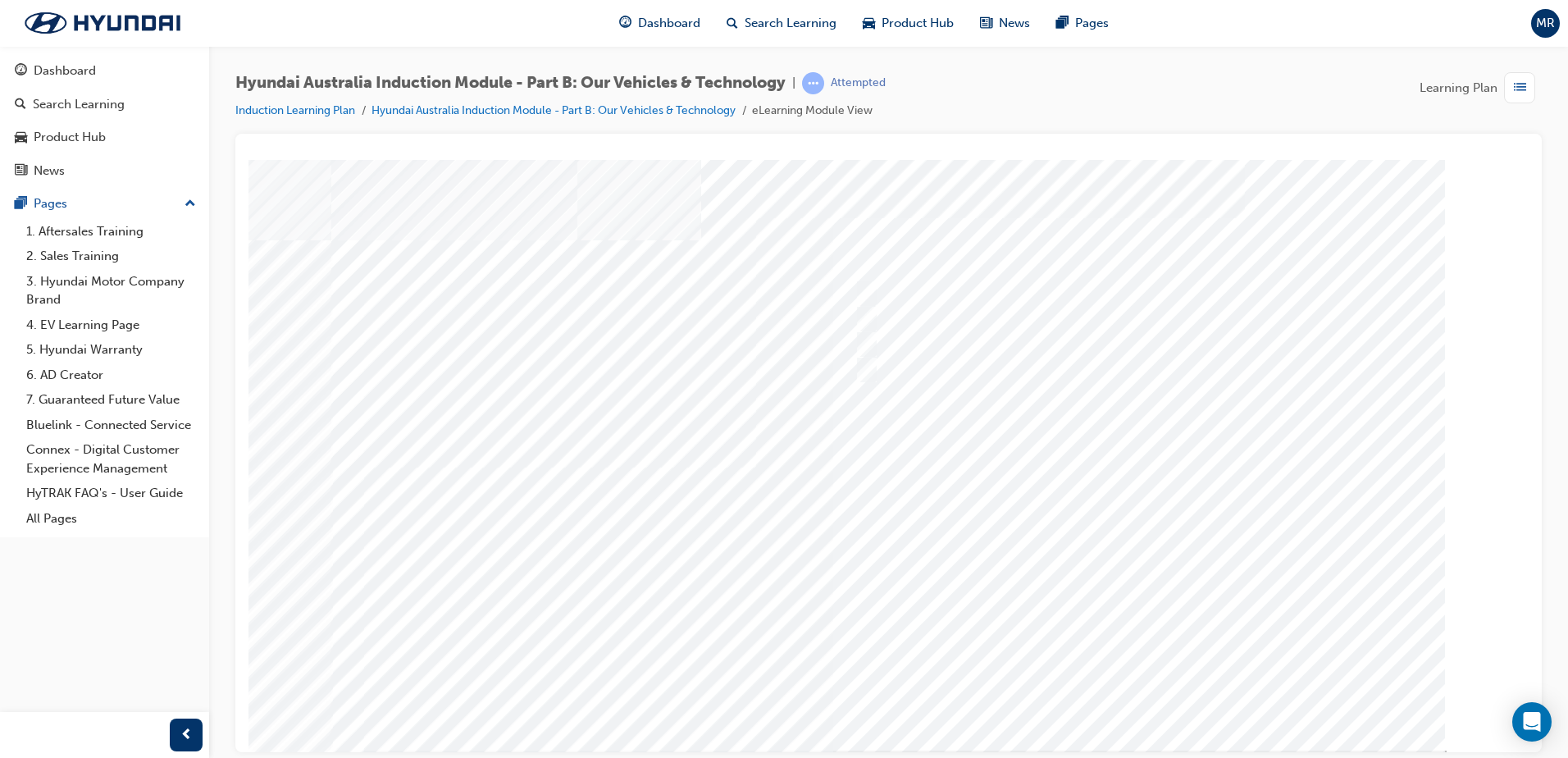
click at [1121, 690] on div at bounding box center [888, 454] width 1115 height 590
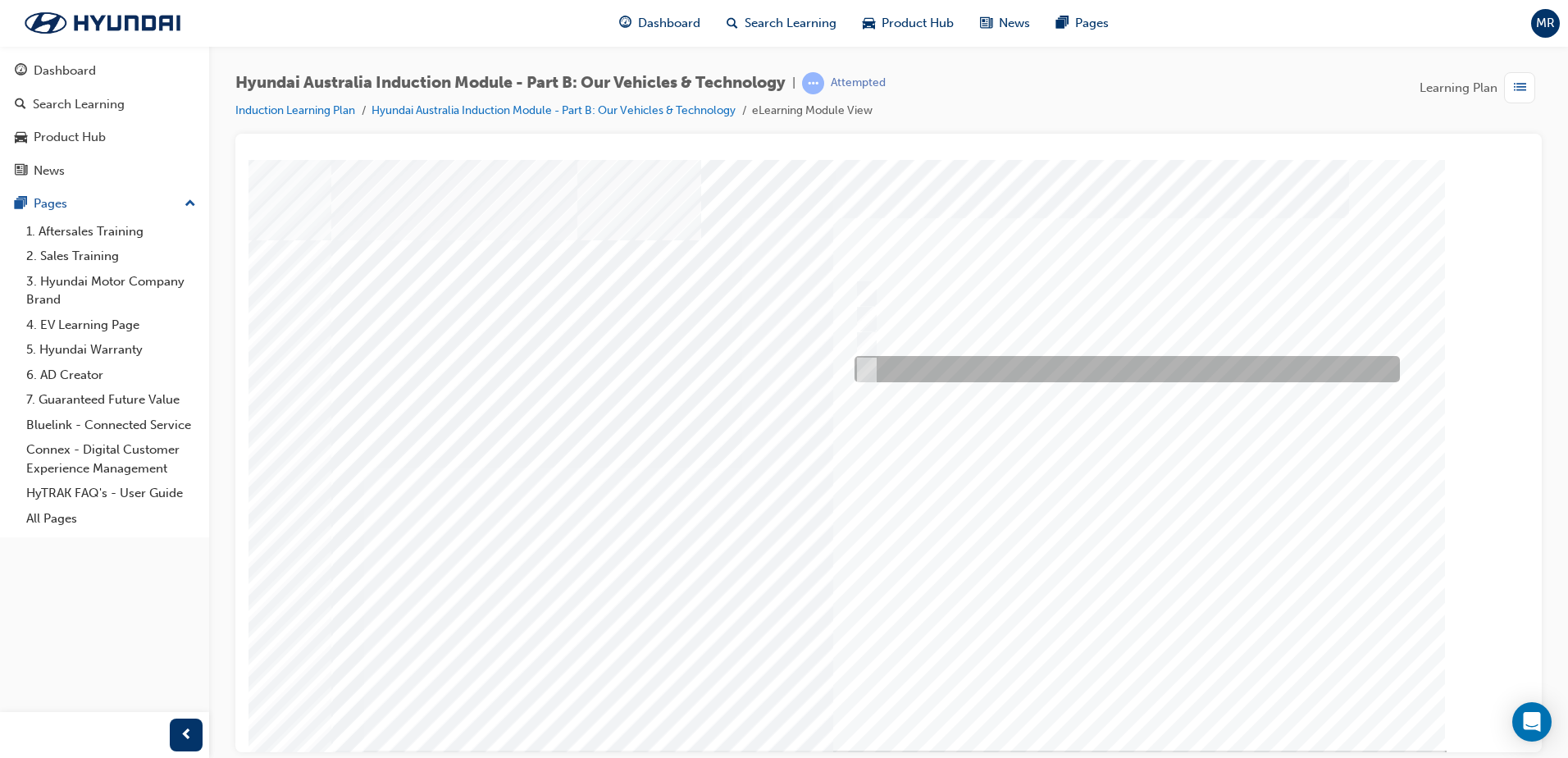
click at [870, 370] on input "Hydrogen Fuel Cell" at bounding box center [862, 368] width 18 height 18
checkbox input "true"
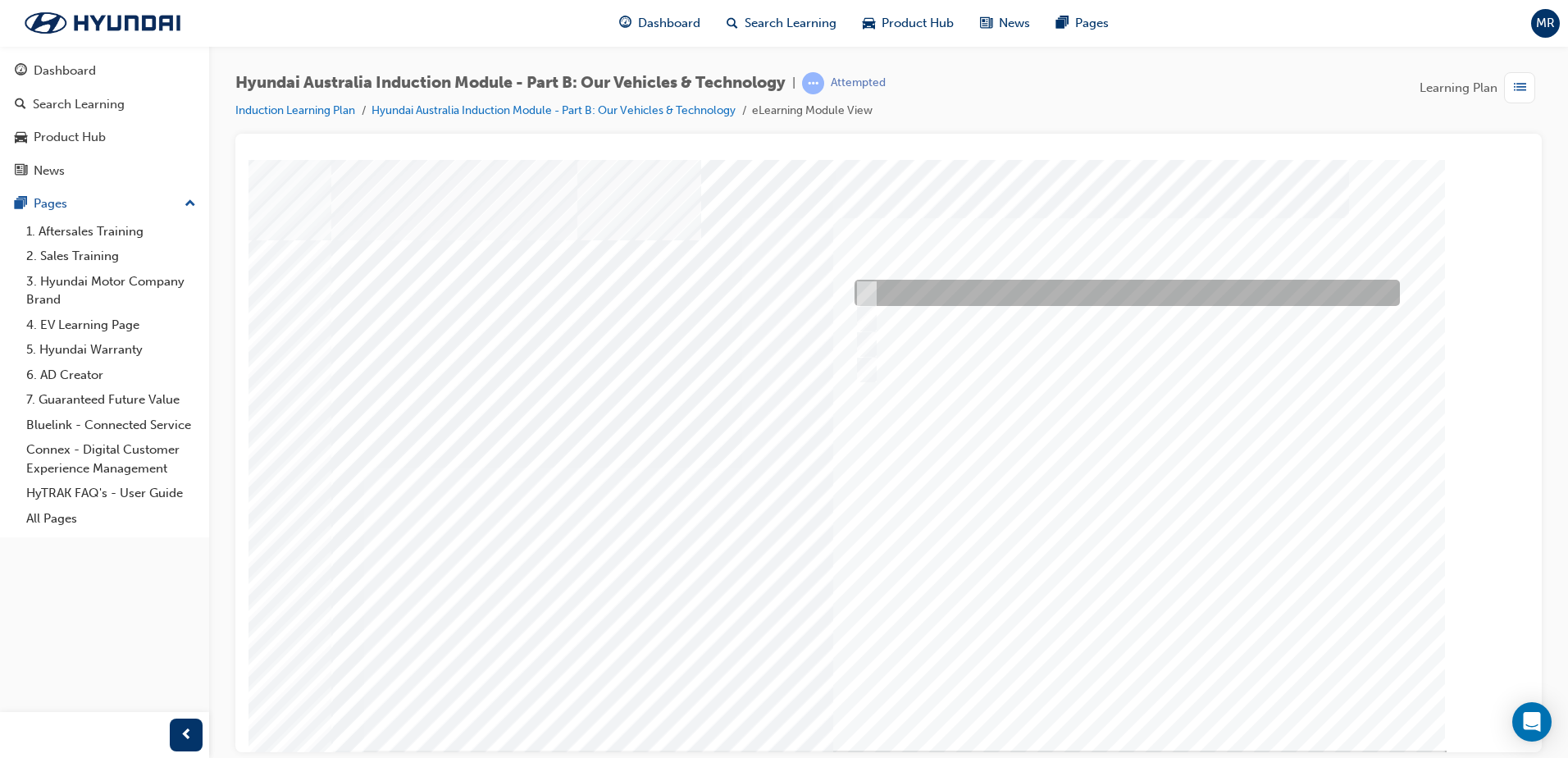
click at [864, 290] on input "Electric" at bounding box center [862, 292] width 18 height 18
checkbox input "true"
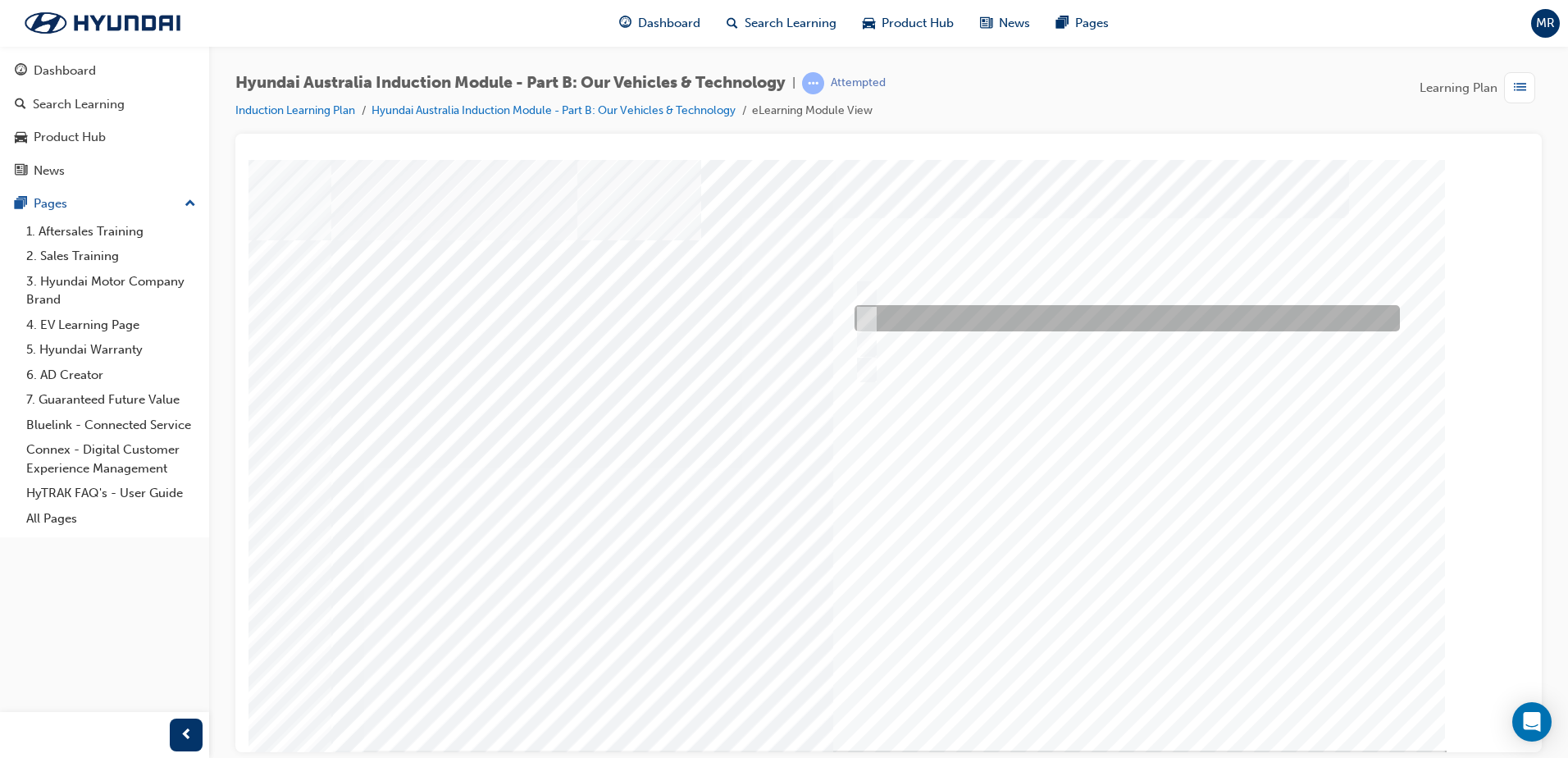
click at [864, 314] on input "Hybrid" at bounding box center [862, 318] width 18 height 18
checkbox input "true"
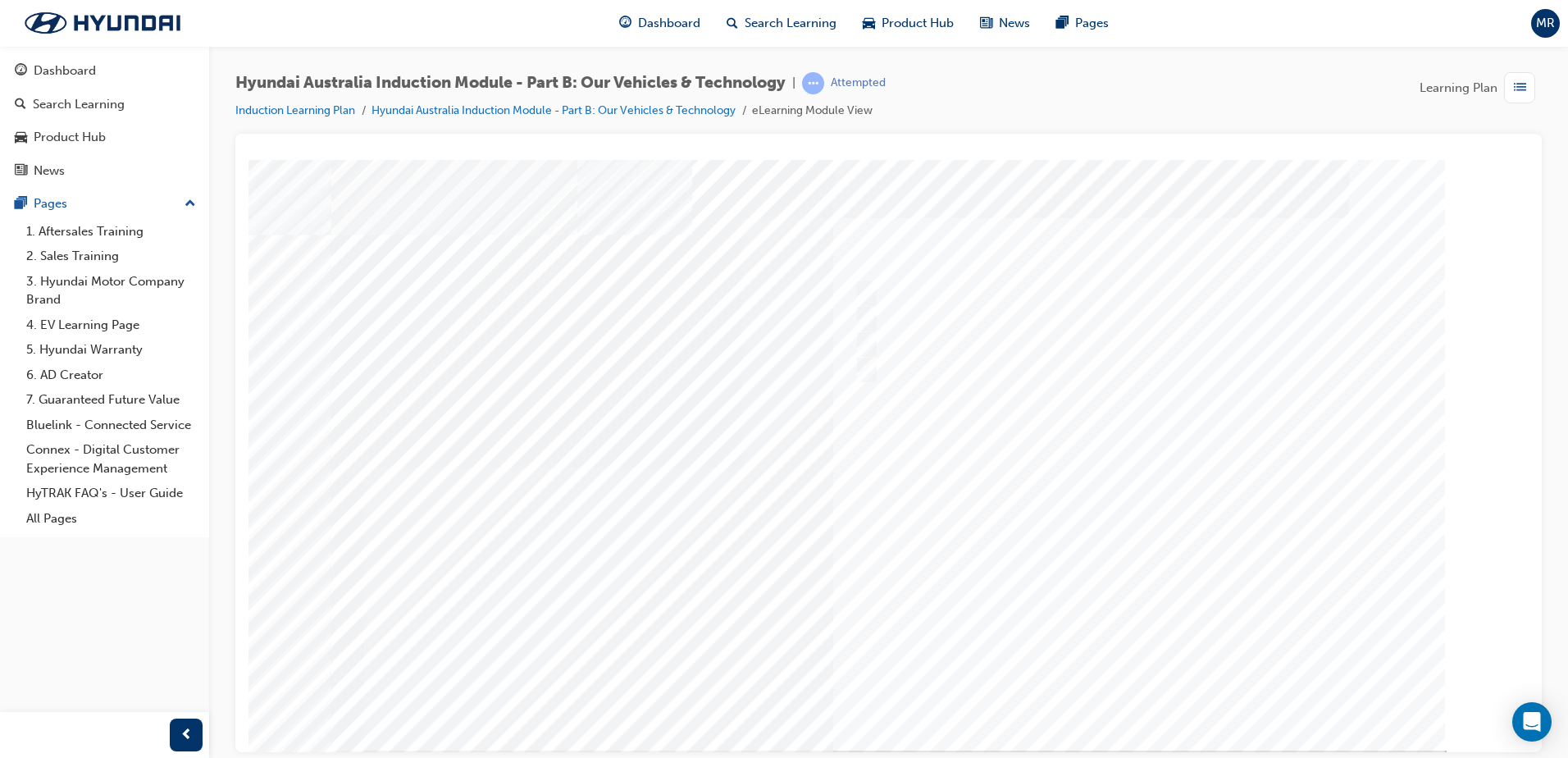
click at [1121, 682] on div at bounding box center [888, 454] width 1115 height 590
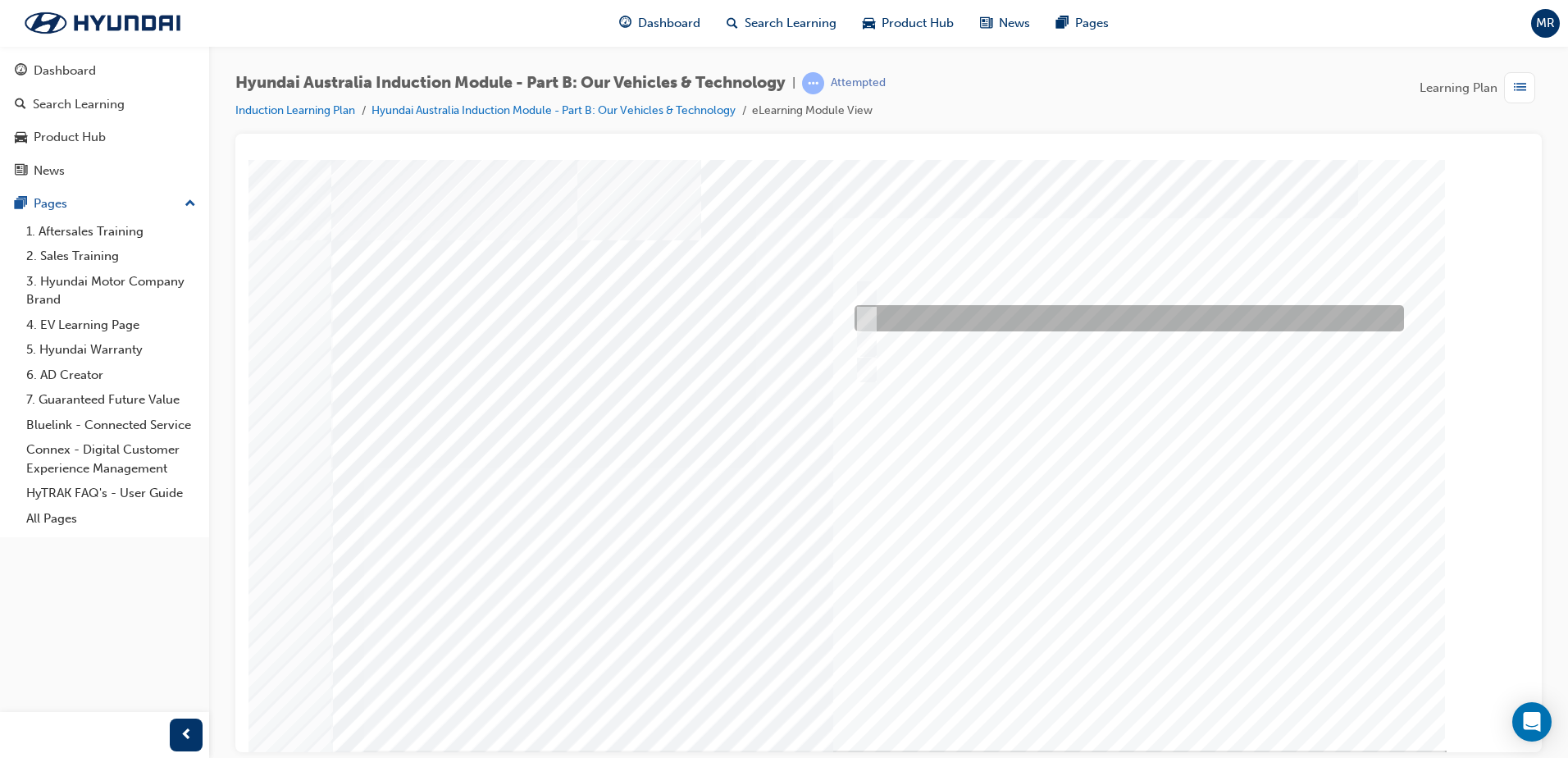
click at [866, 315] on input "Electrification" at bounding box center [862, 318] width 18 height 18
checkbox input "true"
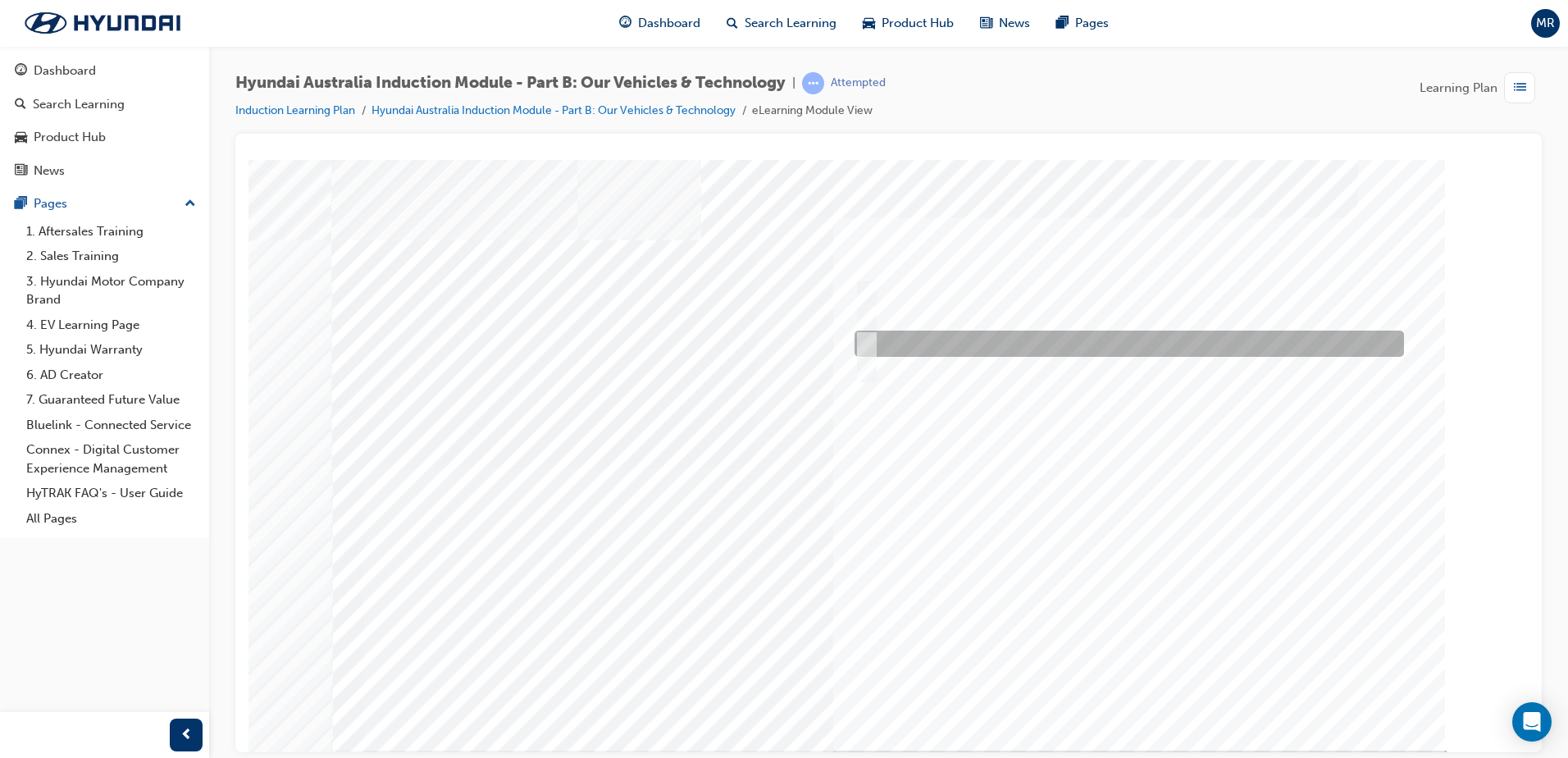
click at [868, 346] on input "Ecology" at bounding box center [862, 343] width 18 height 18
checkbox input "true"
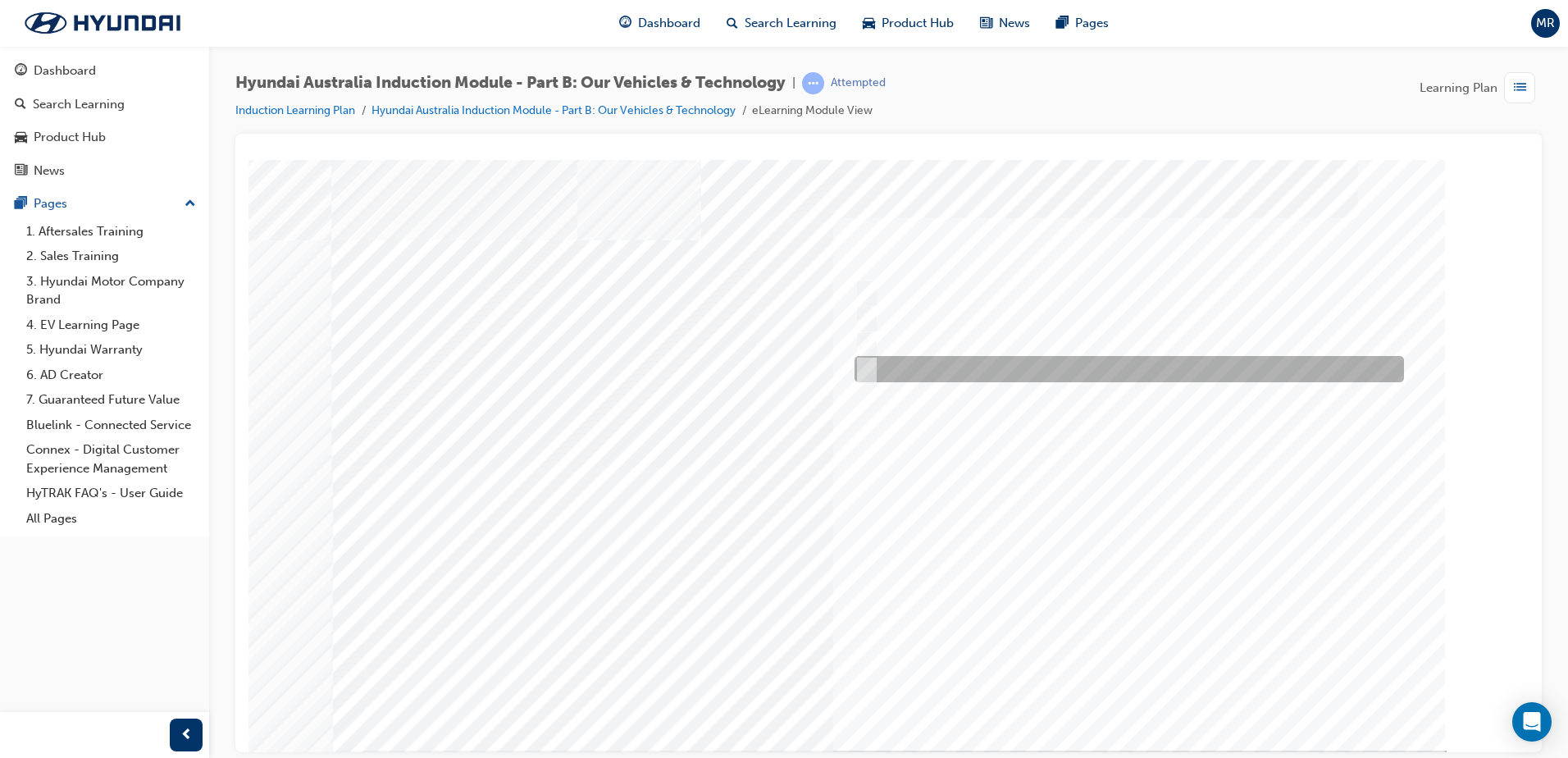
click at [864, 369] on input "Technology" at bounding box center [862, 368] width 18 height 18
checkbox input "true"
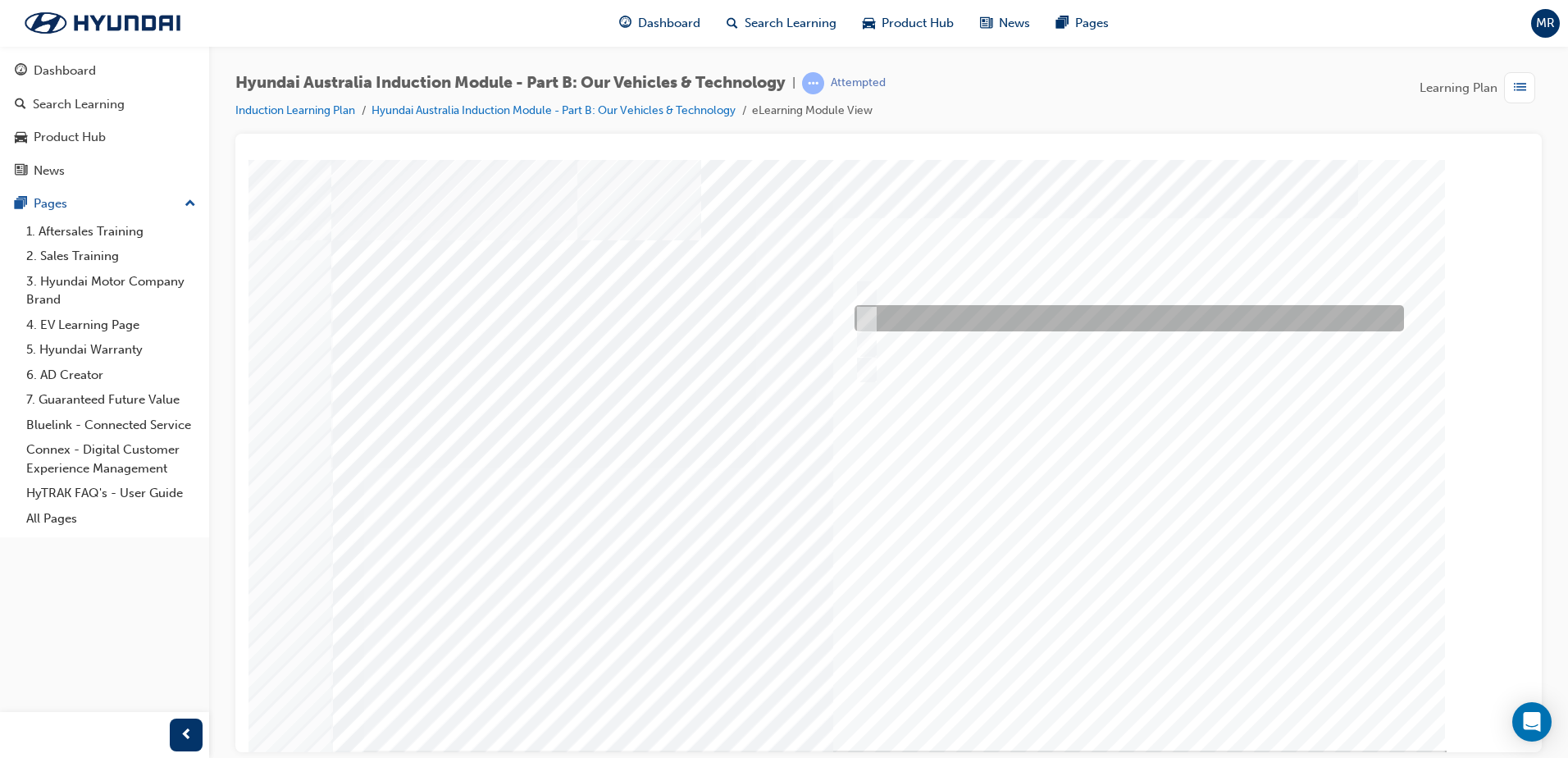
click at [869, 314] on input "Electrification" at bounding box center [862, 318] width 18 height 18
checkbox input "false"
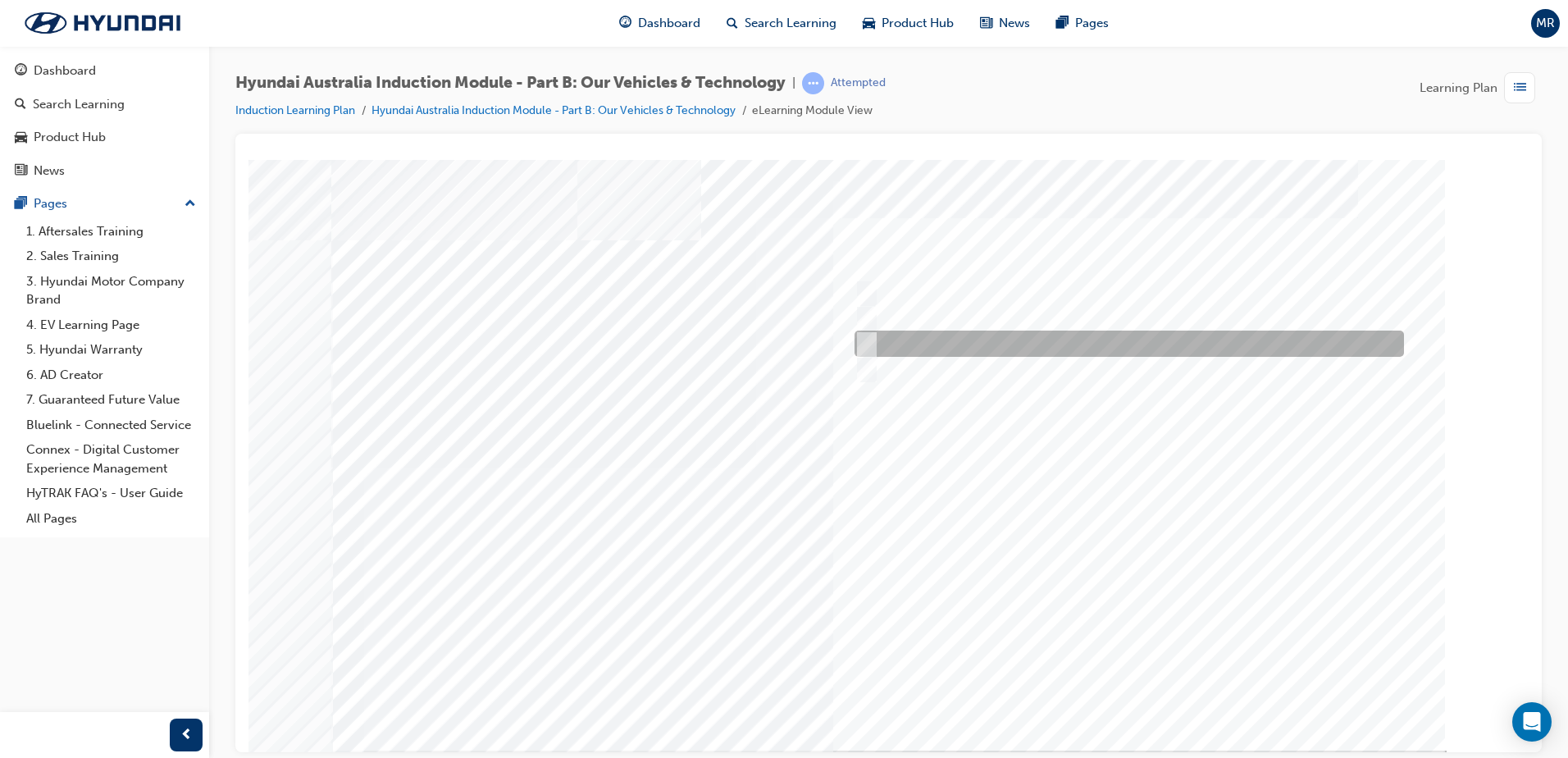
click at [862, 346] on input "Ecology" at bounding box center [862, 343] width 18 height 18
checkbox input "false"
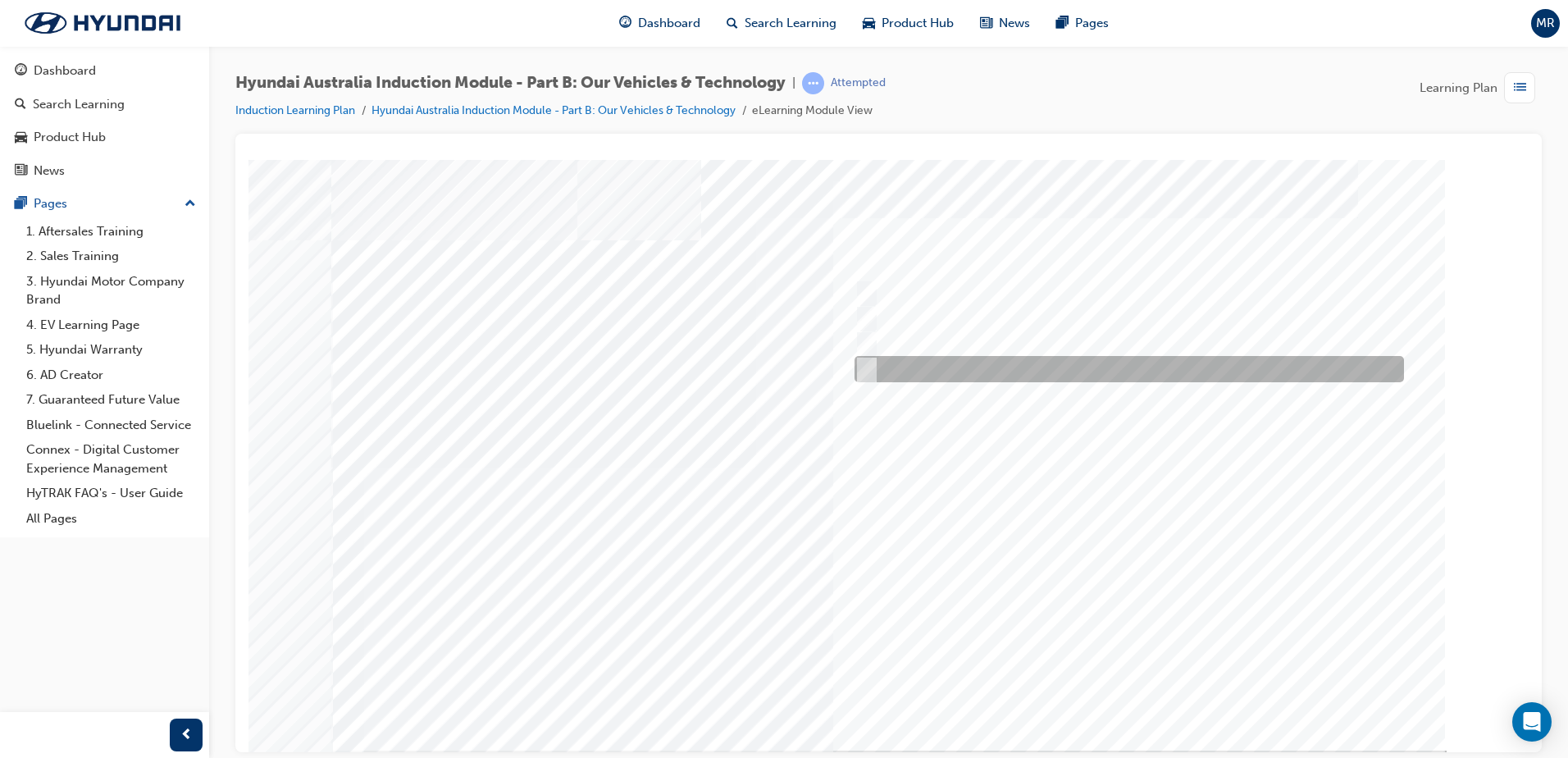
click at [868, 367] on input "Technology" at bounding box center [862, 368] width 18 height 18
checkbox input "false"
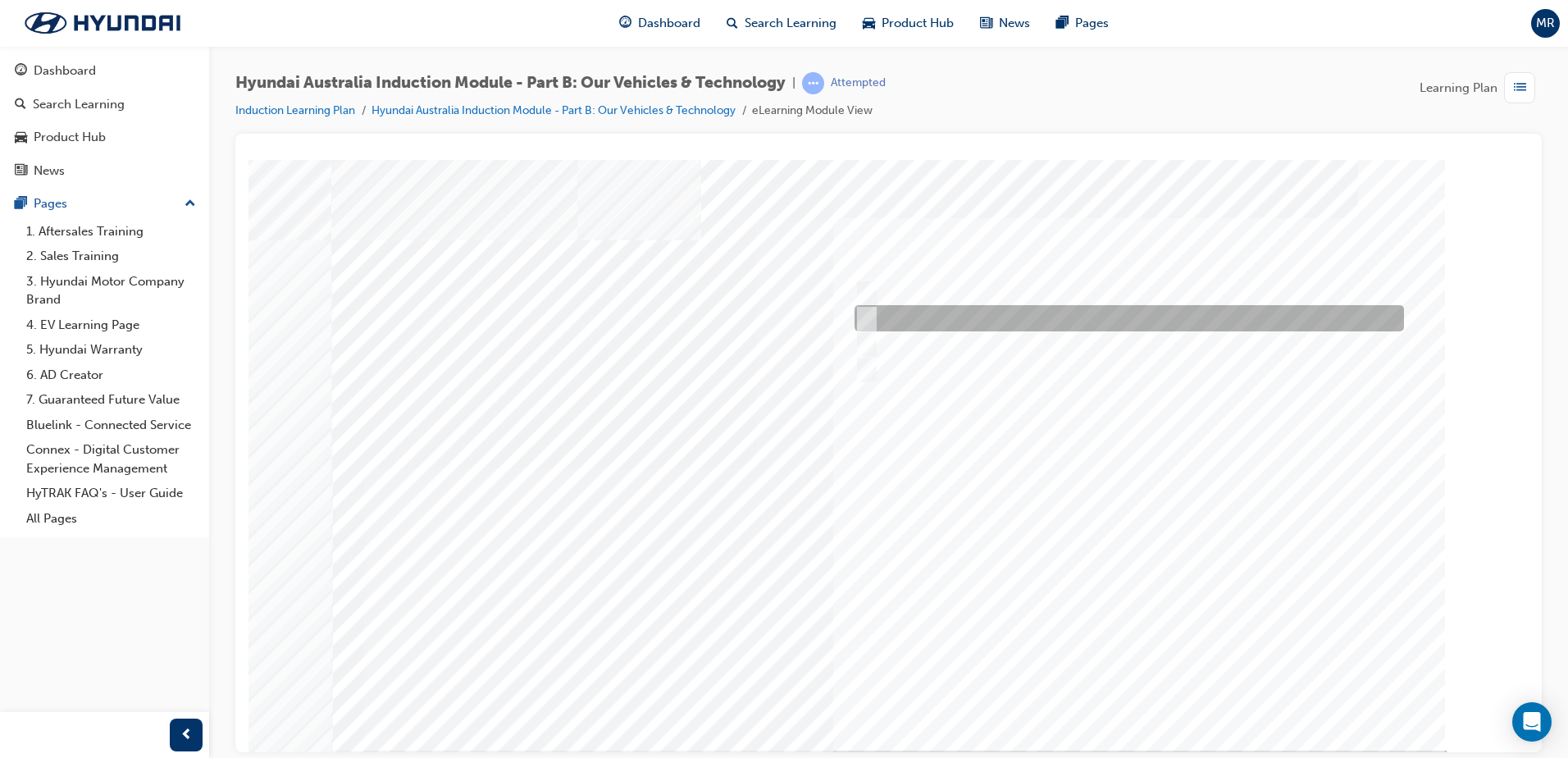
click at [868, 316] on input "Electrification" at bounding box center [862, 318] width 18 height 18
checkbox input "true"
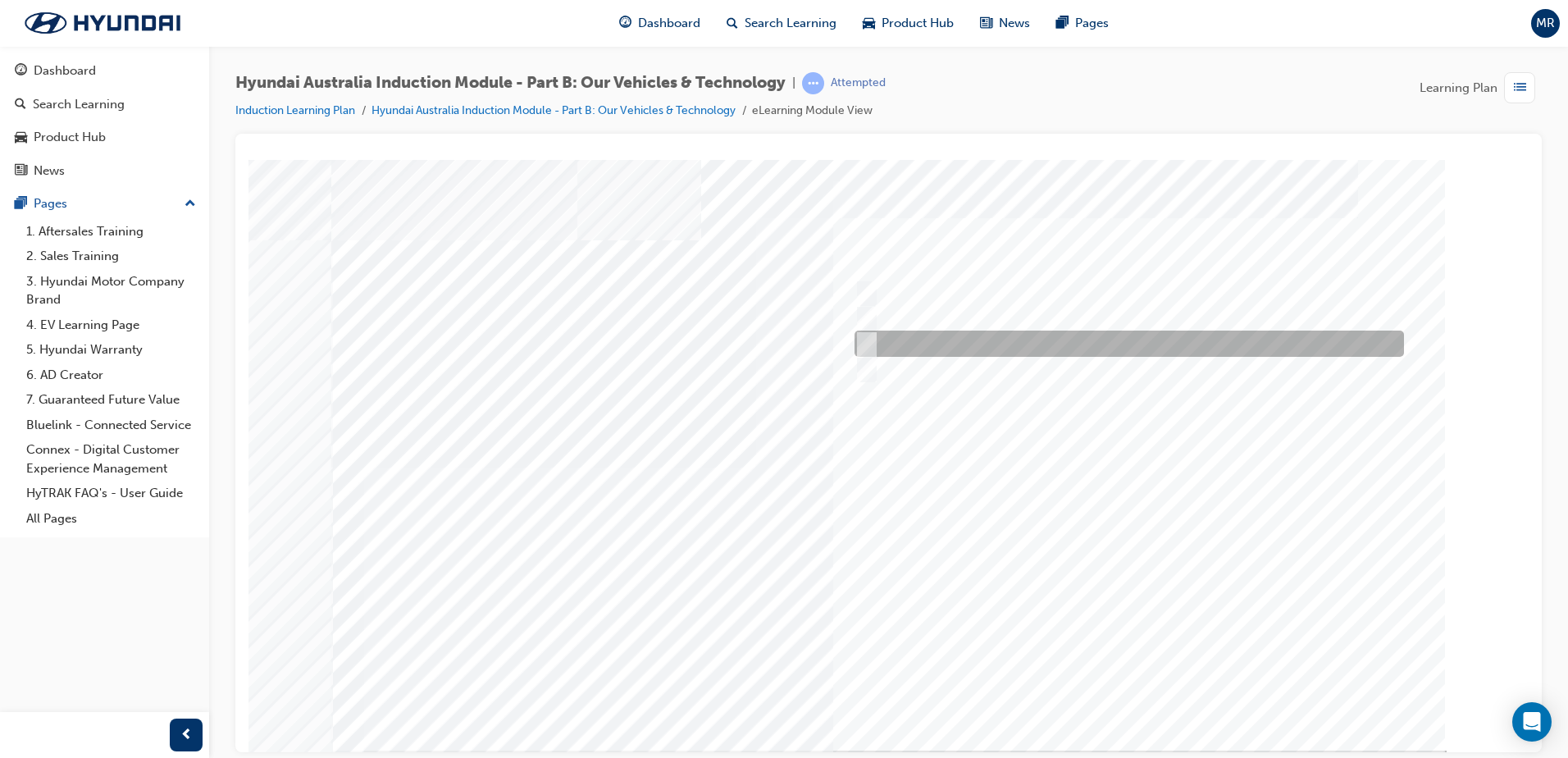
click at [868, 339] on input "Ecology" at bounding box center [862, 343] width 18 height 18
checkbox input "true"
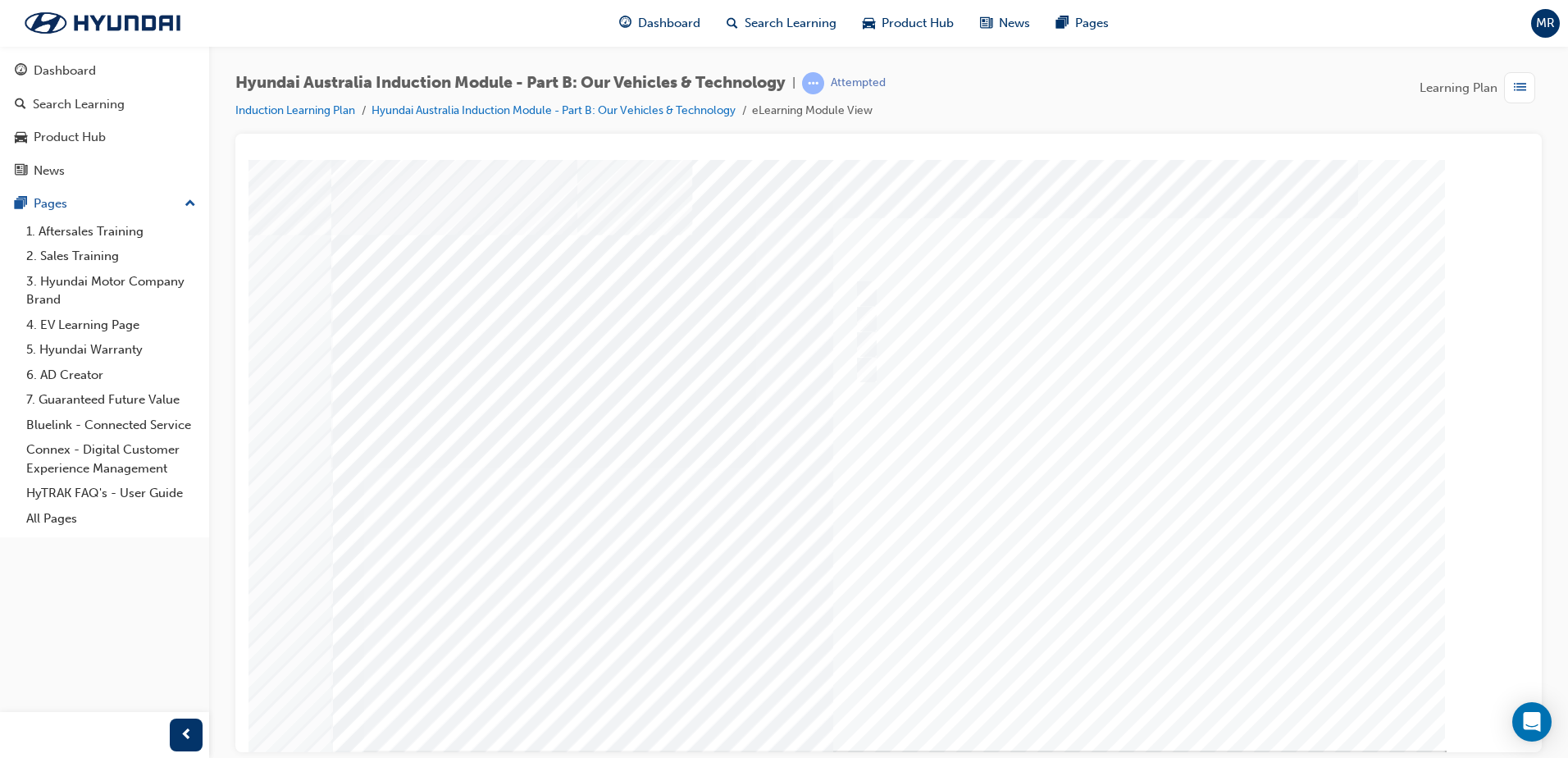
click at [1134, 684] on div at bounding box center [888, 454] width 1115 height 590
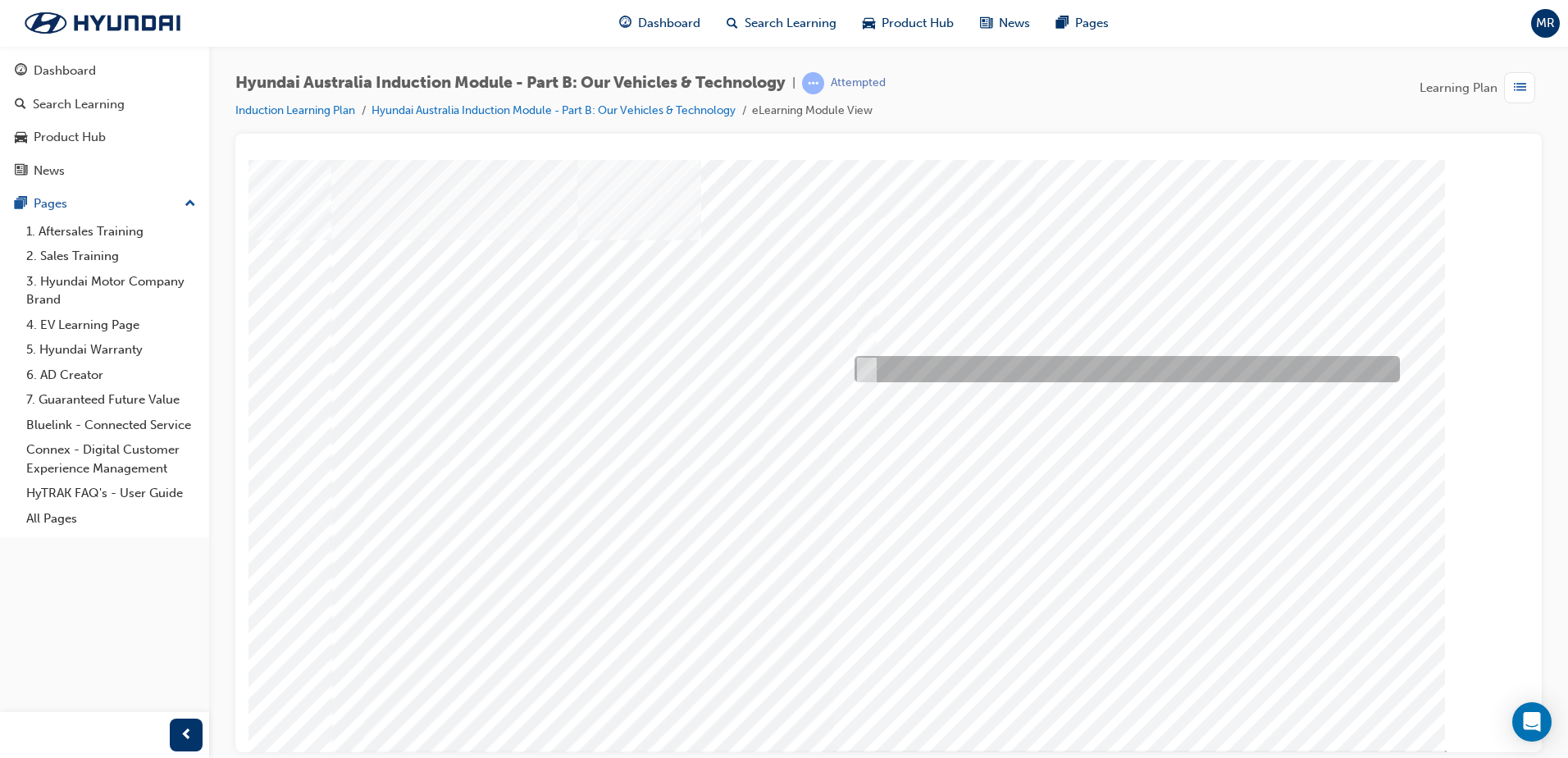
click at [871, 367] on input "5 years" at bounding box center [863, 368] width 18 height 18
radio input "true"
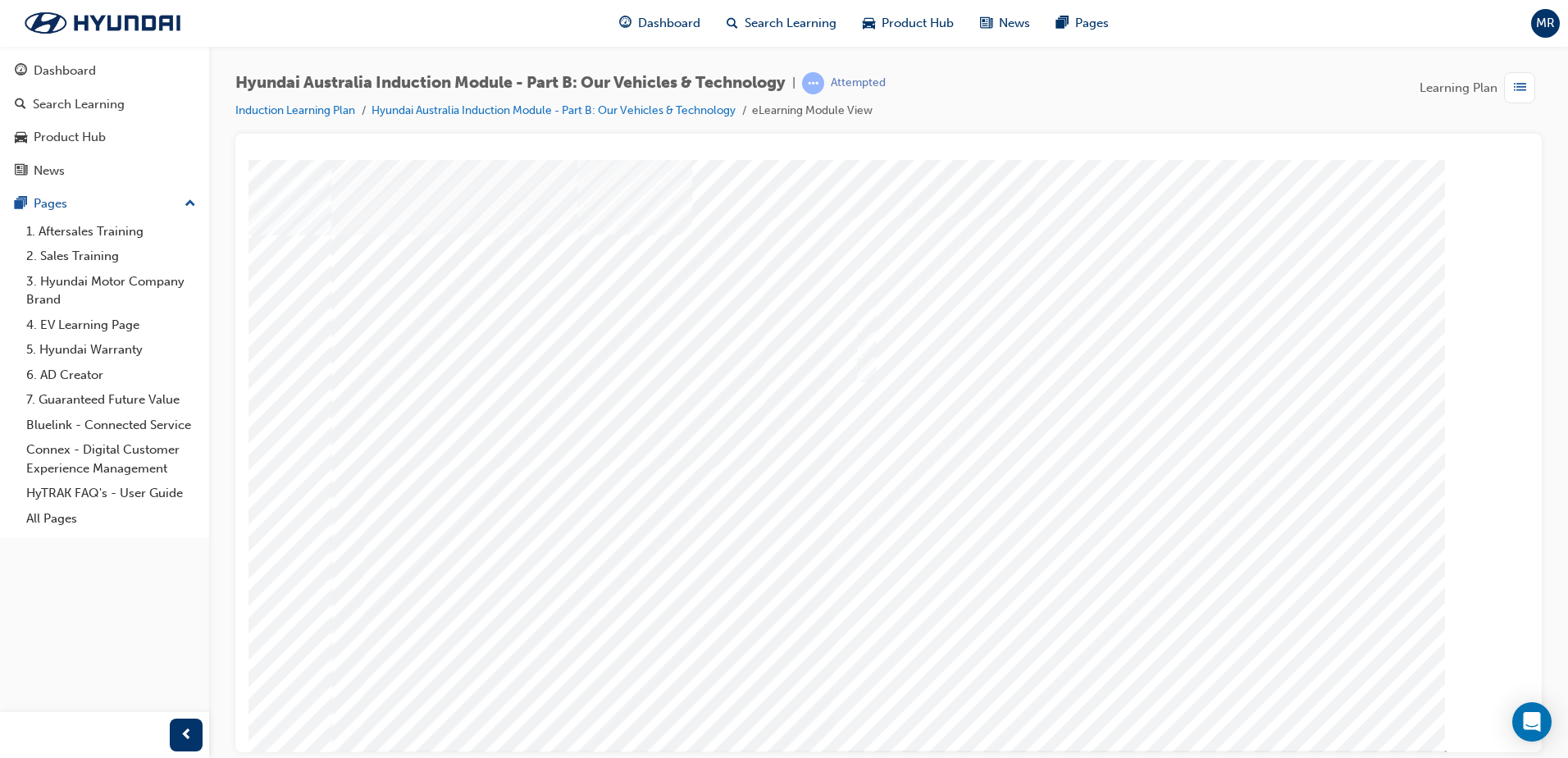
click at [1141, 686] on div at bounding box center [888, 454] width 1115 height 590
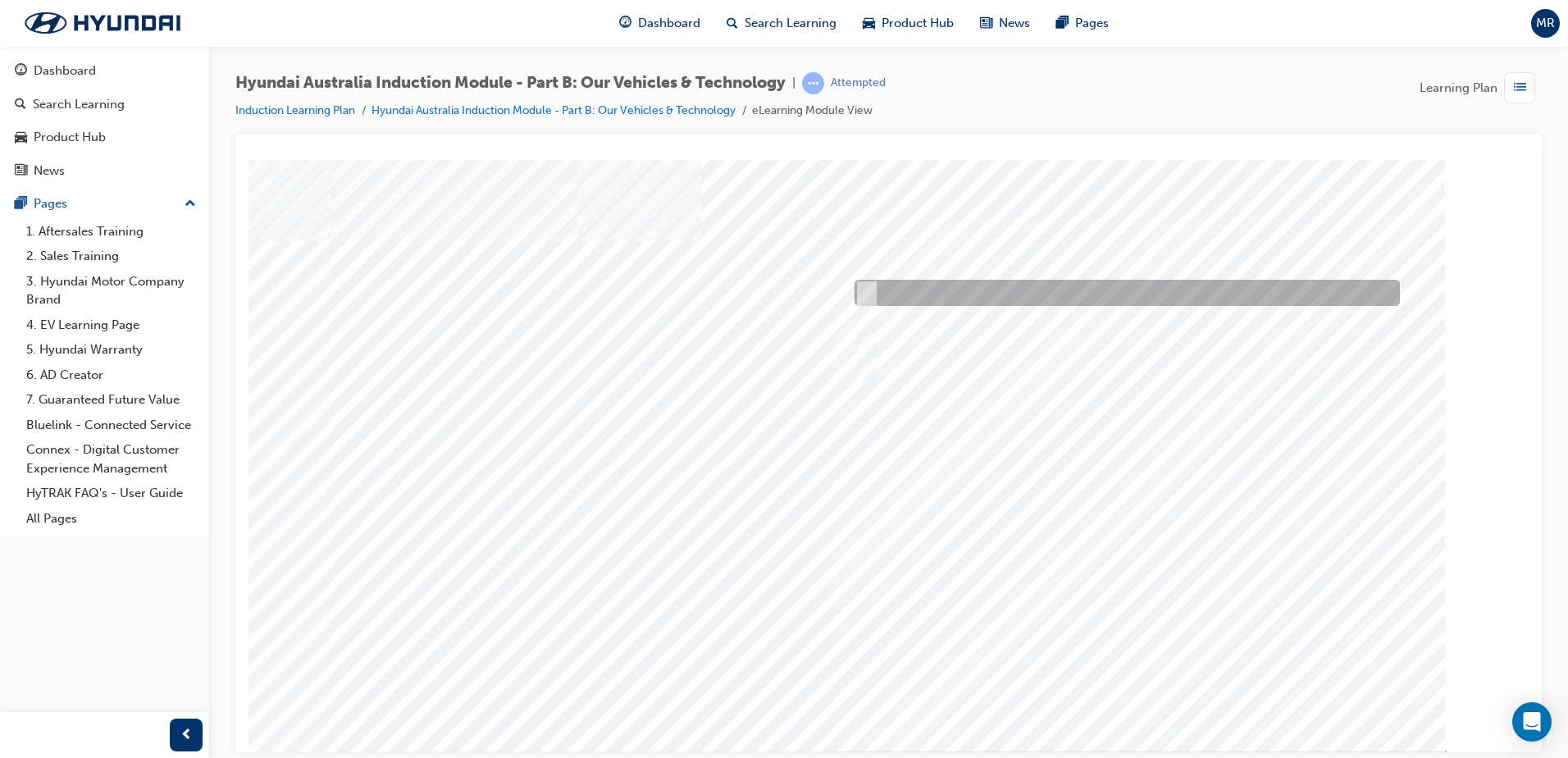
click at [869, 290] on input "Corner rascal" at bounding box center [862, 292] width 18 height 18
checkbox input "true"
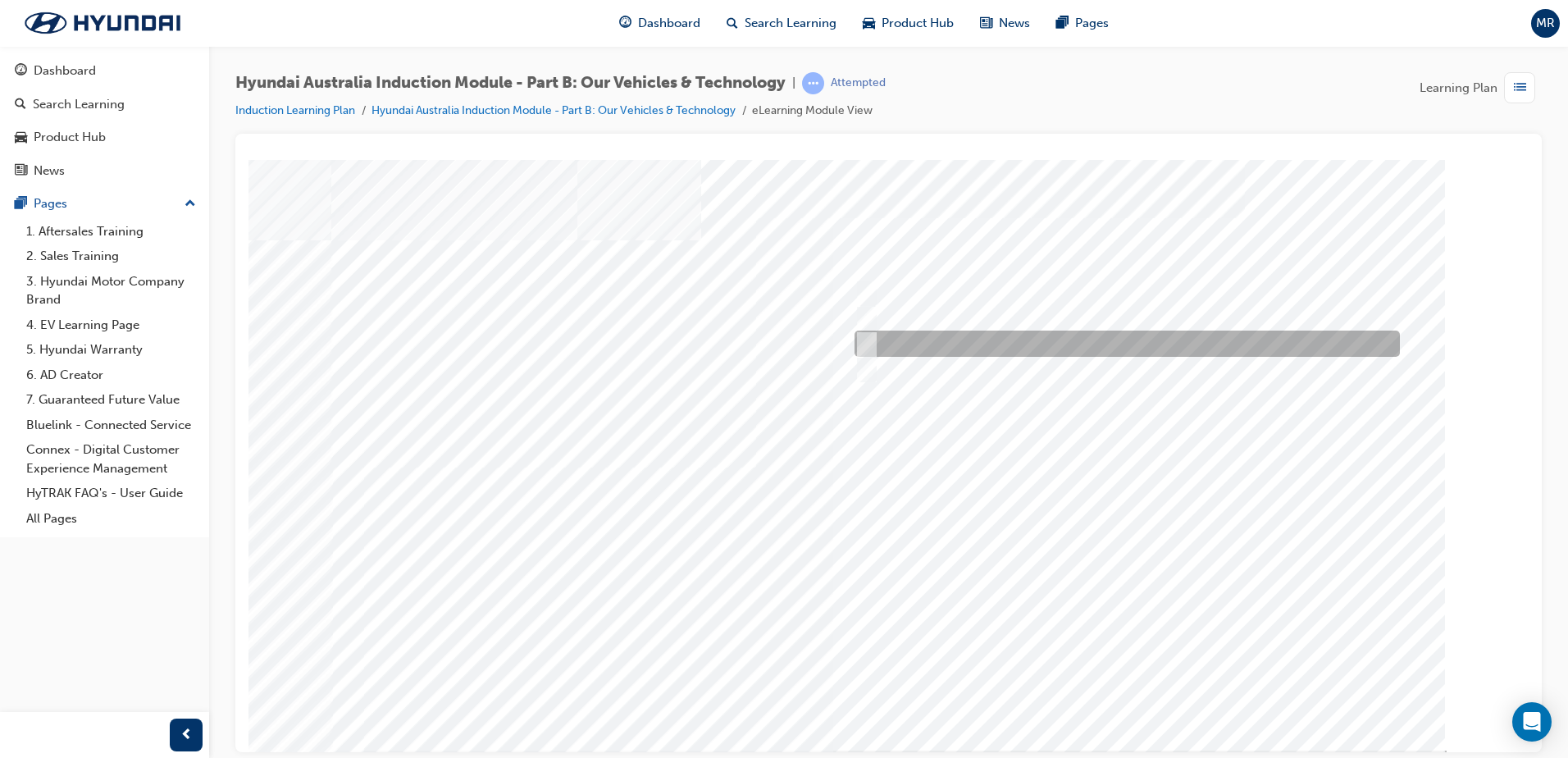
drag, startPoint x: 864, startPoint y: 342, endPoint x: 869, endPoint y: 370, distance: 28.4
click at [863, 342] on input "Road to racetrack" at bounding box center [862, 343] width 18 height 18
checkbox input "true"
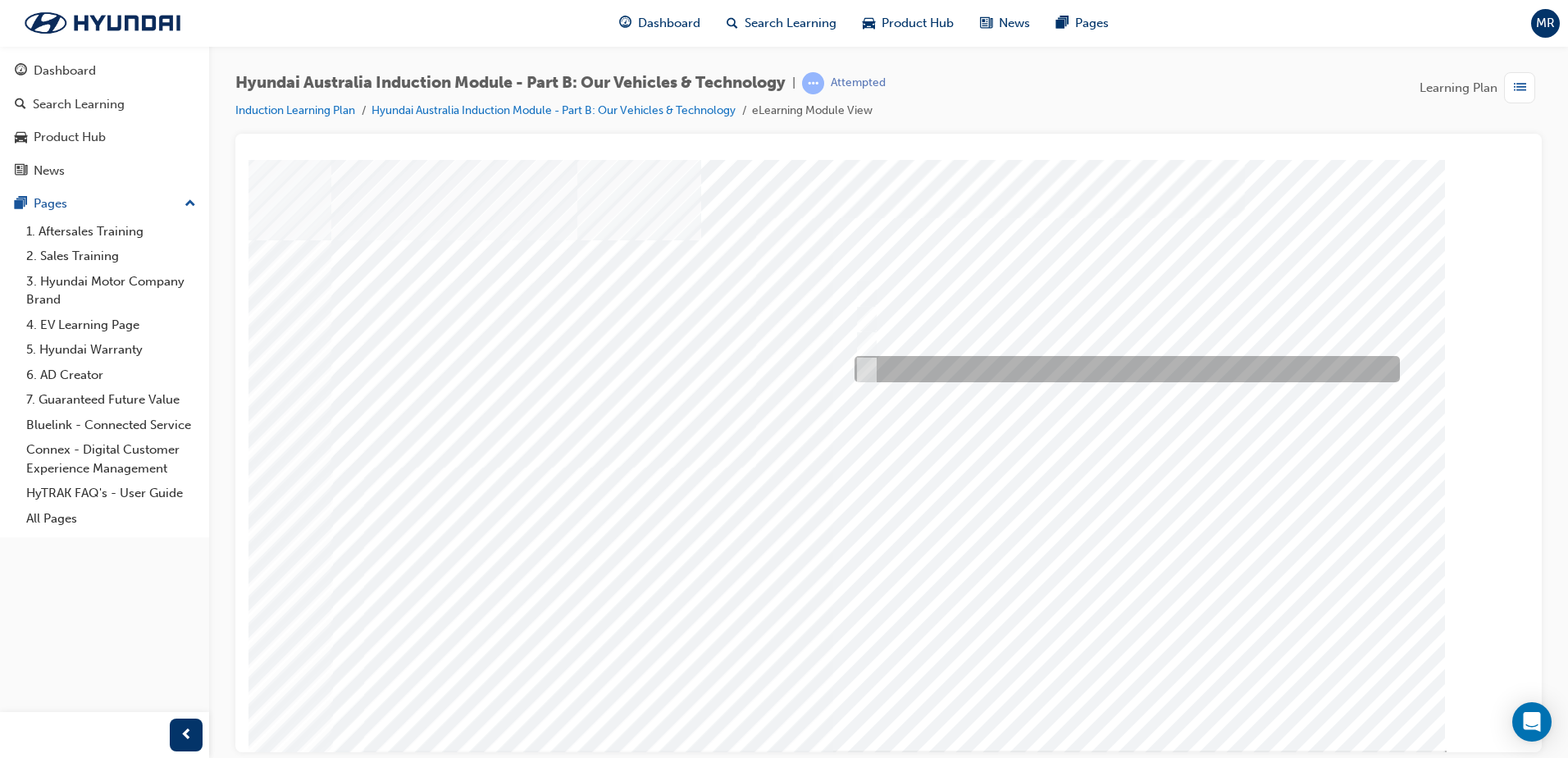
click at [869, 371] on input "Everyday sports car" at bounding box center [862, 368] width 18 height 18
checkbox input "true"
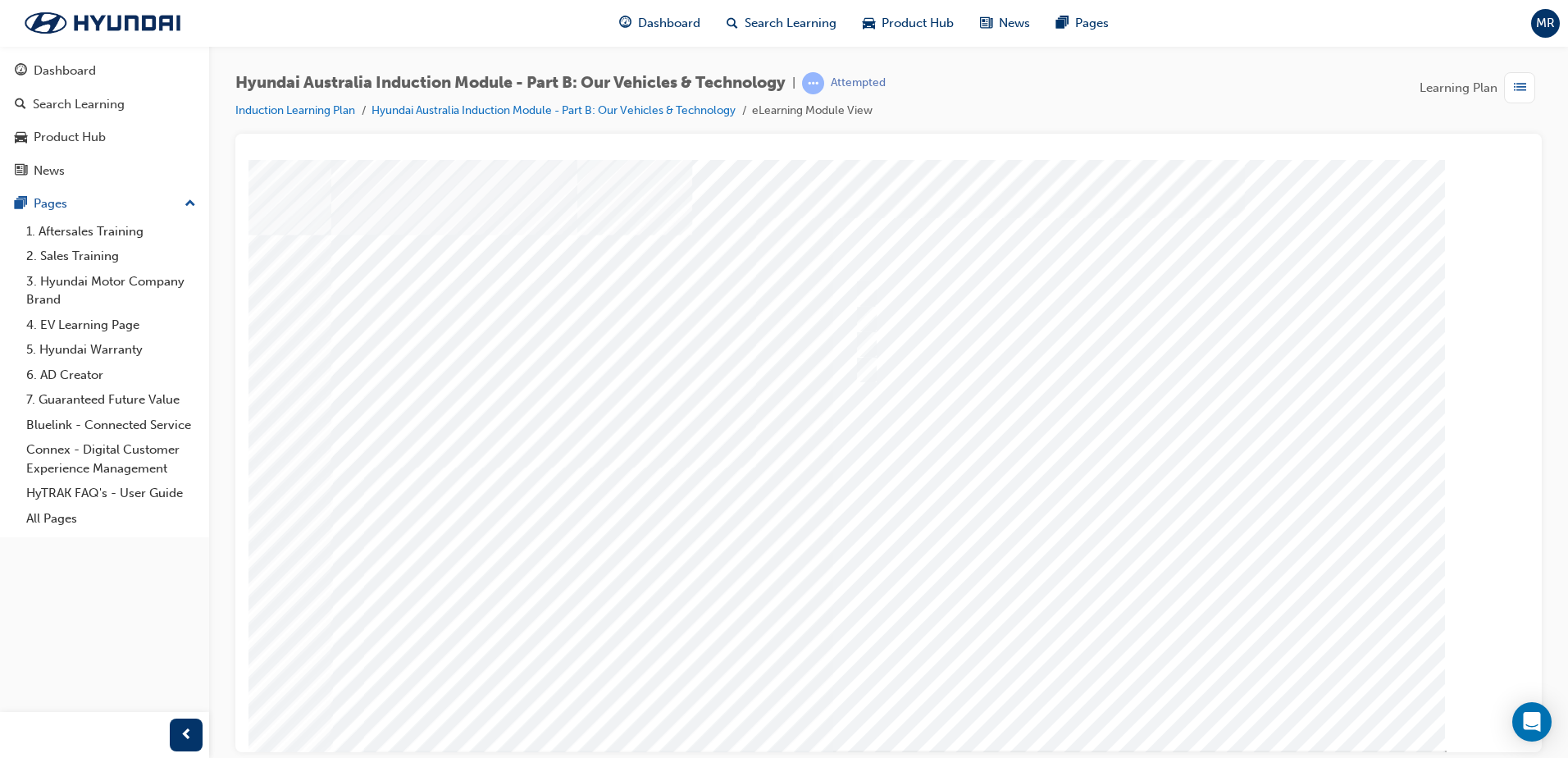
click at [1135, 688] on div at bounding box center [888, 454] width 1115 height 590
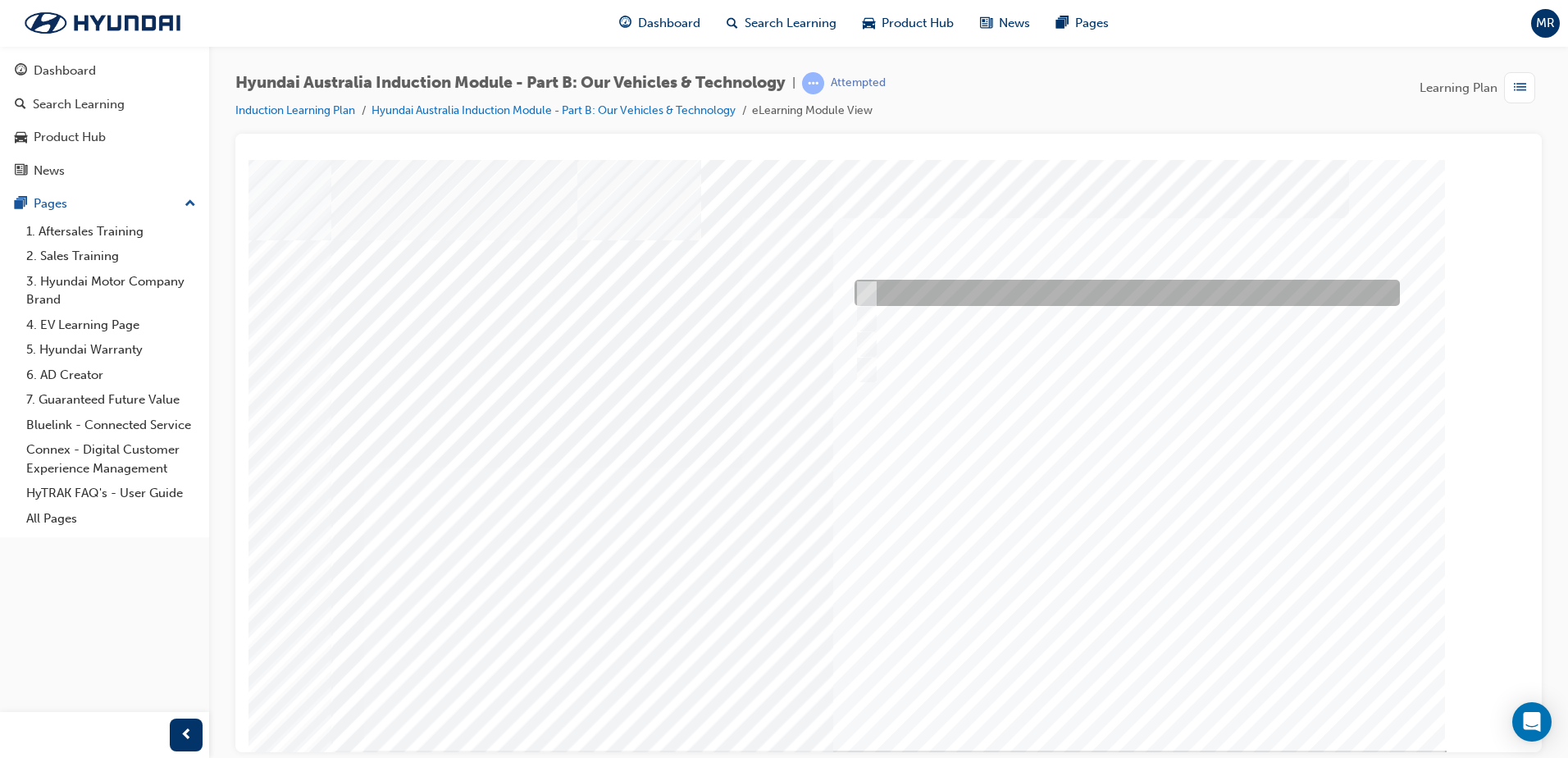
click at [862, 287] on input "Electric" at bounding box center [862, 292] width 18 height 18
checkbox input "true"
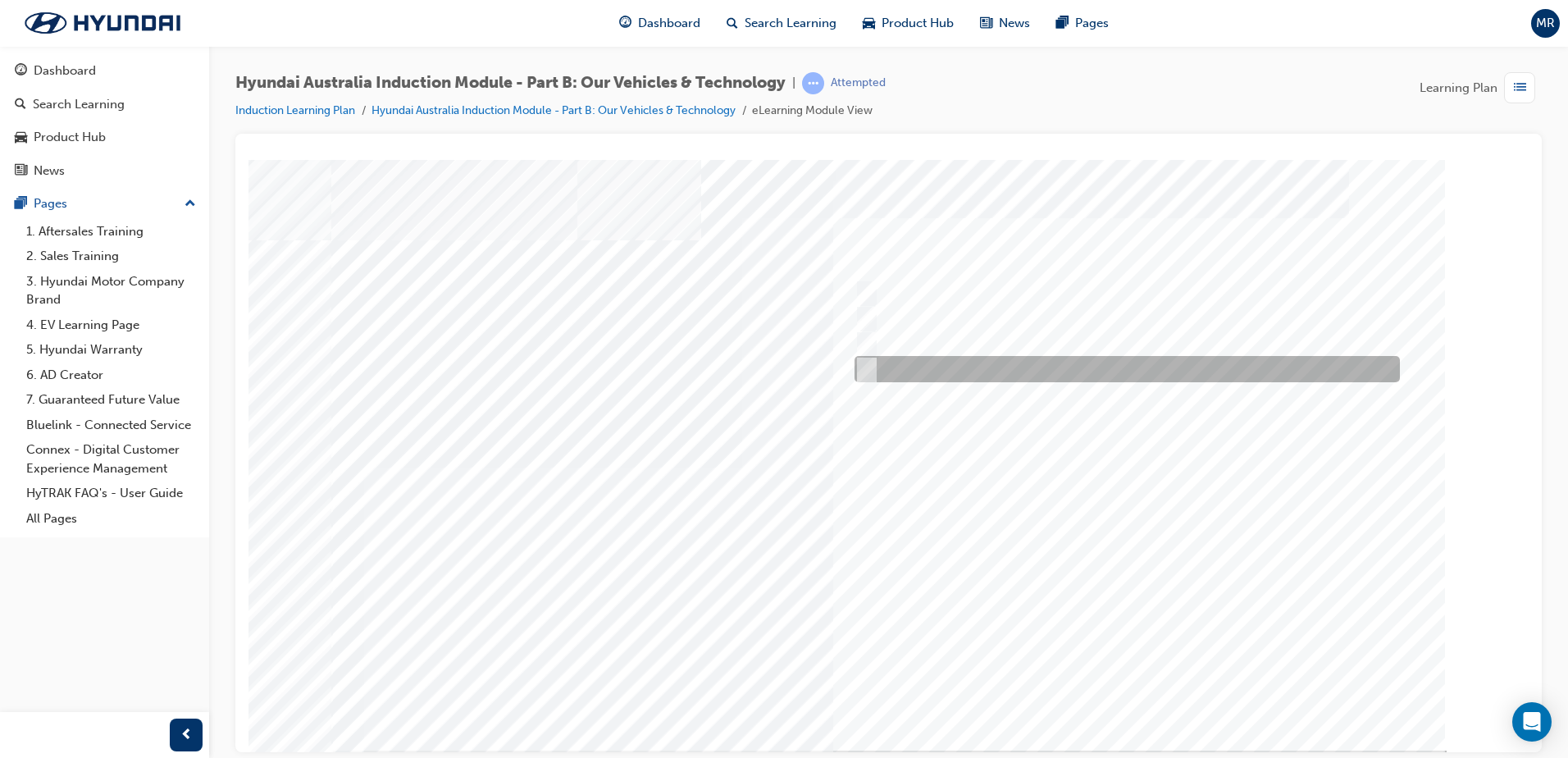
click at [866, 367] on input "Hydrogen Fuel Cell" at bounding box center [862, 368] width 18 height 18
checkbox input "true"
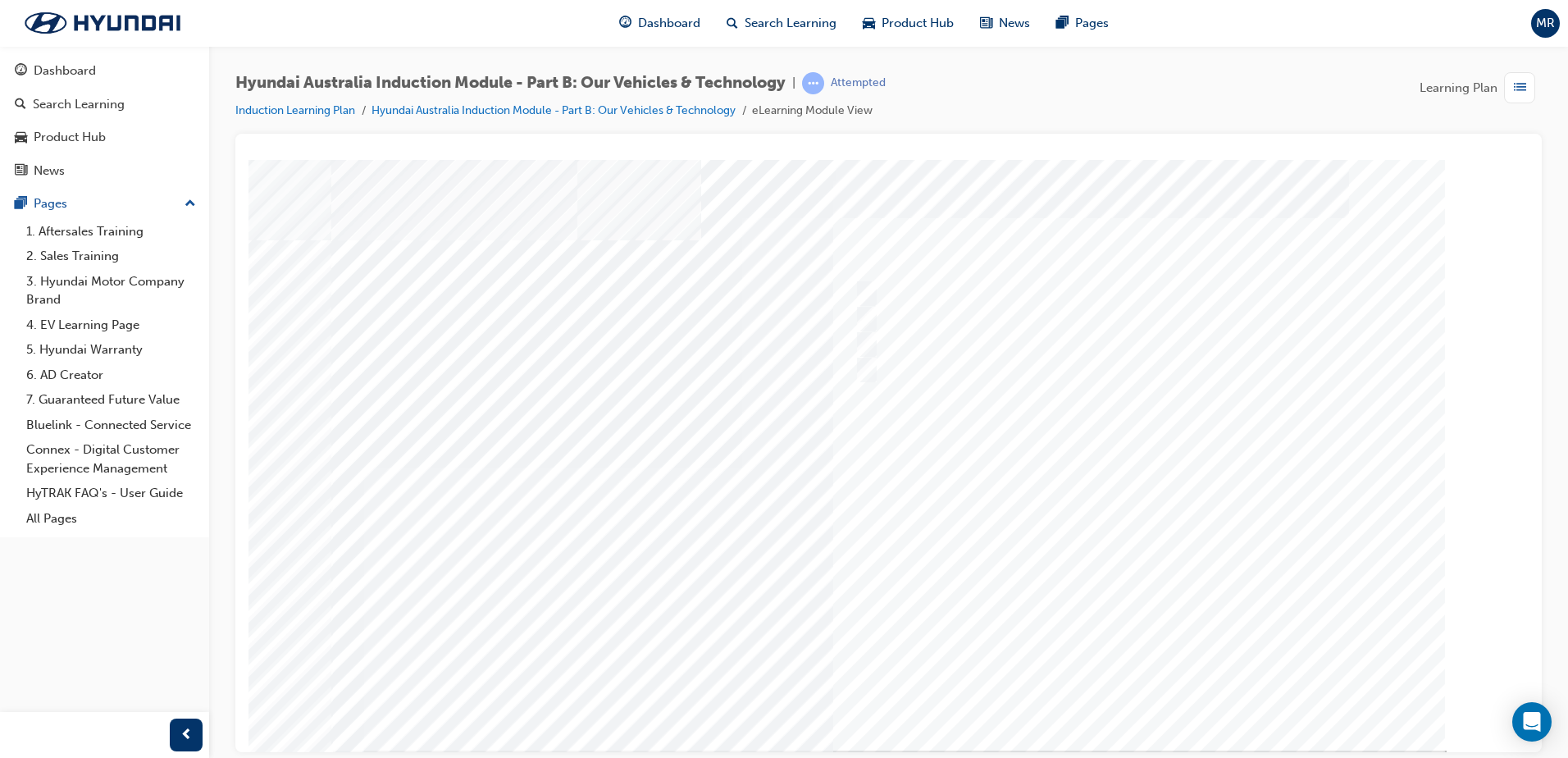
click at [1140, 693] on div at bounding box center [888, 454] width 1115 height 590
click at [1367, 389] on div "3" at bounding box center [1146, 389] width 448 height 65
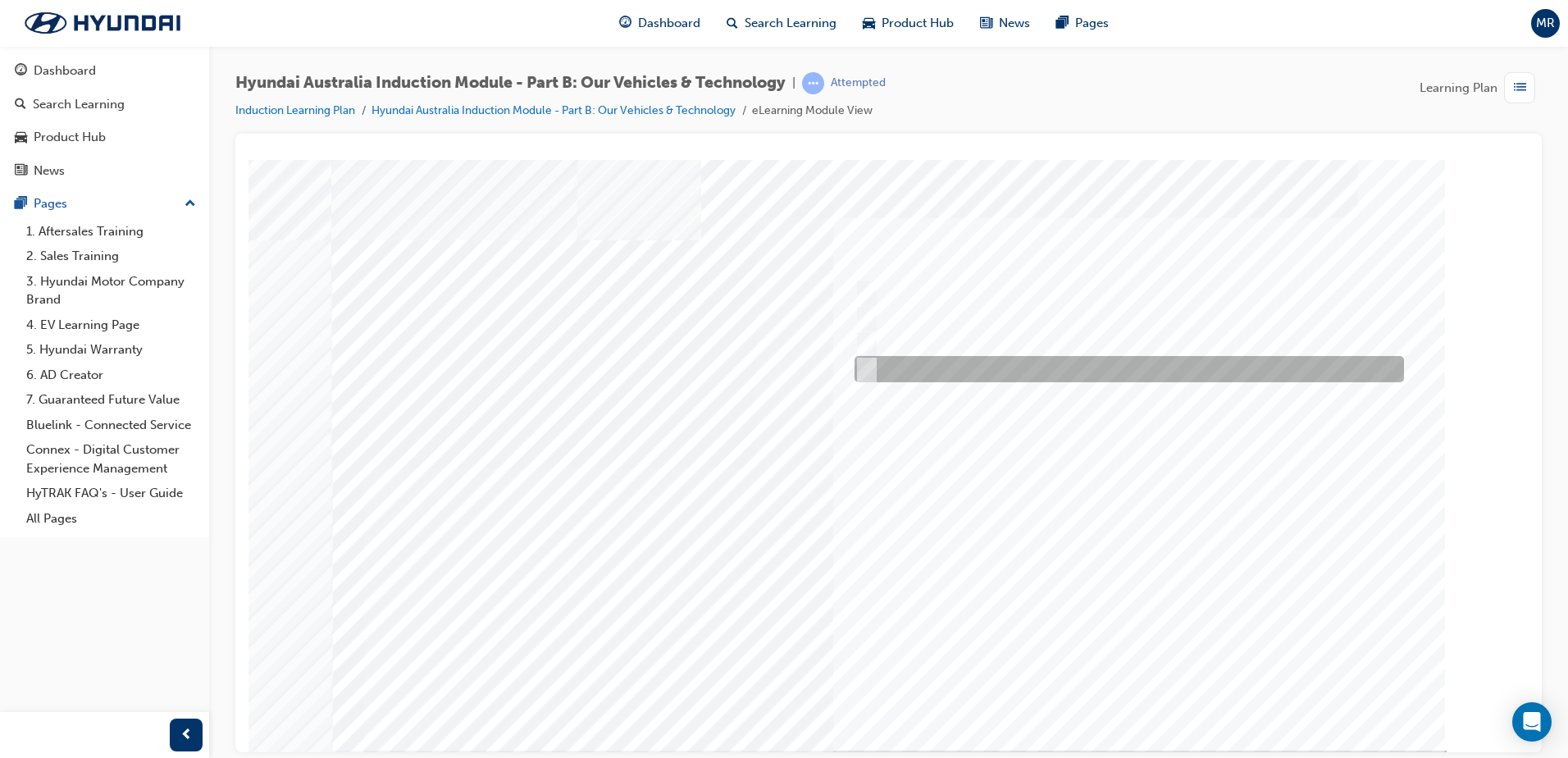
click at [863, 370] on input "Technology" at bounding box center [862, 368] width 18 height 18
checkbox input "true"
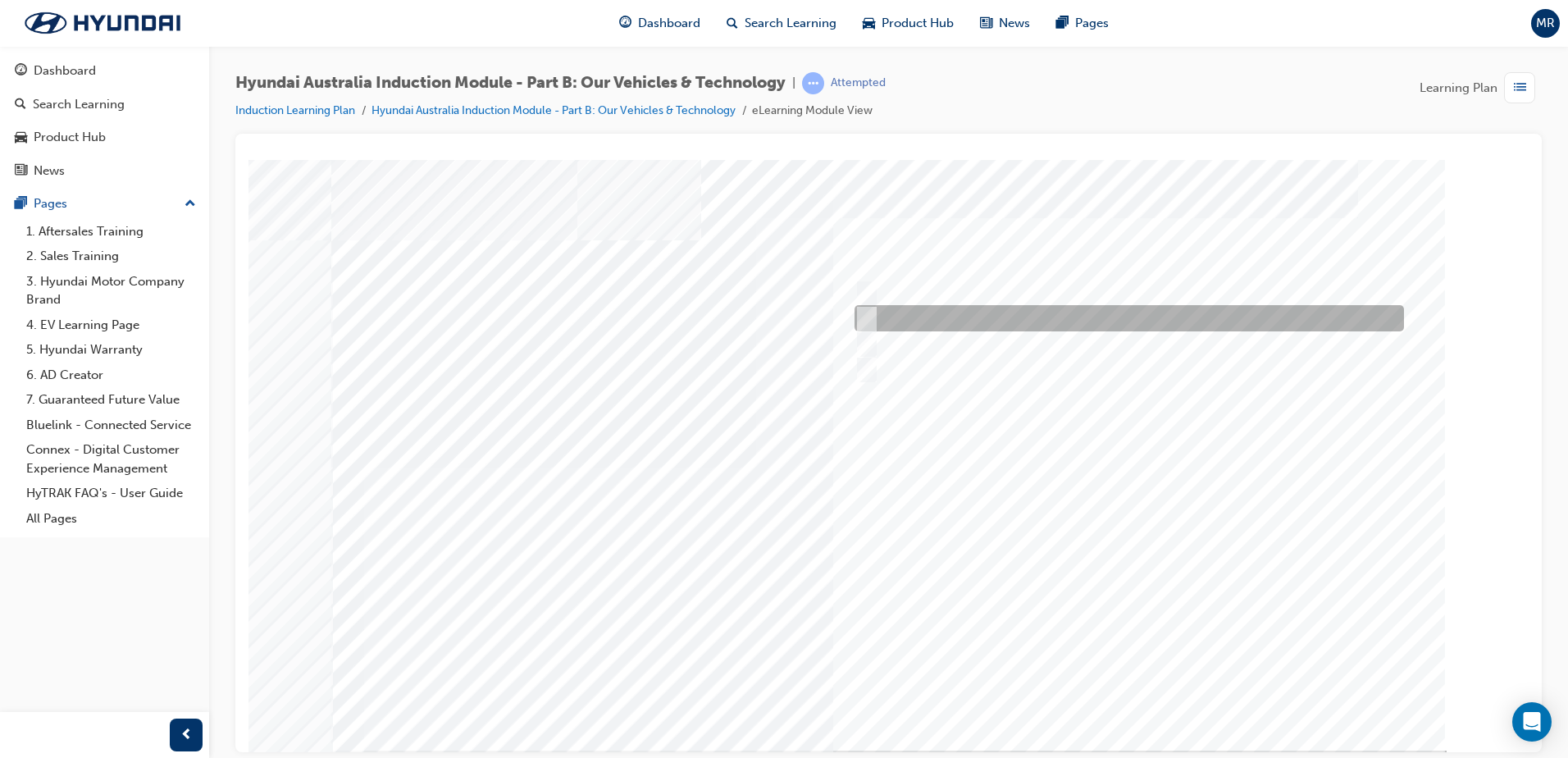
click at [870, 321] on input "Electrification" at bounding box center [862, 318] width 18 height 18
checkbox input "true"
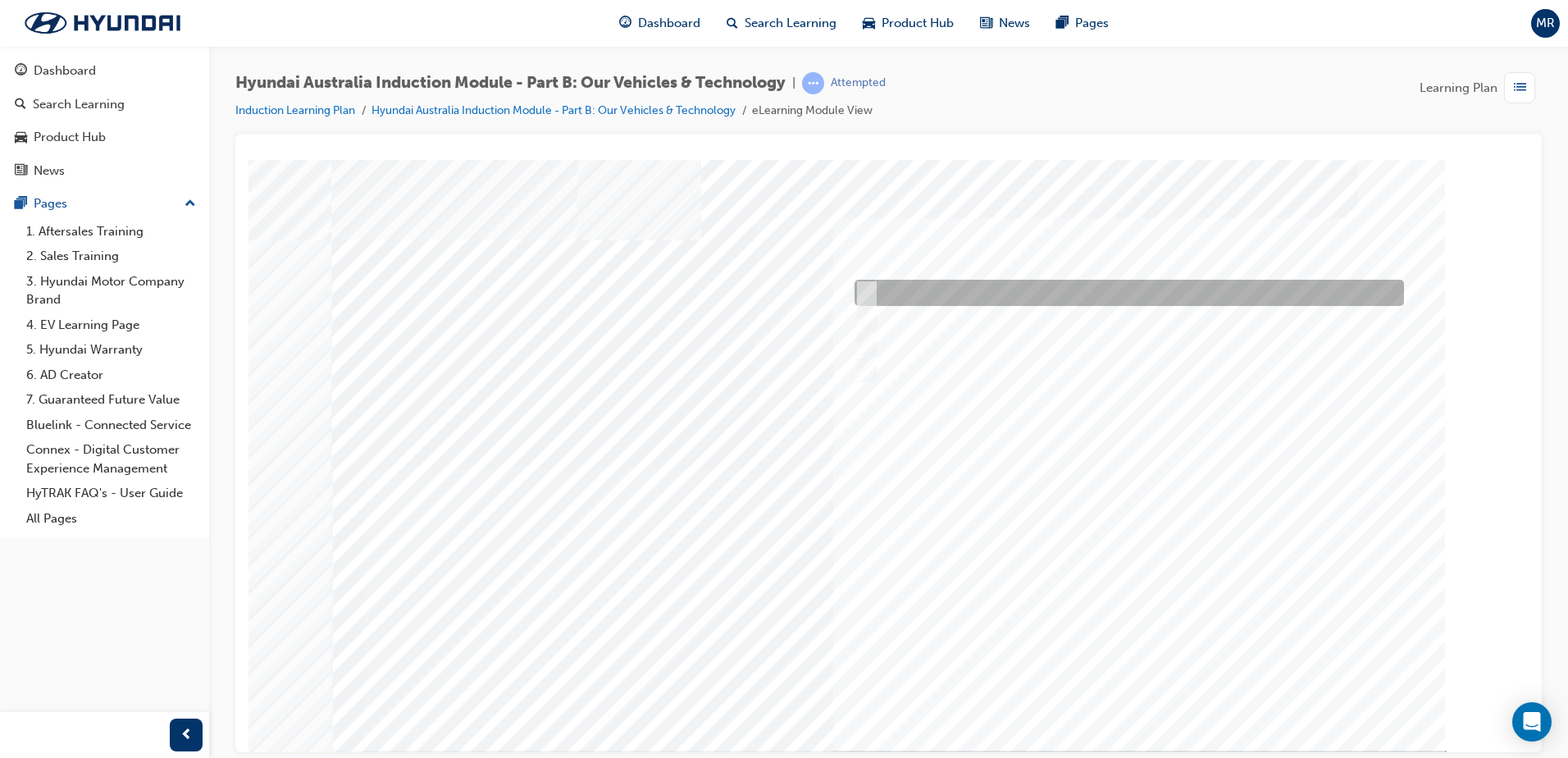
click at [868, 300] on input "Performance" at bounding box center [862, 292] width 18 height 18
checkbox input "true"
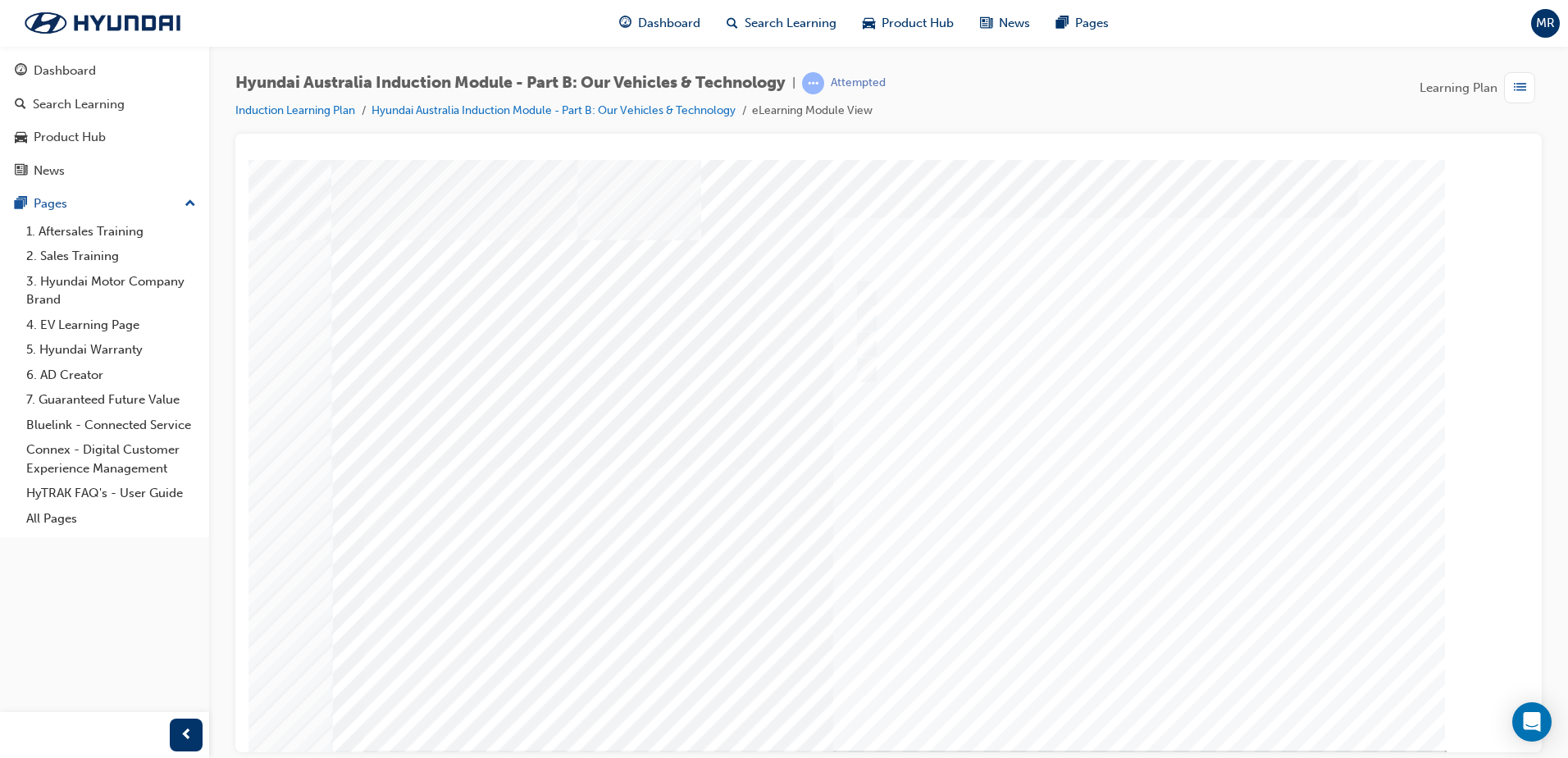
click at [1131, 679] on div at bounding box center [888, 454] width 1115 height 590
drag, startPoint x: 1209, startPoint y: 541, endPoint x: 1256, endPoint y: 598, distance: 73.9
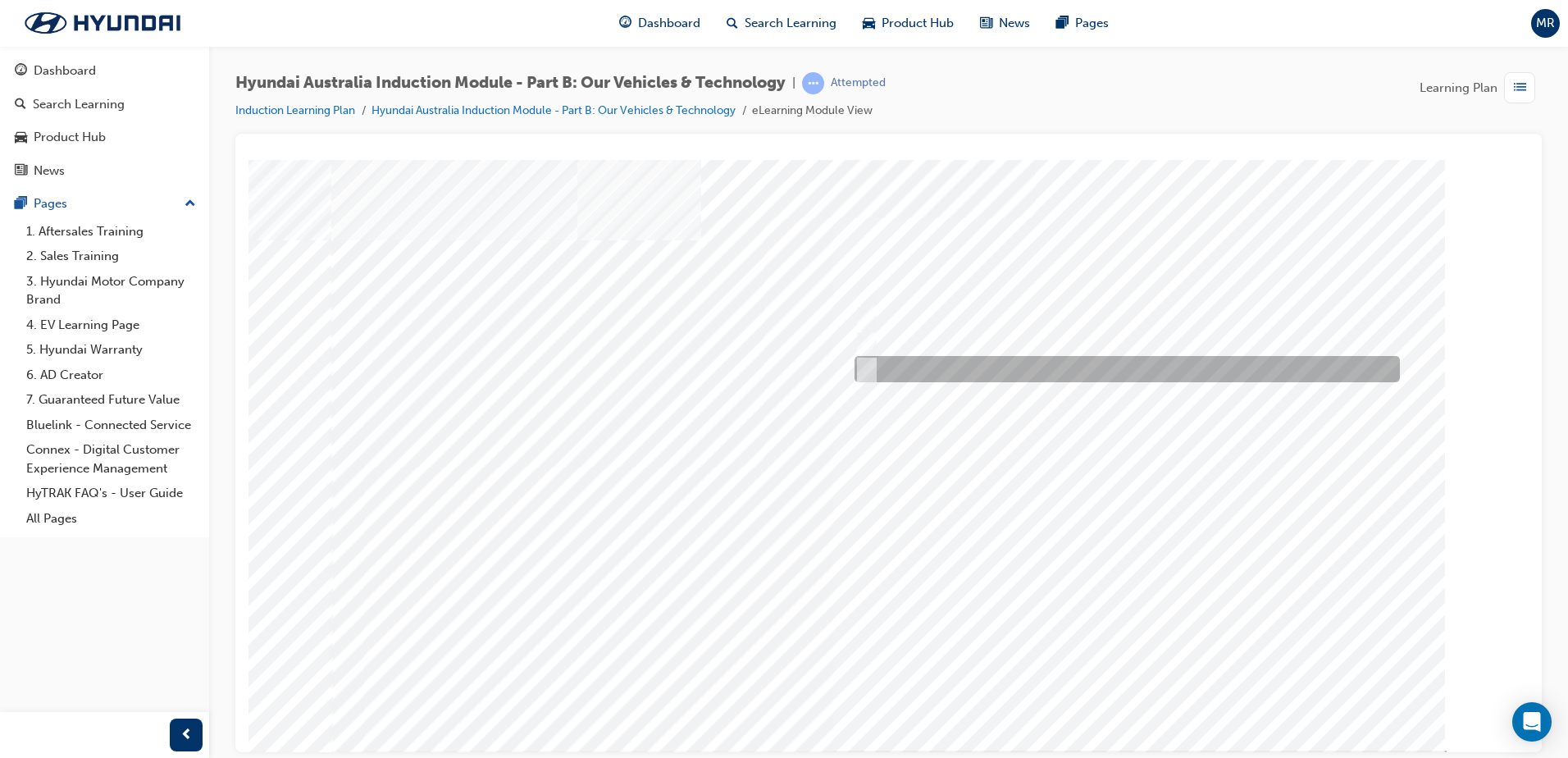
click at [868, 368] on input "5 years" at bounding box center [863, 368] width 18 height 18
radio input "true"
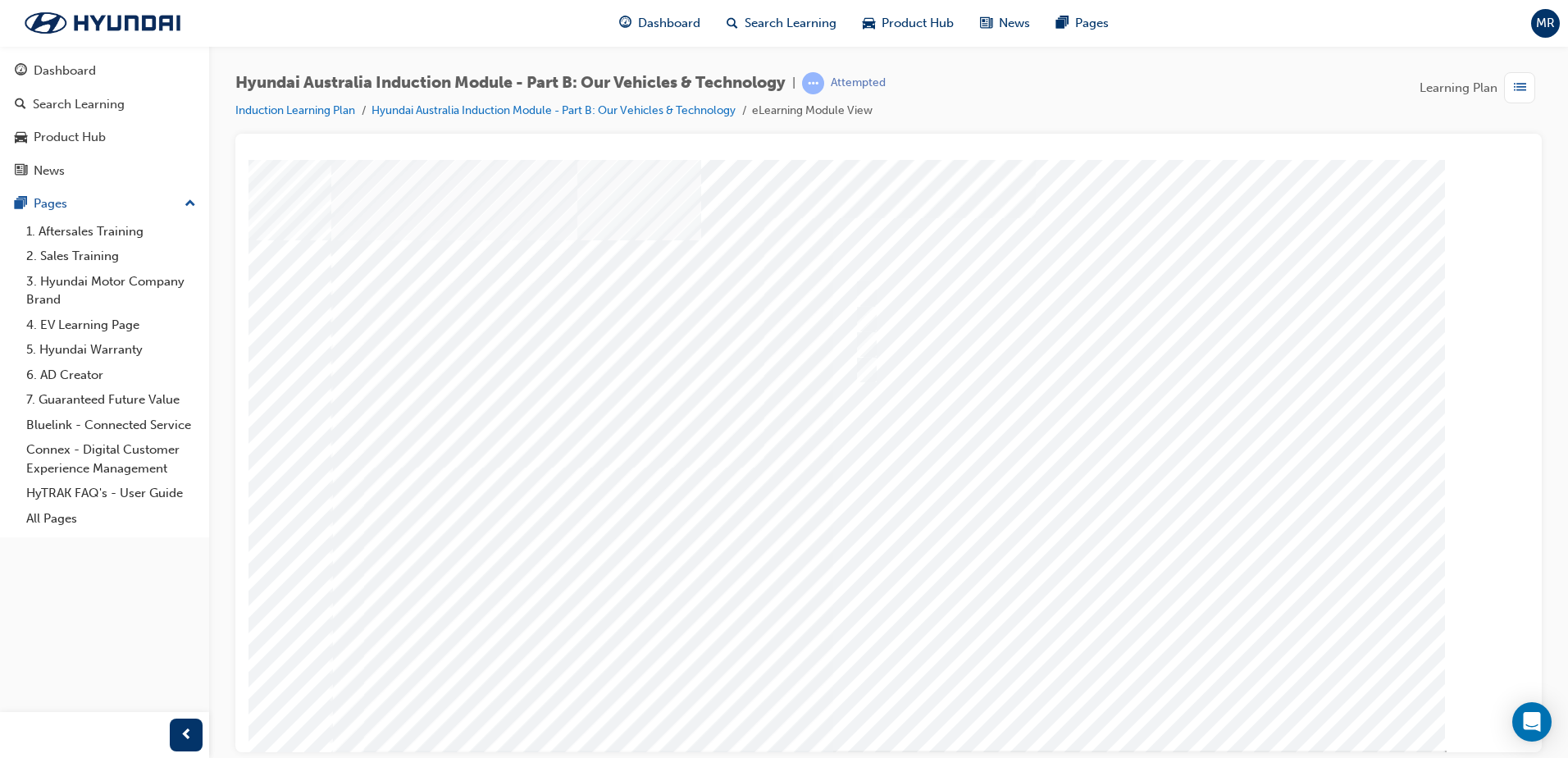
click at [1141, 688] on div at bounding box center [888, 454] width 1115 height 590
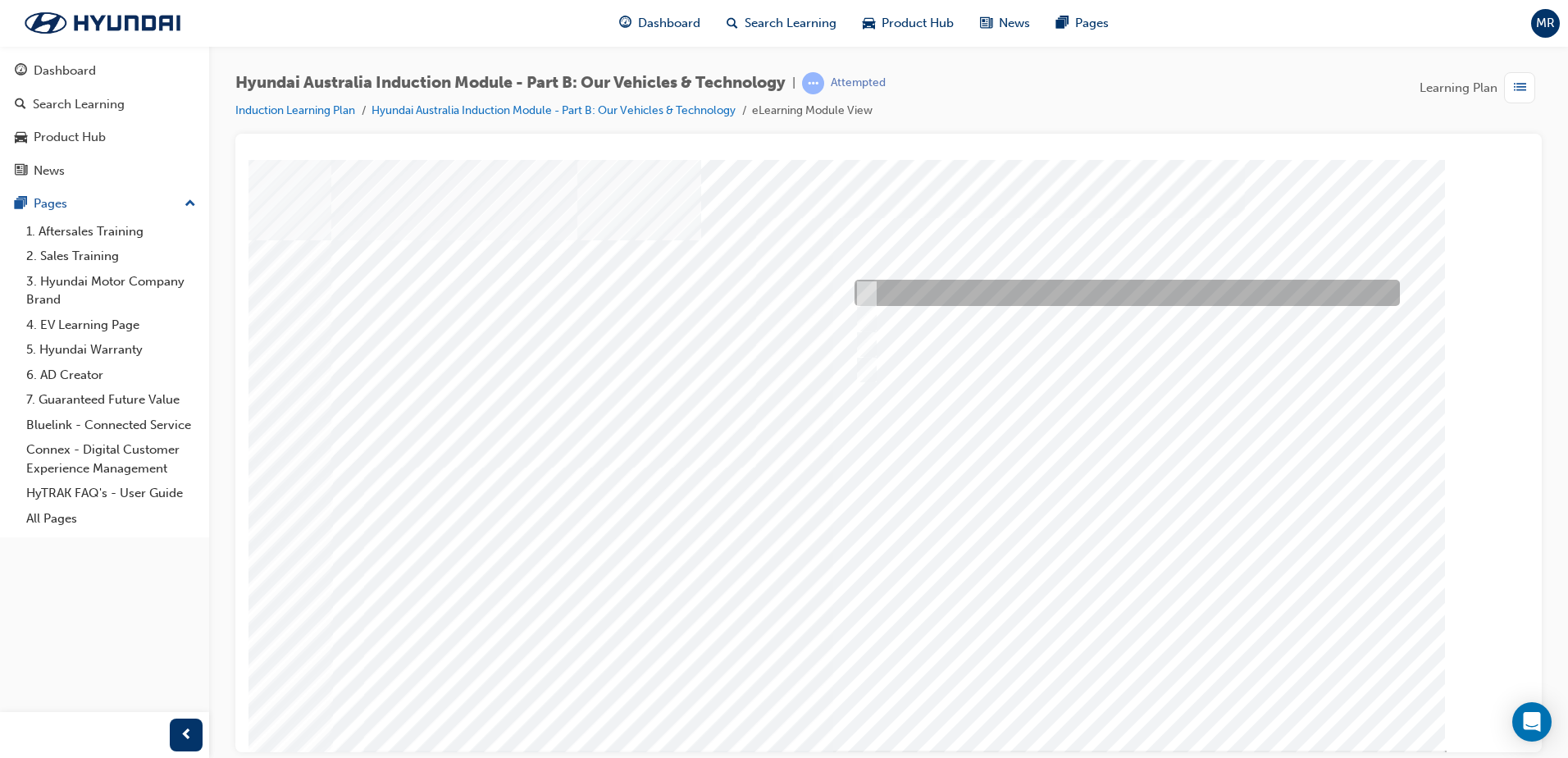
click at [870, 290] on input "Corner rascal" at bounding box center [862, 292] width 18 height 18
checkbox input "true"
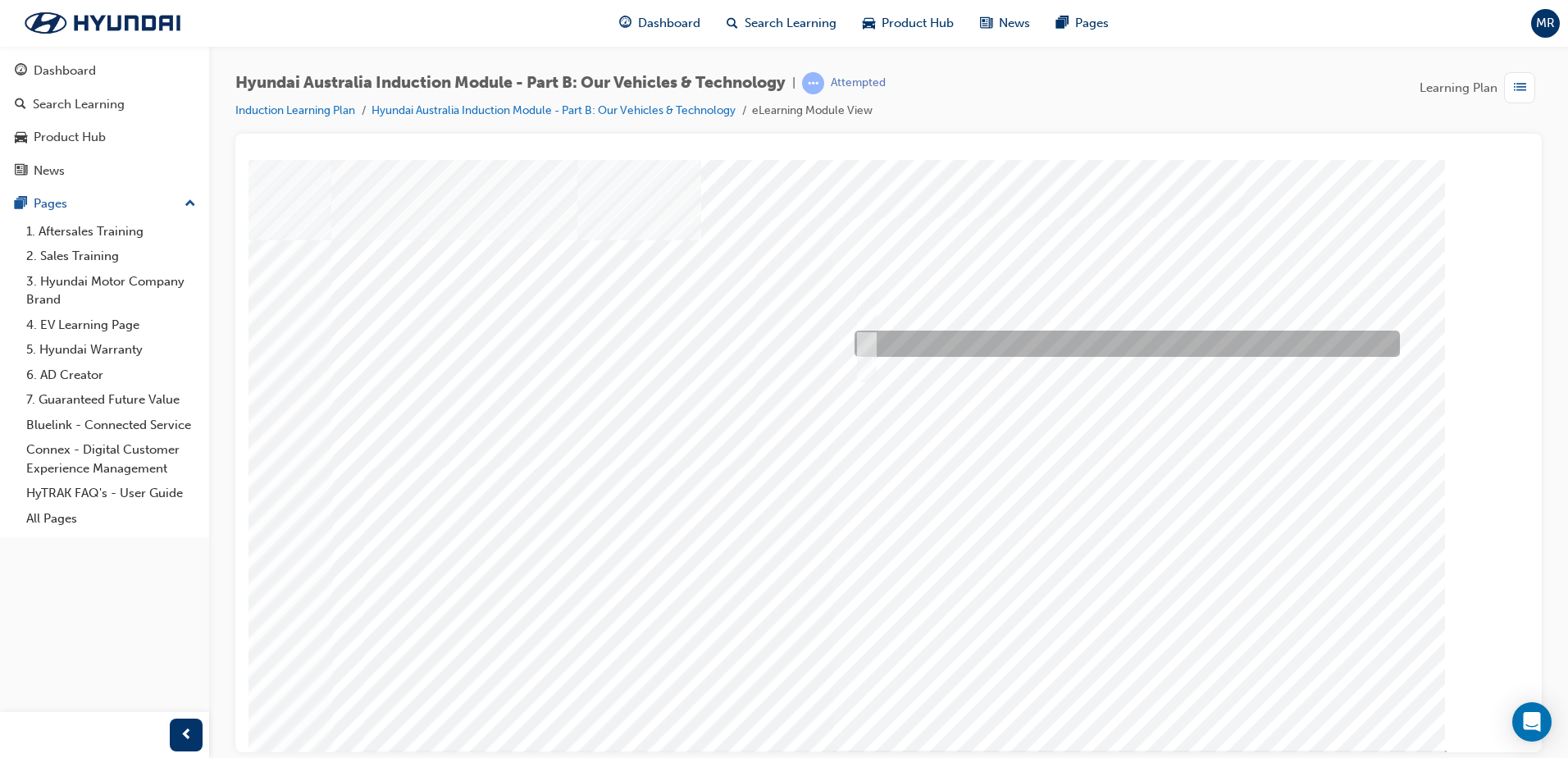
click at [870, 344] on input "Road to racetrack" at bounding box center [862, 343] width 18 height 18
checkbox input "true"
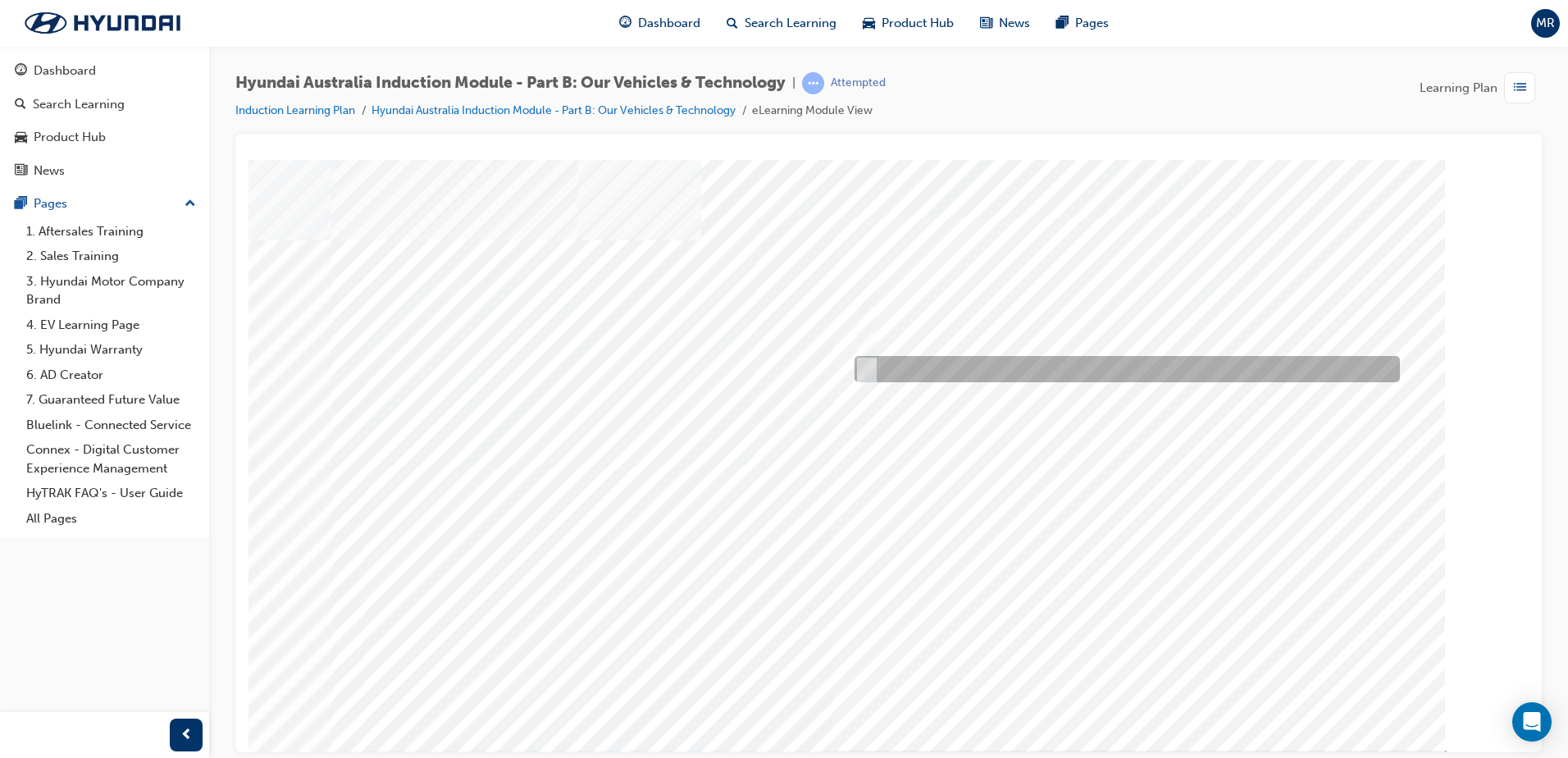
click at [870, 366] on input "Everyday sports car" at bounding box center [862, 368] width 18 height 18
checkbox input "true"
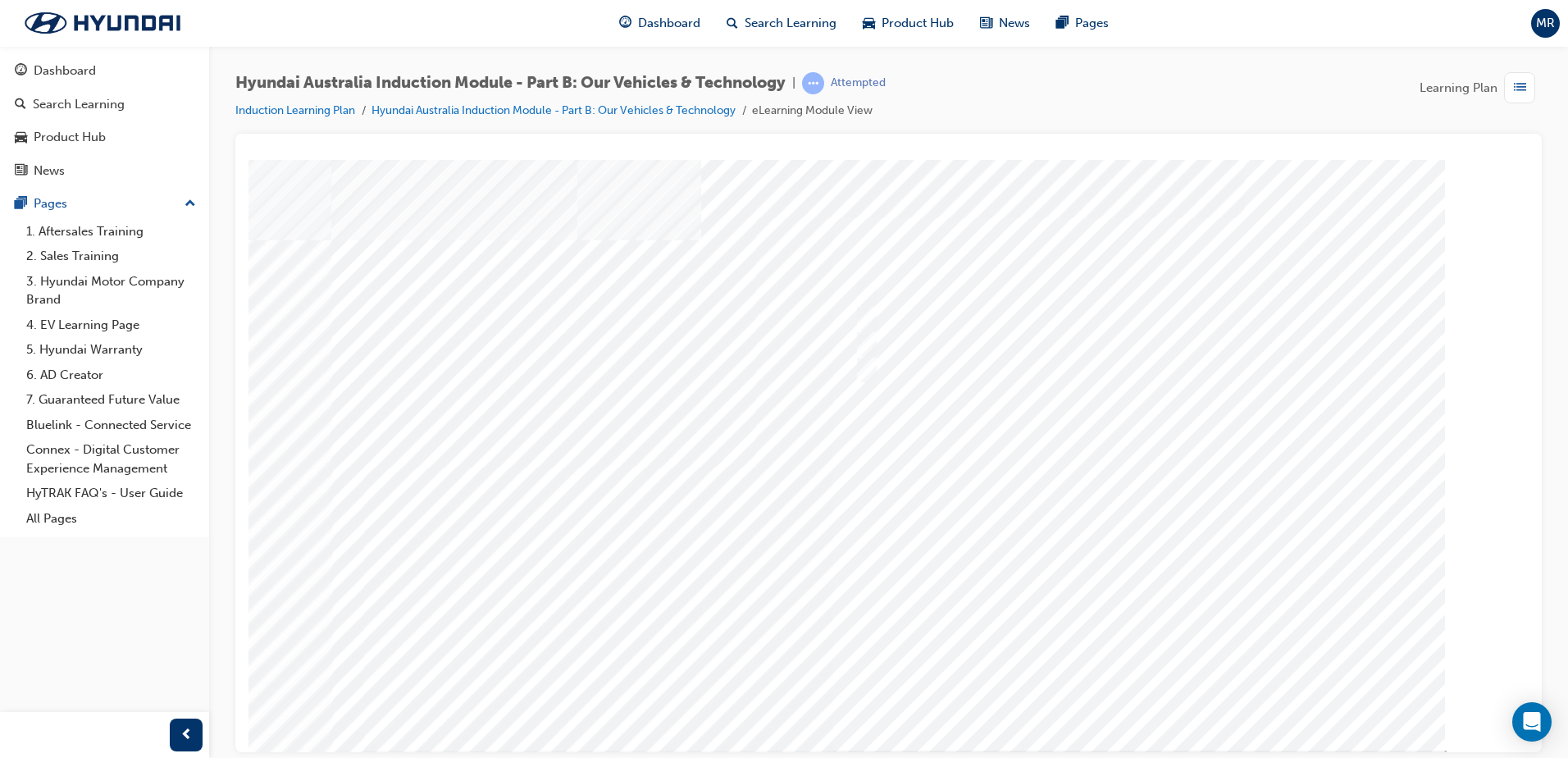
click at [1130, 684] on div at bounding box center [888, 454] width 1115 height 590
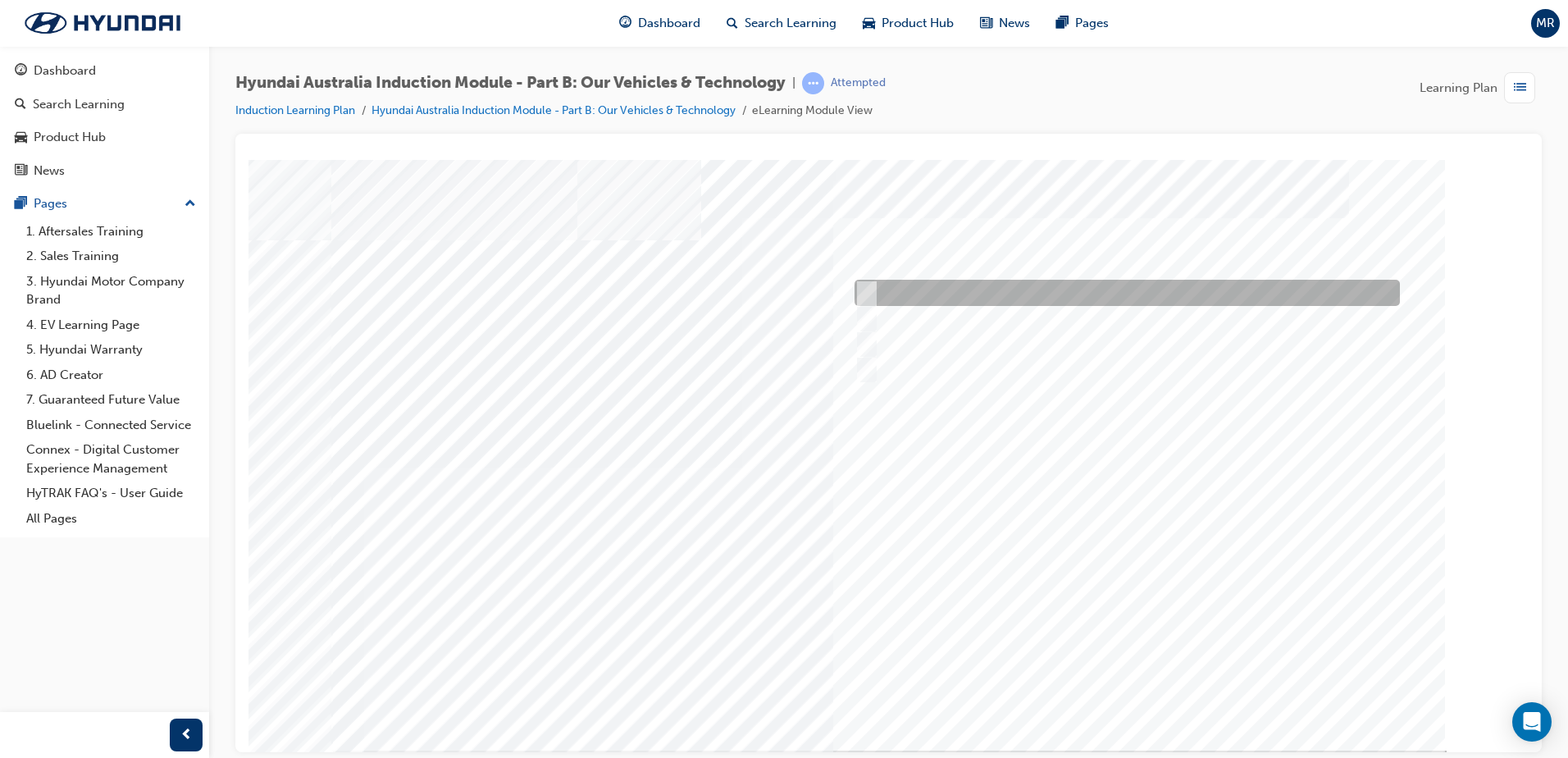
click at [863, 296] on input "Electric" at bounding box center [862, 292] width 18 height 18
checkbox input "true"
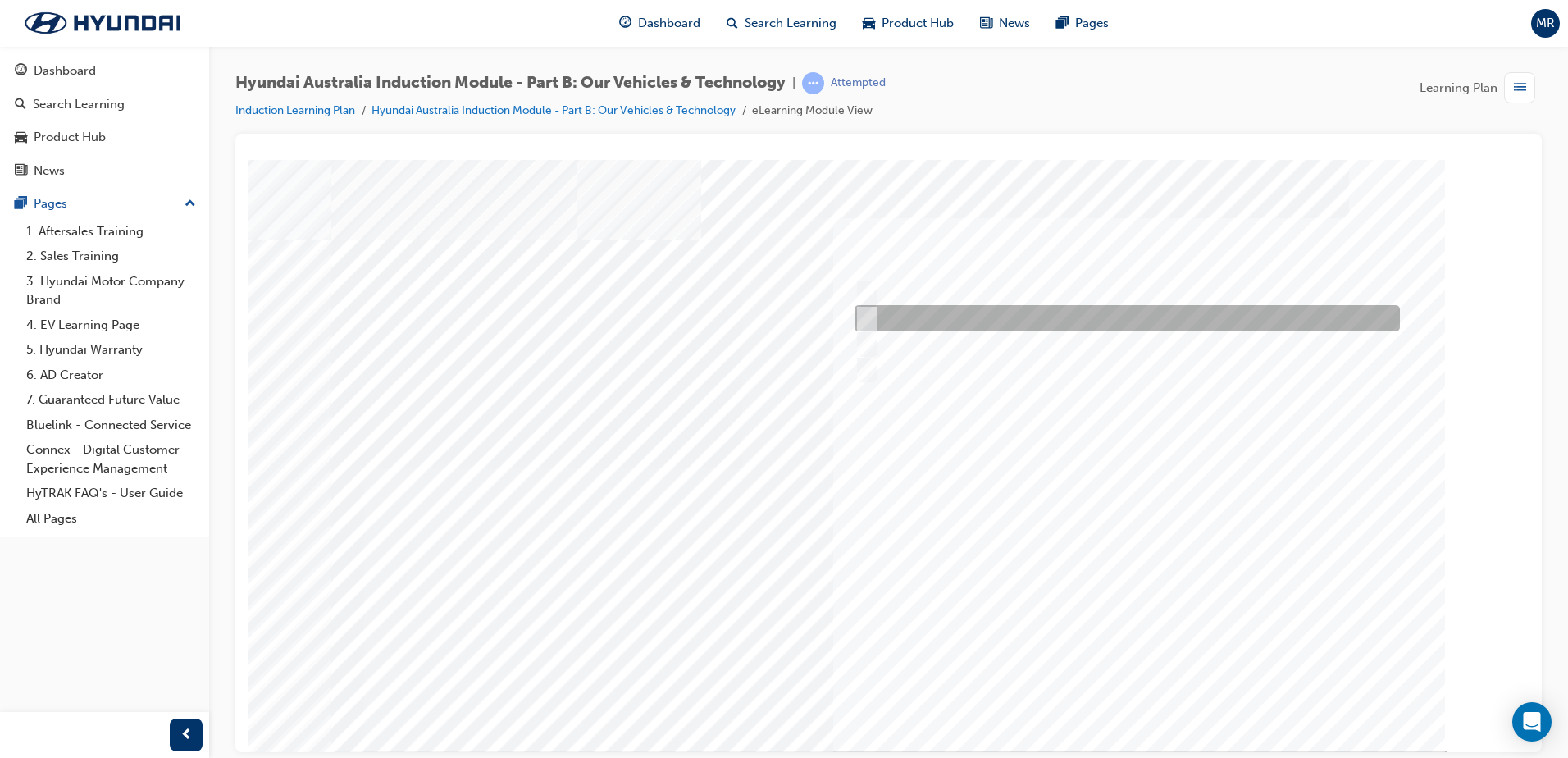
click at [864, 312] on input "Hybrid" at bounding box center [862, 318] width 18 height 18
checkbox input "true"
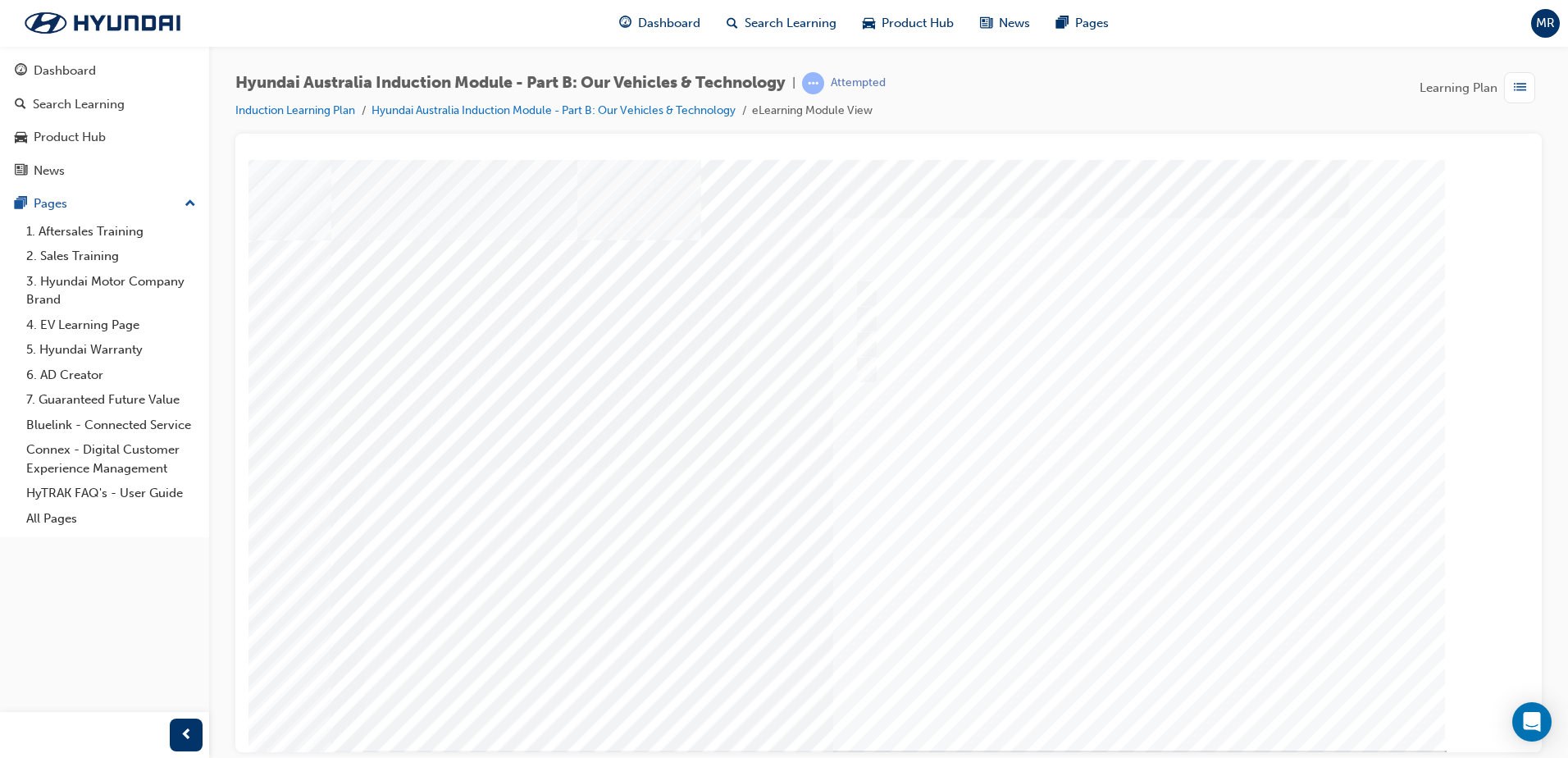
click at [1121, 678] on div at bounding box center [888, 454] width 1115 height 590
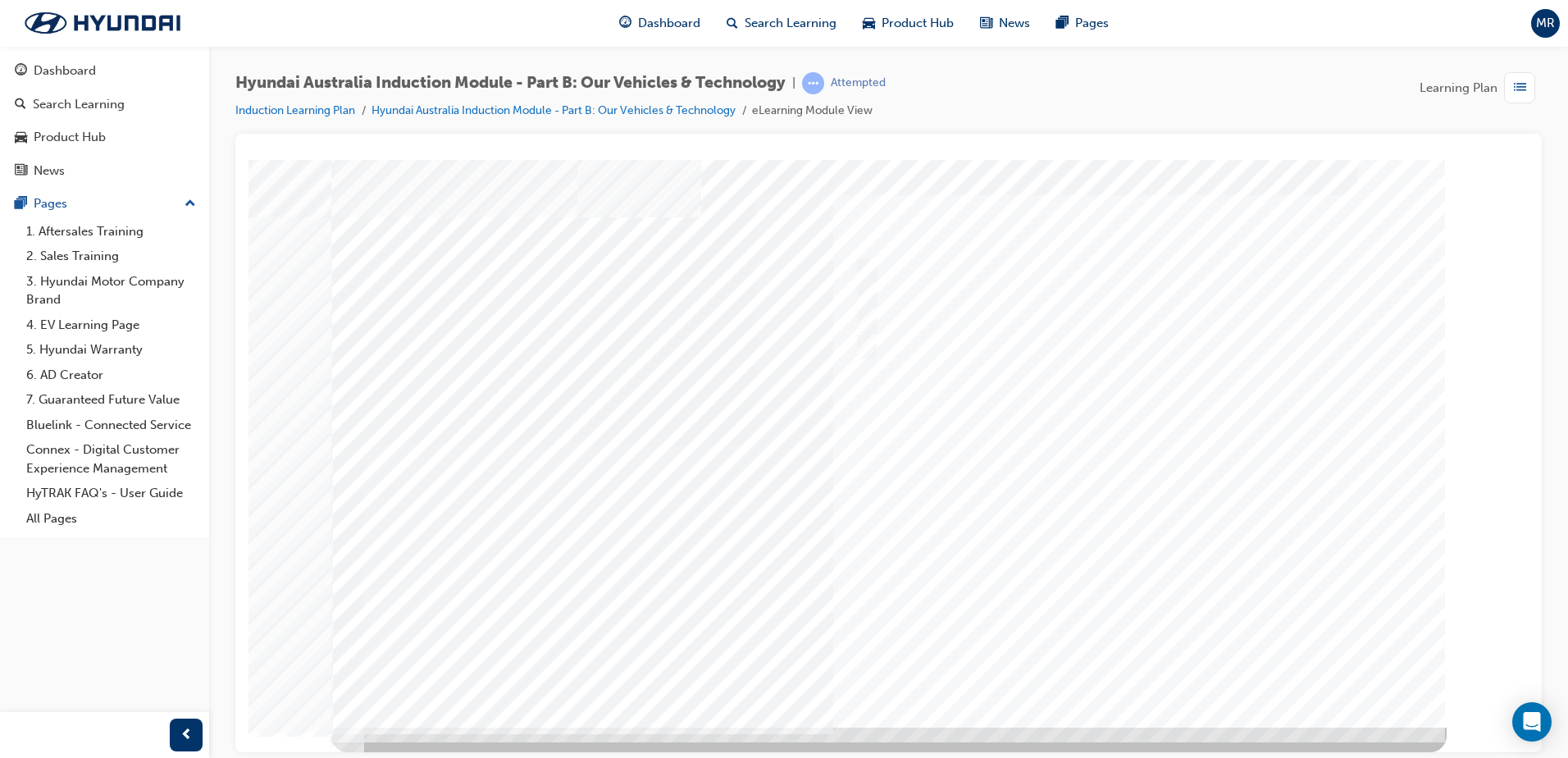
scroll to position [0, 0]
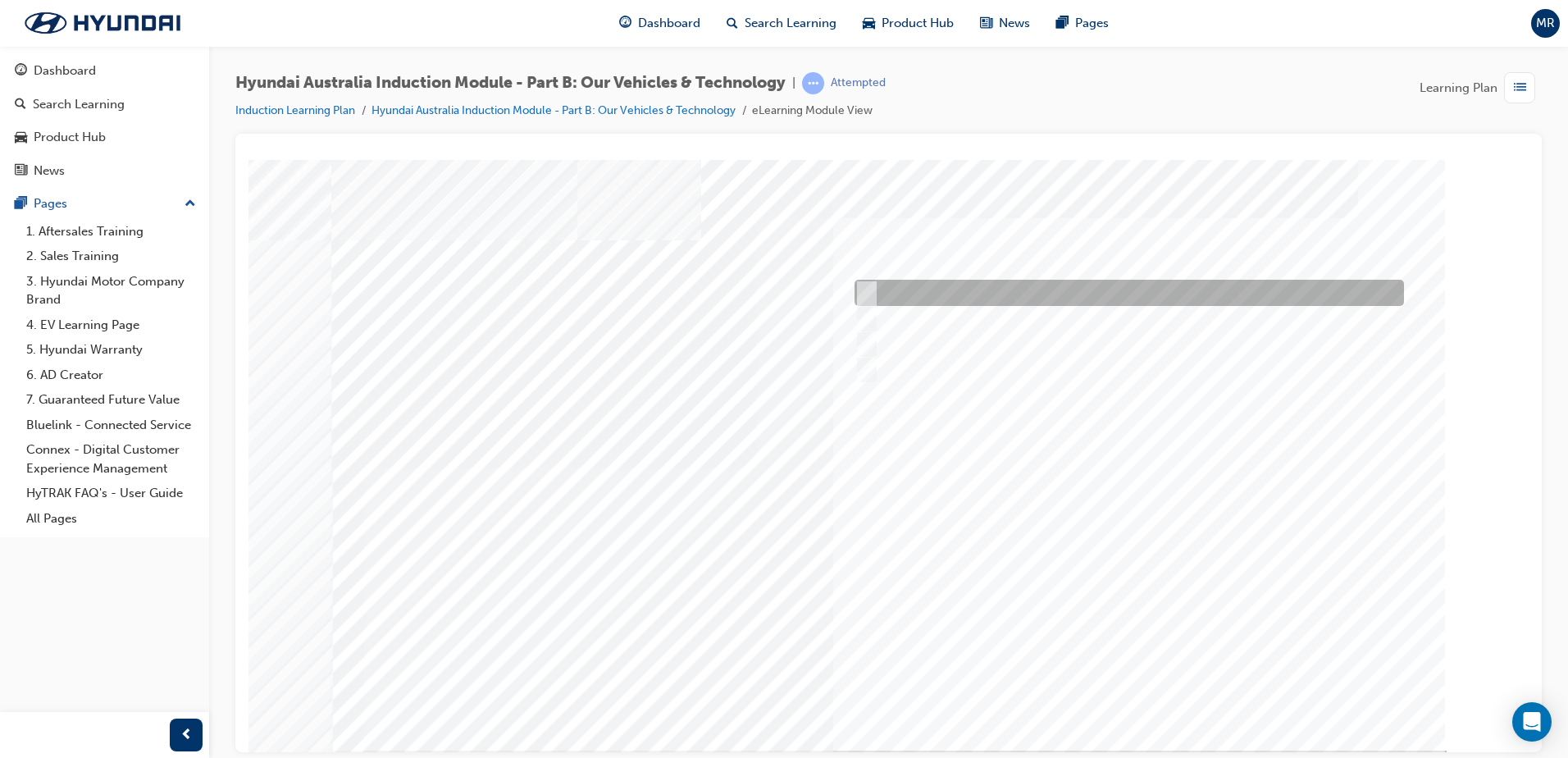
click at [872, 290] on div at bounding box center [1124, 293] width 549 height 26
checkbox input "true"
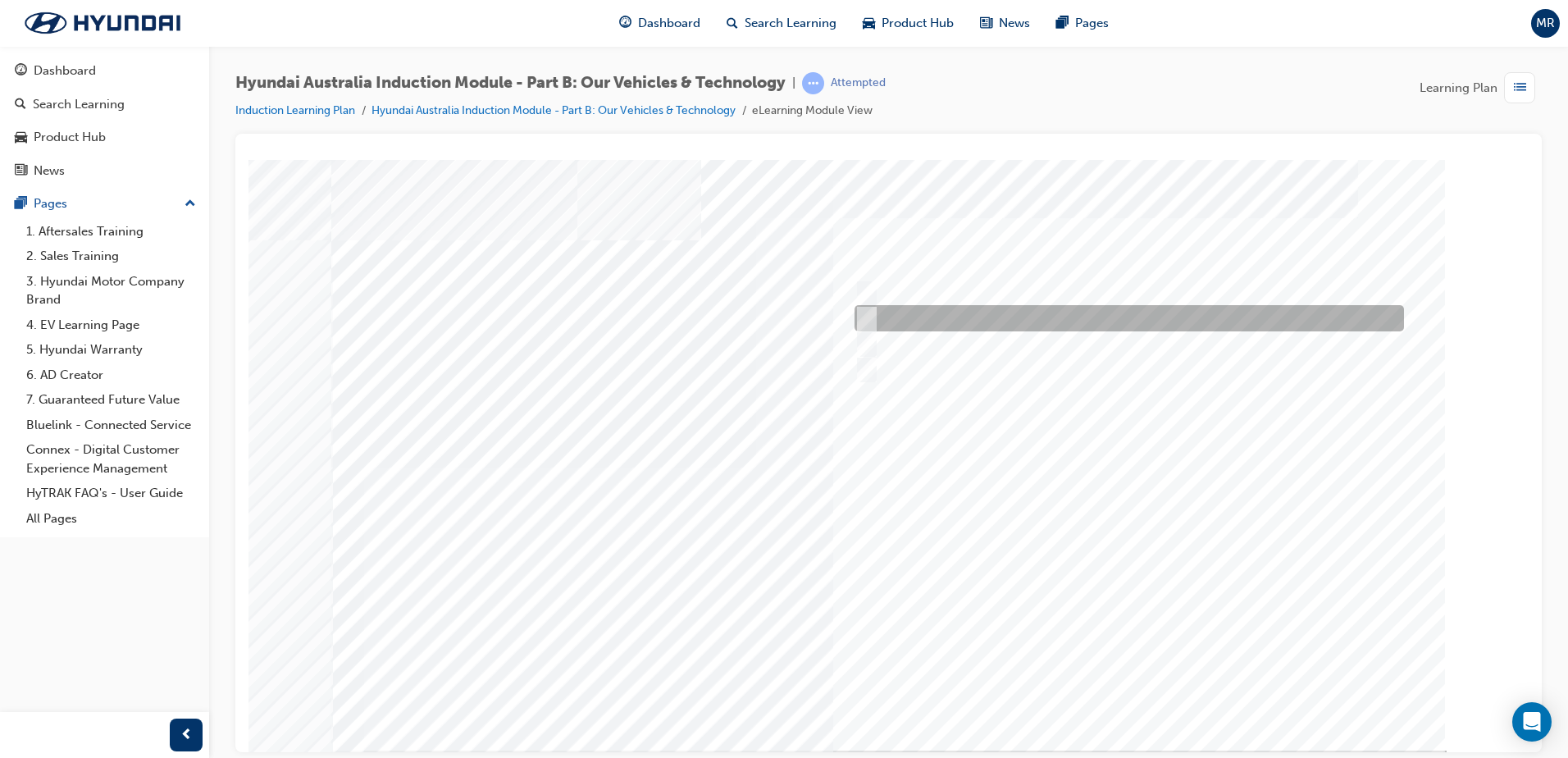
click at [871, 307] on div at bounding box center [1124, 318] width 549 height 26
checkbox input "true"
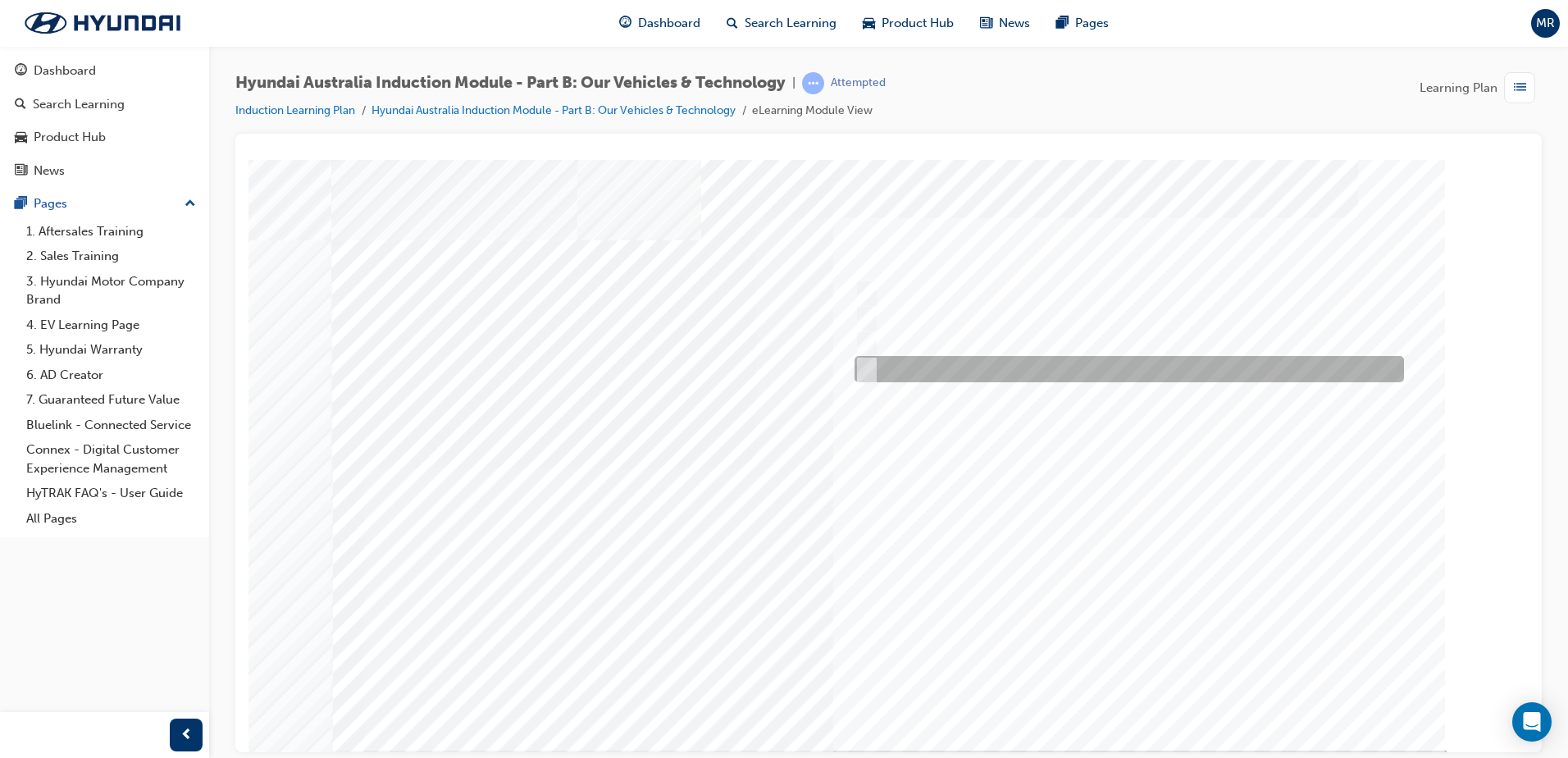
click at [875, 364] on div at bounding box center [1124, 369] width 549 height 26
checkbox input "true"
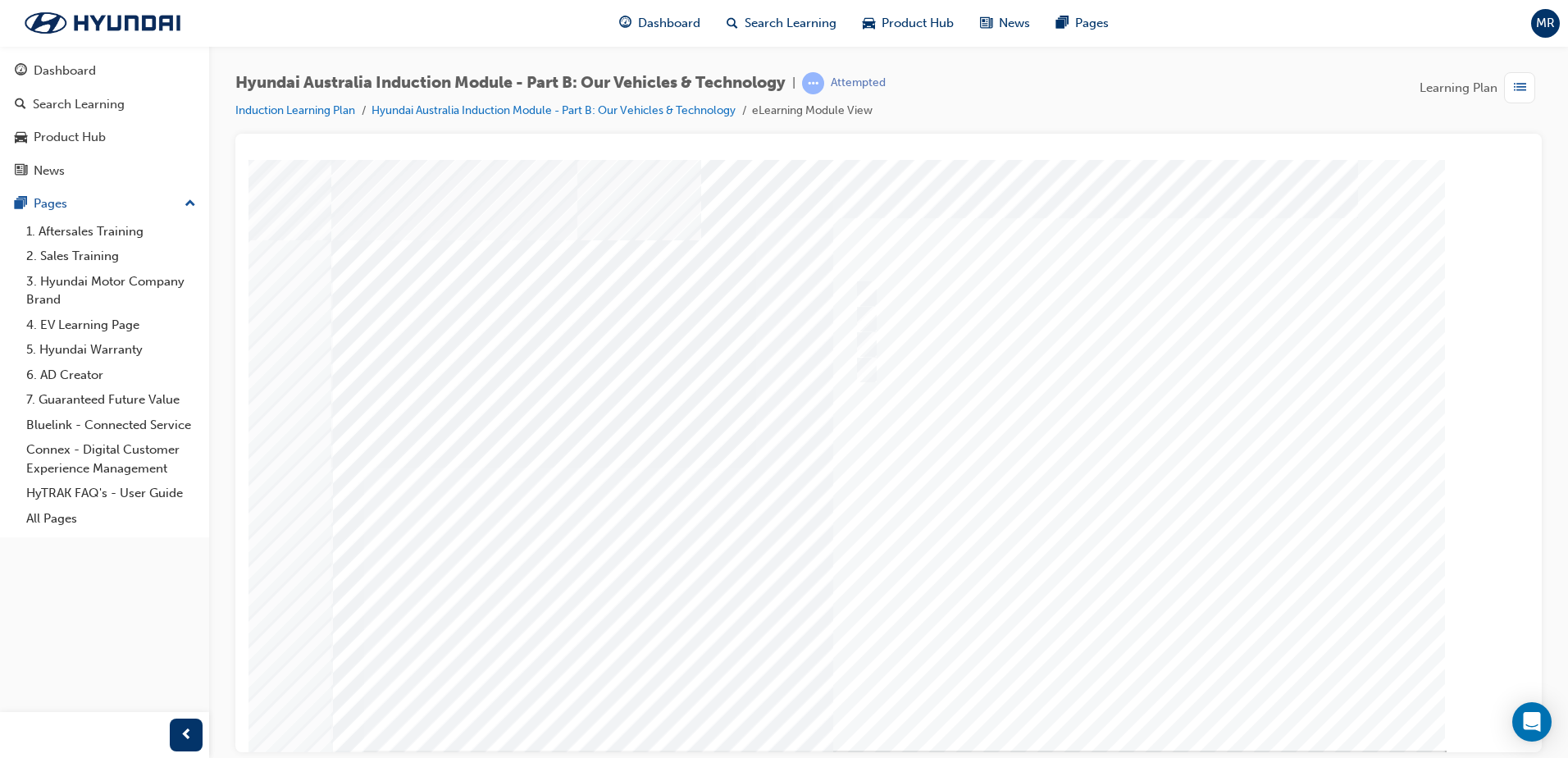
click at [1108, 681] on div at bounding box center [888, 454] width 1115 height 590
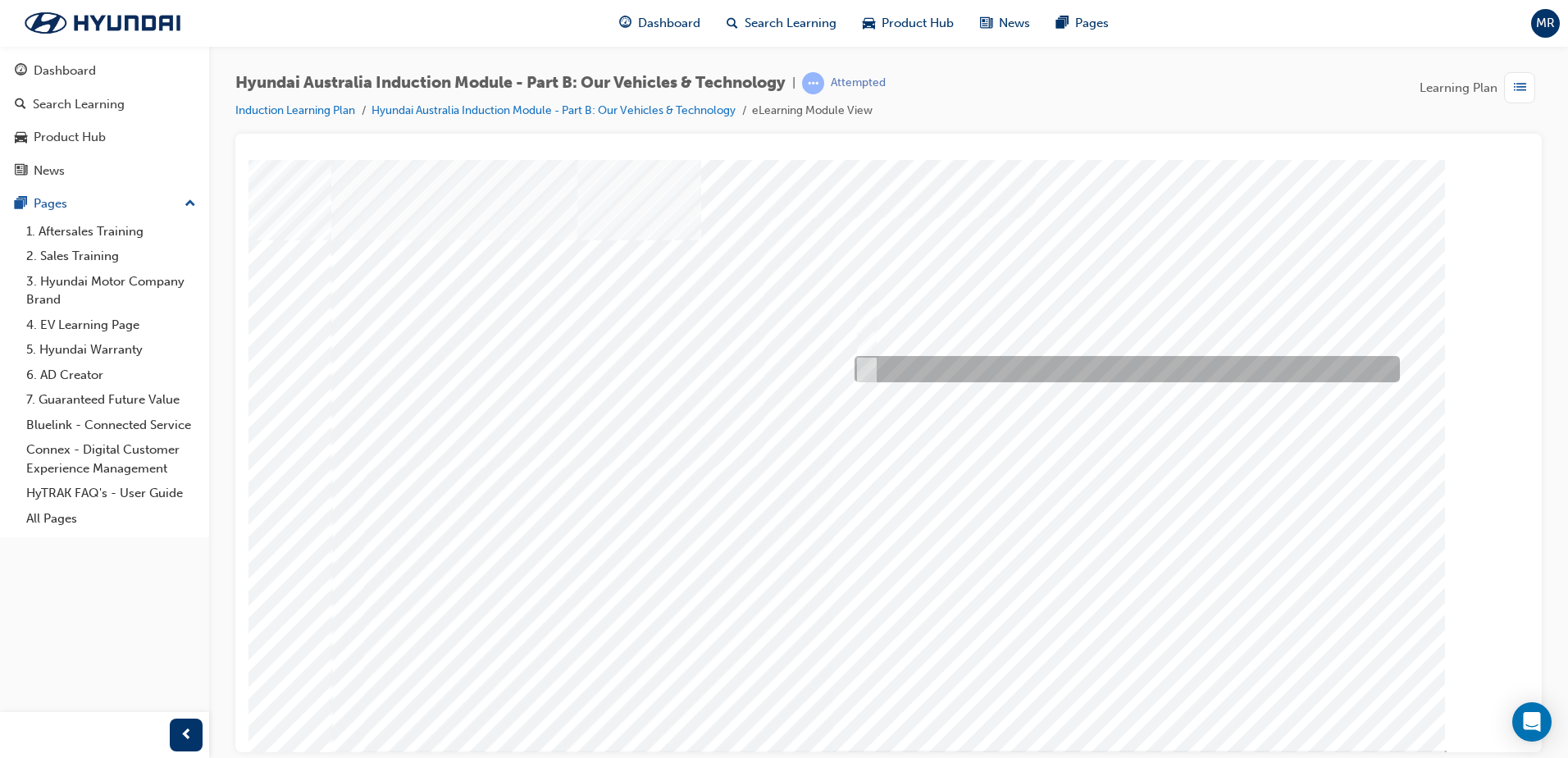
click at [874, 365] on div at bounding box center [1122, 369] width 545 height 26
radio input "true"
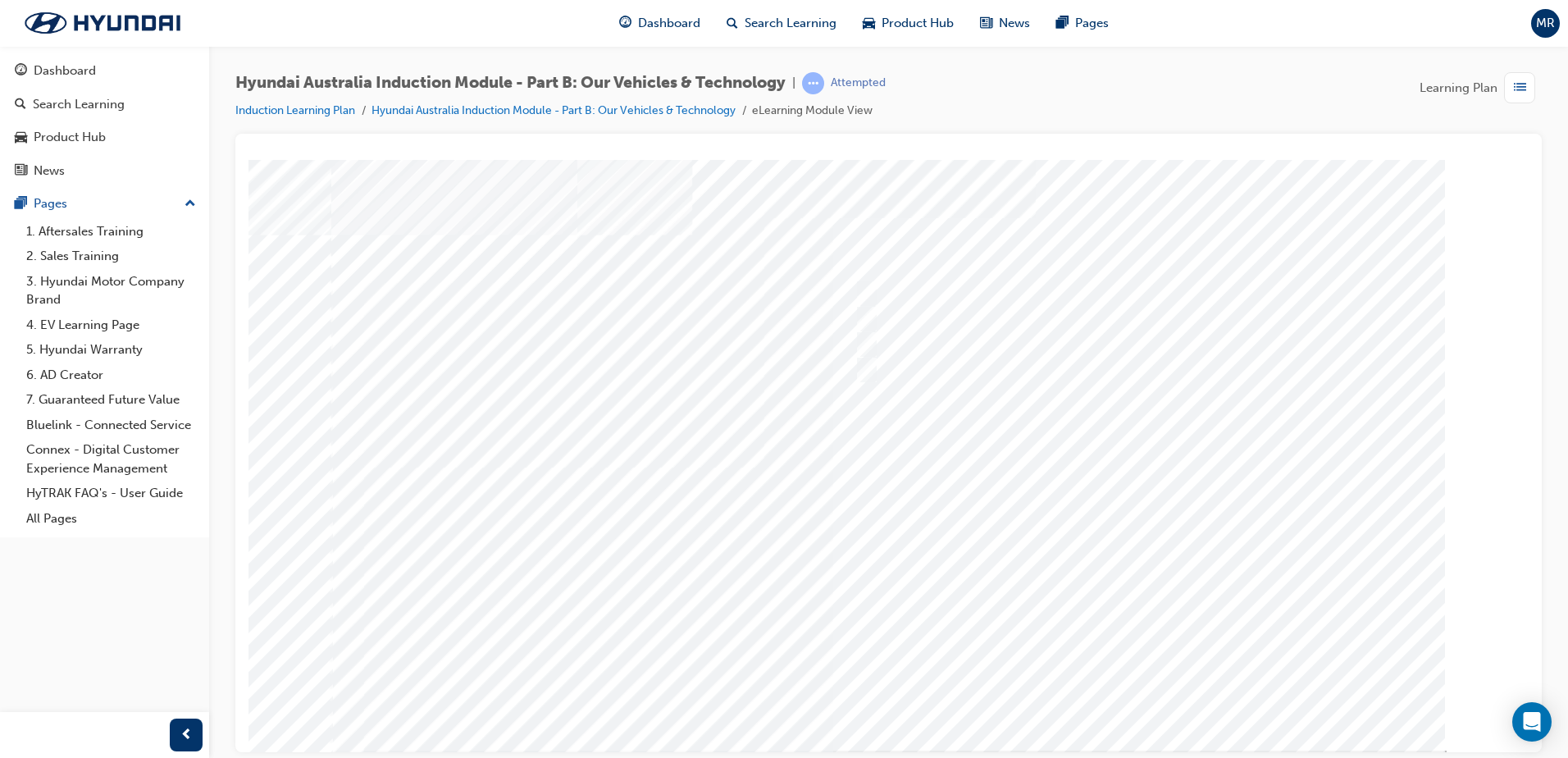
click at [1176, 559] on div at bounding box center [888, 454] width 1115 height 590
click at [868, 283] on div at bounding box center [888, 454] width 1115 height 590
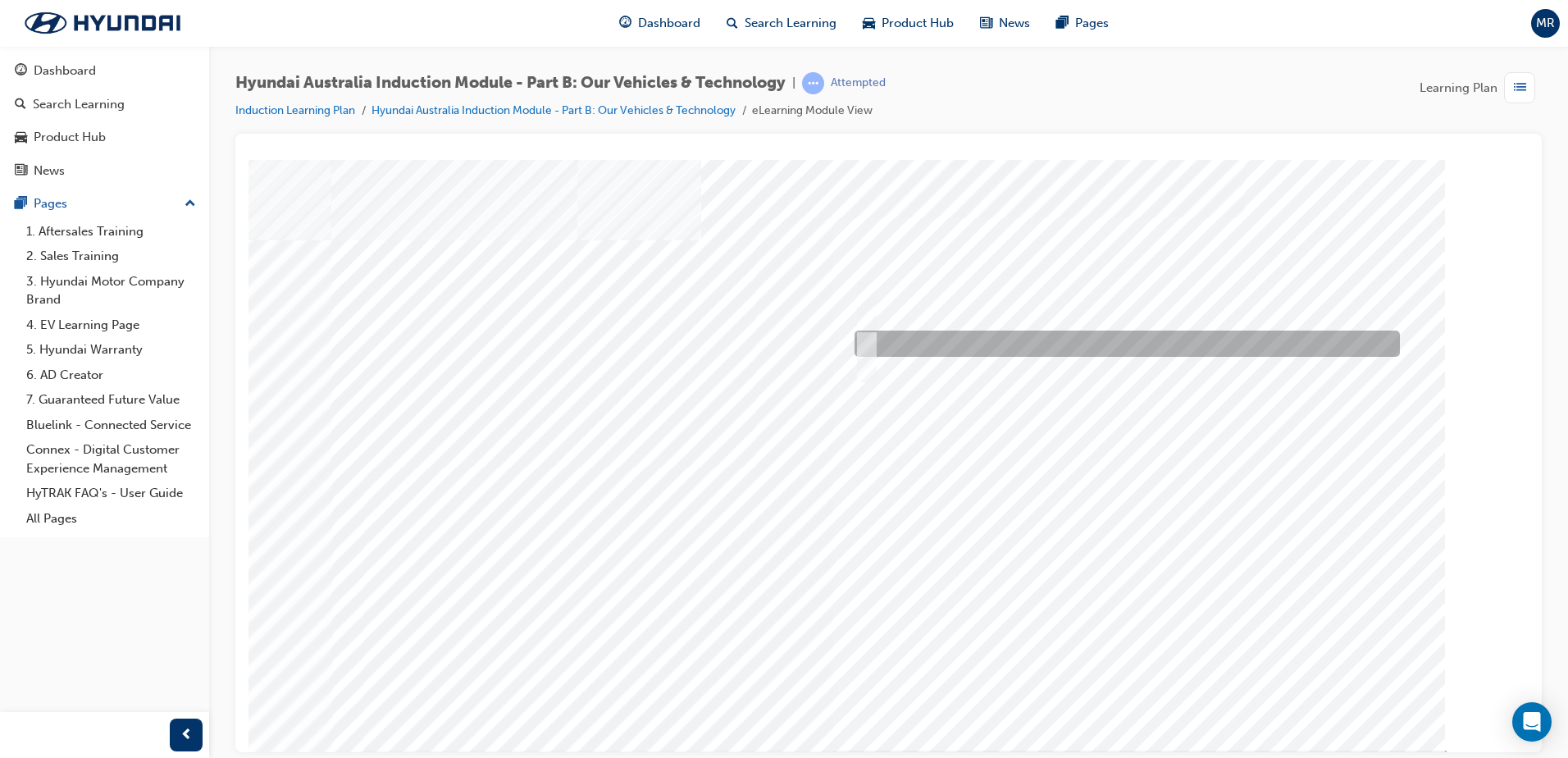
click at [875, 332] on div at bounding box center [1122, 343] width 545 height 26
checkbox input "true"
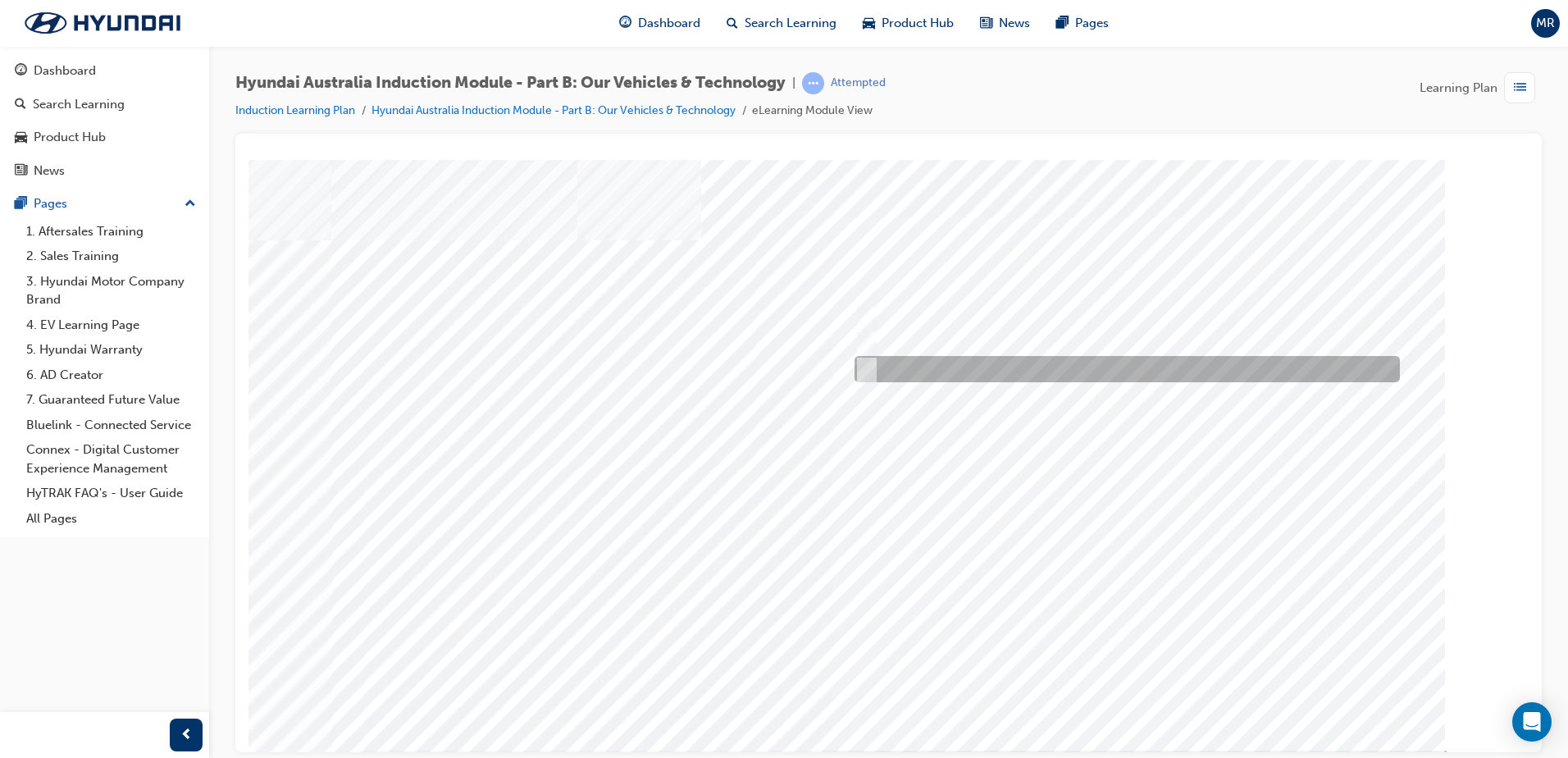
click at [880, 362] on div at bounding box center [1122, 369] width 545 height 26
checkbox input "true"
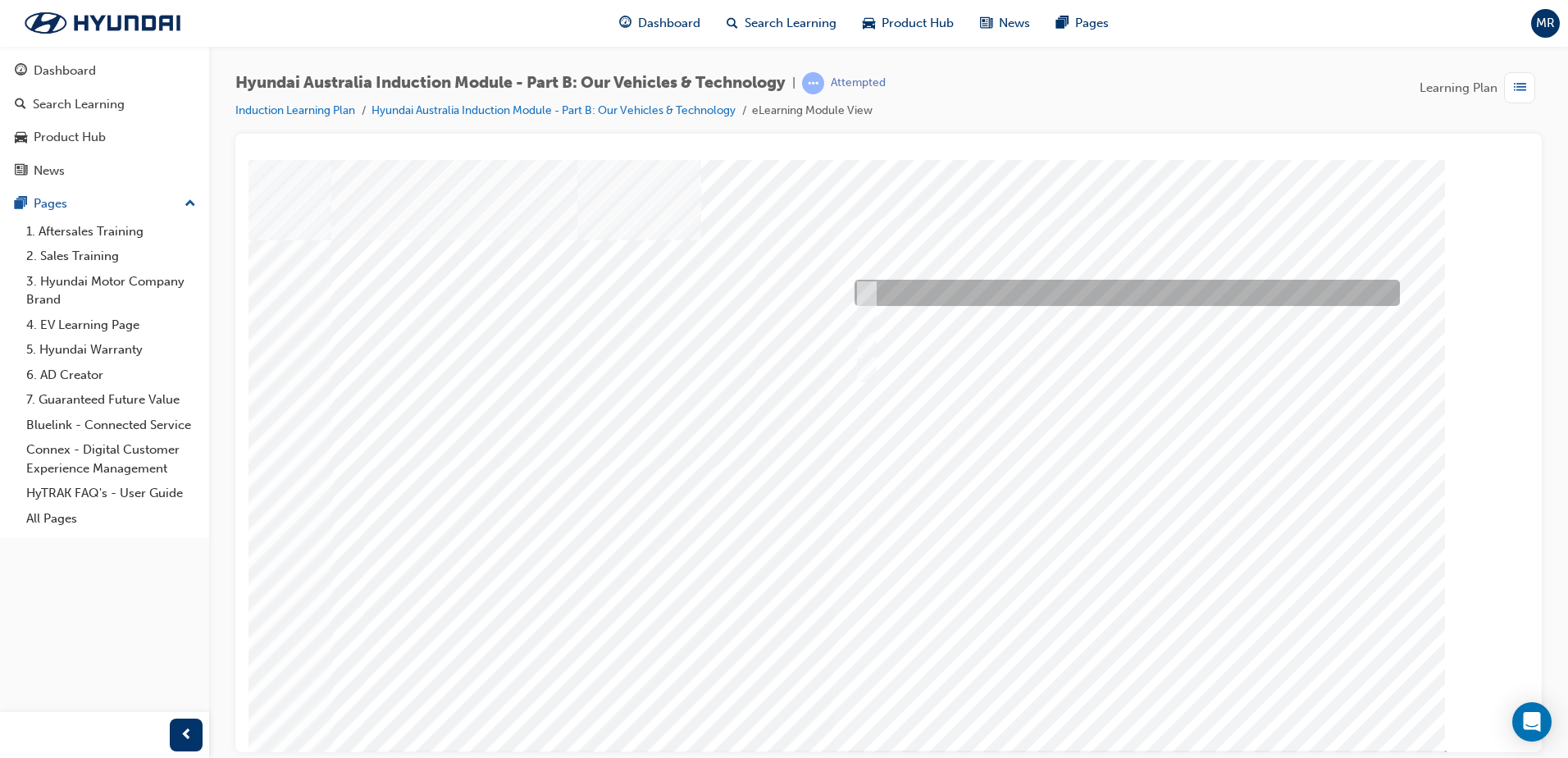
click at [862, 287] on input "Corner rascal" at bounding box center [862, 292] width 18 height 18
checkbox input "true"
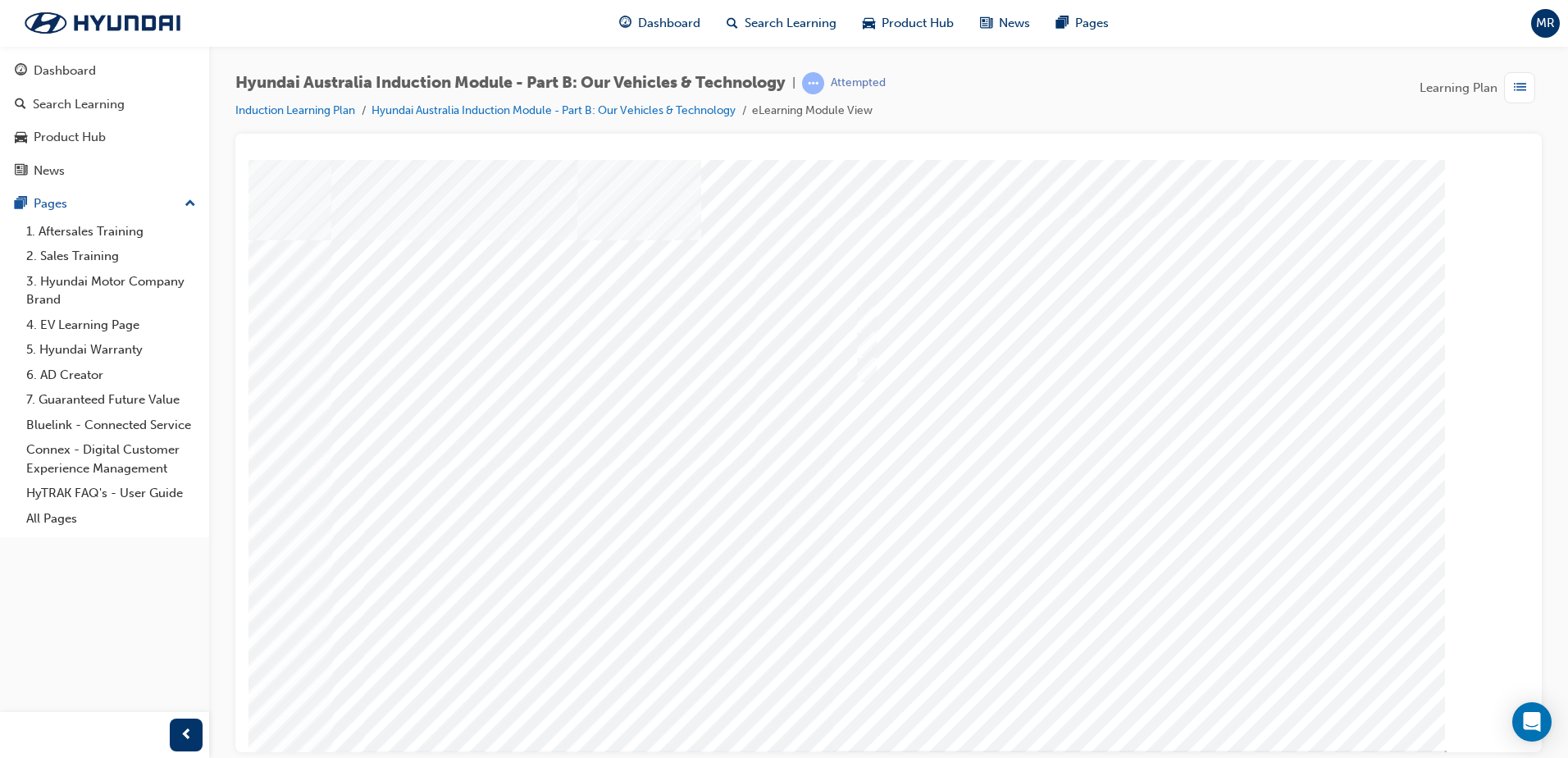
click at [1135, 684] on div at bounding box center [888, 454] width 1115 height 590
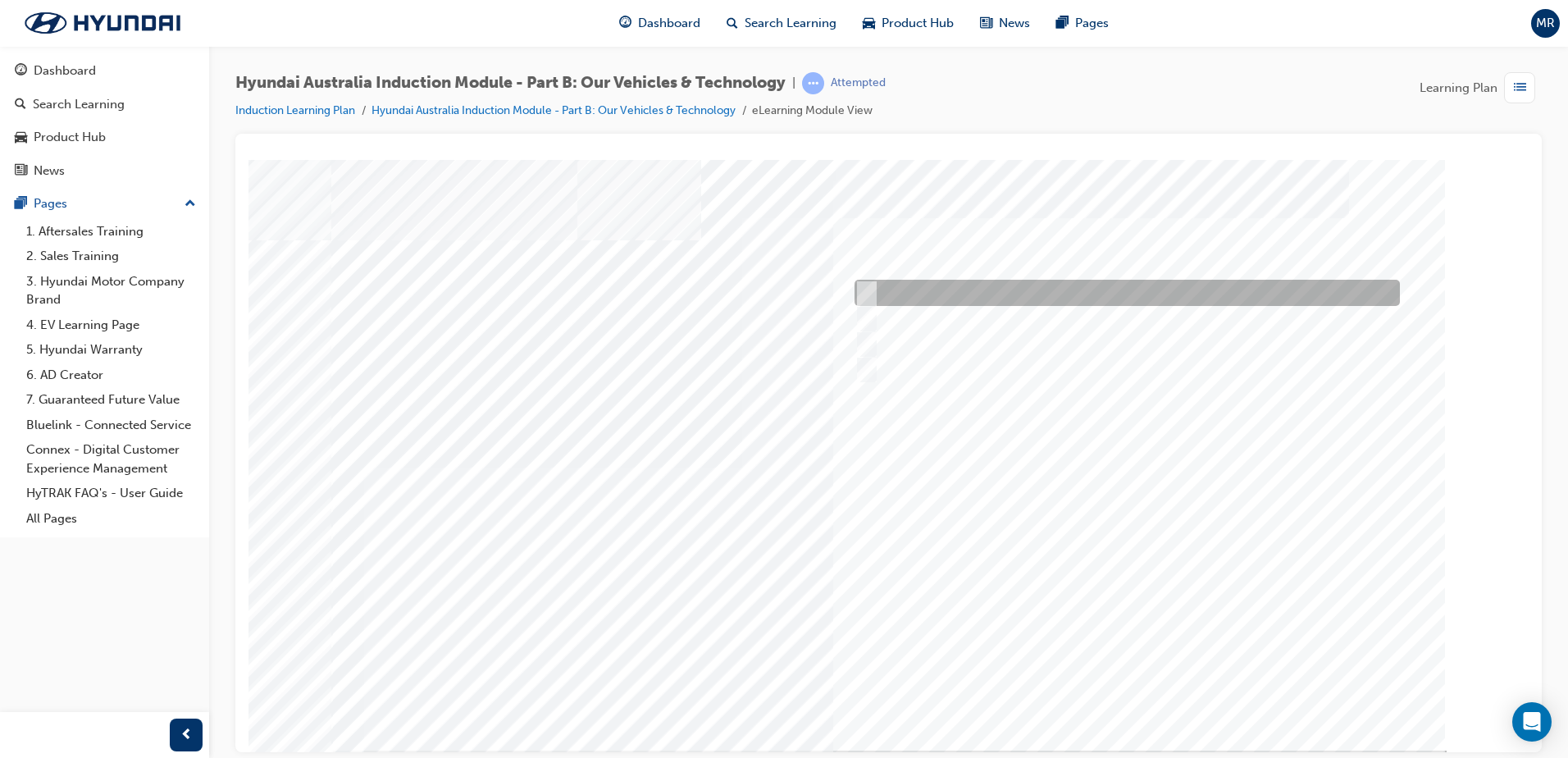
click at [882, 290] on div at bounding box center [1122, 293] width 545 height 26
checkbox input "true"
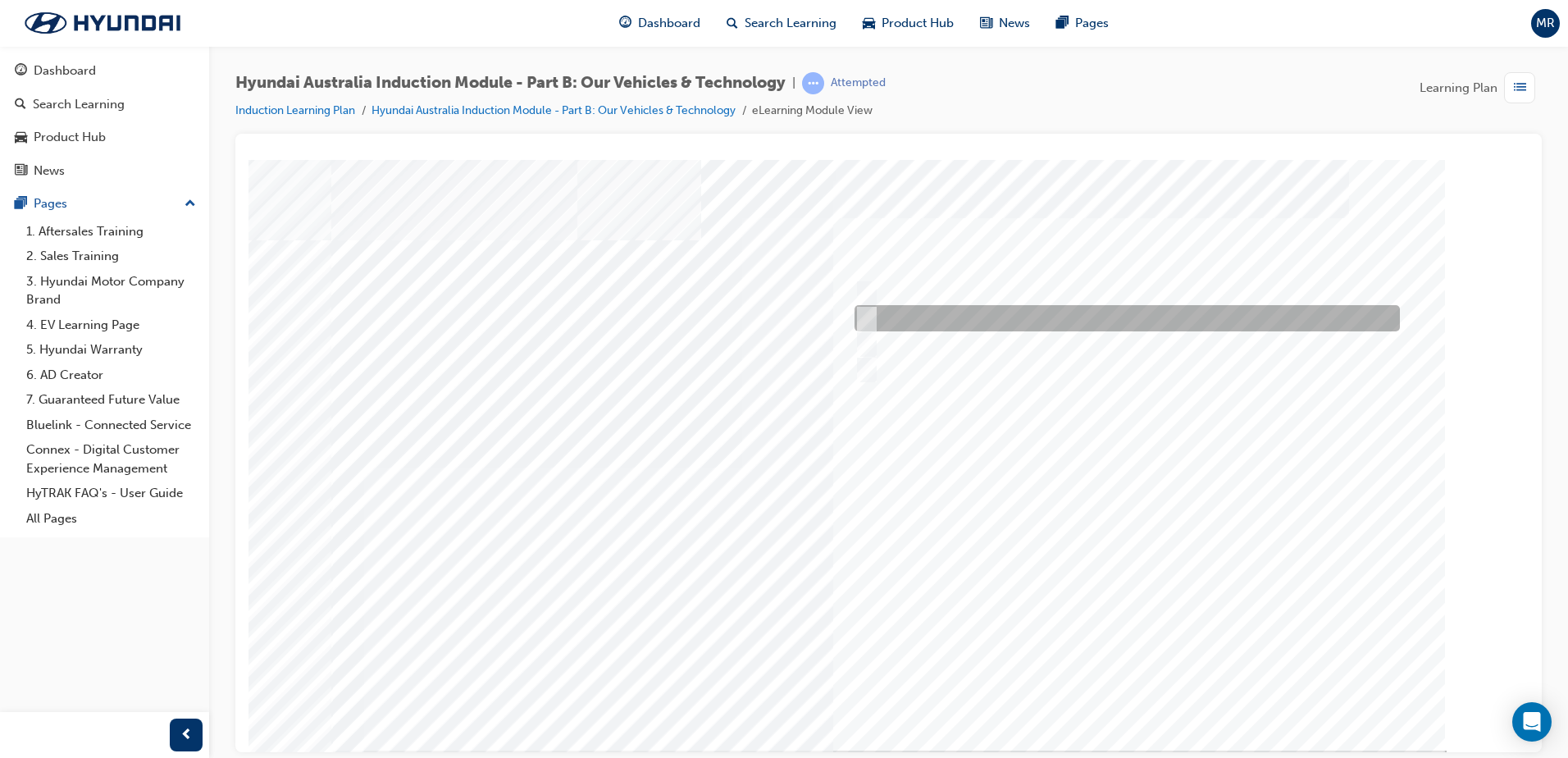
click at [870, 310] on input "Hybrid" at bounding box center [862, 318] width 18 height 18
checkbox input "true"
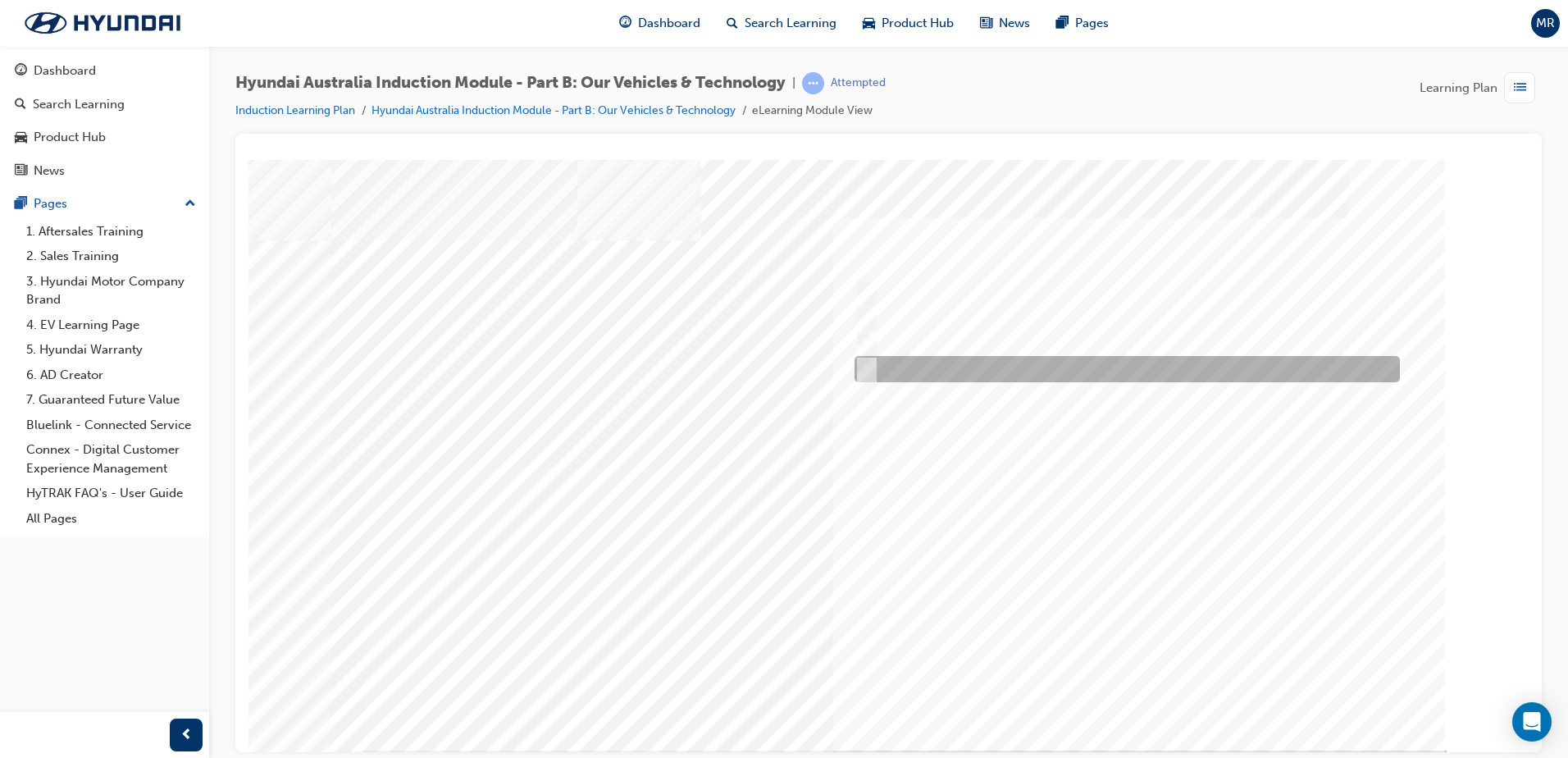
click at [873, 367] on div at bounding box center [1122, 369] width 545 height 26
checkbox input "true"
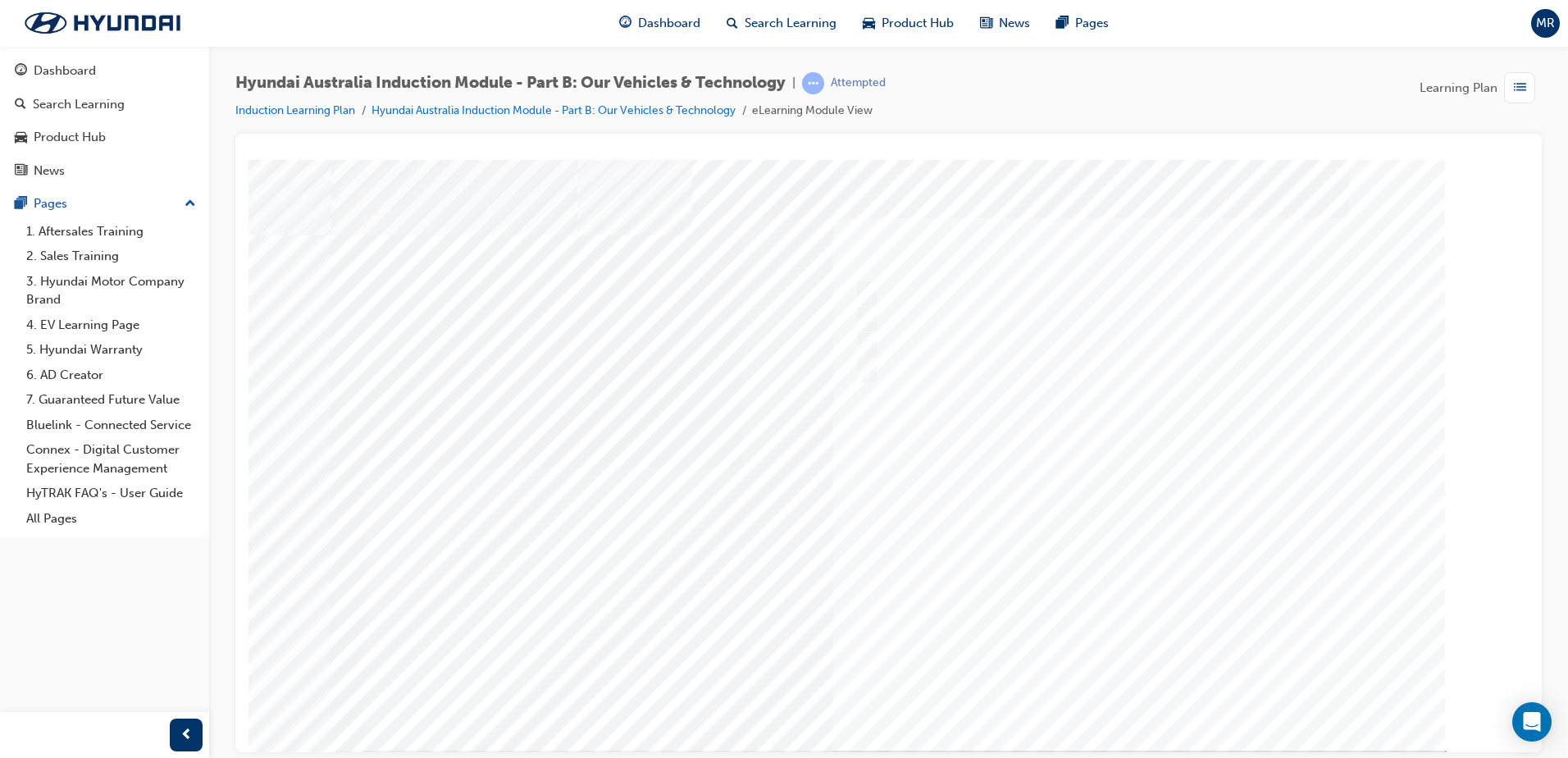
click at [1109, 685] on div at bounding box center [888, 454] width 1115 height 590
